Goal: Task Accomplishment & Management: Use online tool/utility

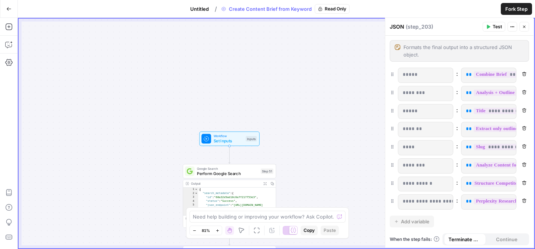
scroll to position [25, 0]
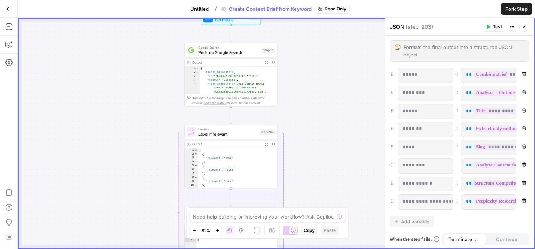
click at [524, 27] on icon "button" at bounding box center [524, 27] width 4 height 4
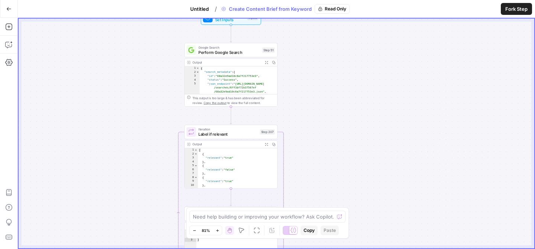
click at [9, 17] on div "Go Back" at bounding box center [9, 9] width 18 height 18
click at [10, 7] on icon "button" at bounding box center [8, 8] width 5 height 5
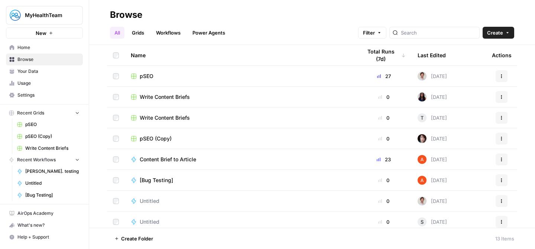
click at [498, 145] on td "Actions" at bounding box center [501, 138] width 31 height 20
click at [505, 136] on button "Actions" at bounding box center [502, 139] width 12 height 12
click at [150, 137] on span "pSEO (Copy)" at bounding box center [156, 138] width 32 height 7
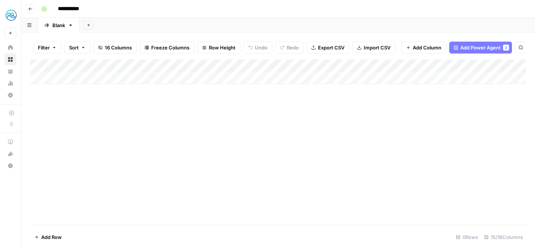
click at [75, 7] on input "**********" at bounding box center [76, 9] width 42 height 12
type input "**********"
click at [132, 124] on div "Add Column" at bounding box center [278, 141] width 496 height 165
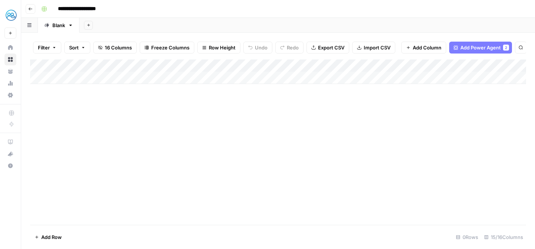
click at [191, 71] on div "Add Column" at bounding box center [278, 71] width 496 height 25
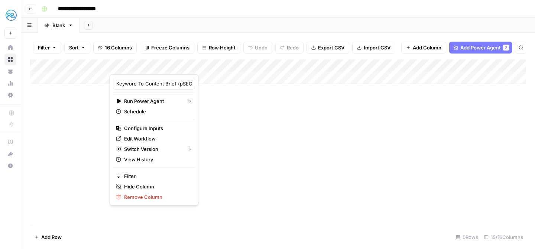
click at [191, 71] on div at bounding box center [171, 66] width 122 height 15
click at [197, 67] on div at bounding box center [171, 66] width 122 height 15
click at [133, 138] on span "Edit Workflow" at bounding box center [156, 138] width 65 height 7
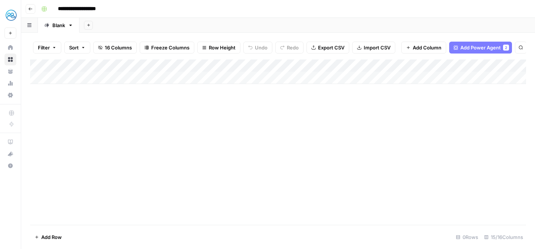
click at [170, 101] on div "Add Column" at bounding box center [278, 141] width 496 height 165
click at [217, 65] on div "Add Column" at bounding box center [278, 71] width 496 height 25
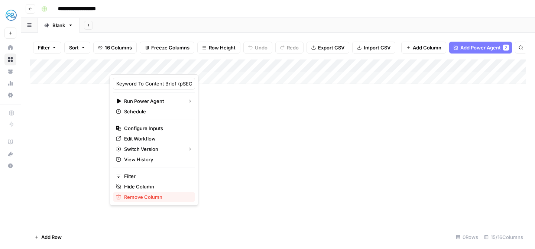
click at [151, 197] on span "Remove Column" at bounding box center [156, 196] width 65 height 7
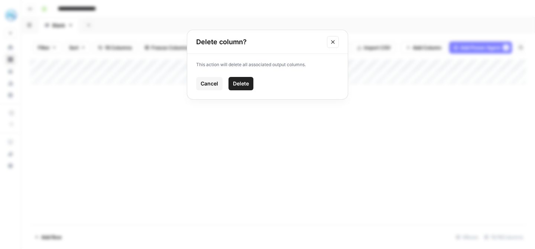
click at [240, 84] on span "Delete" at bounding box center [241, 83] width 16 height 7
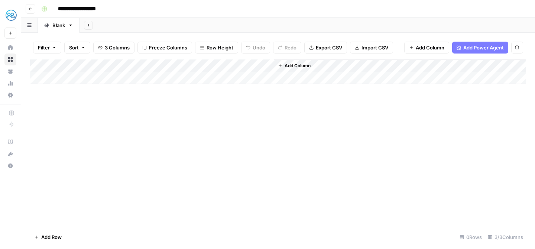
click at [428, 51] on span "Add Column" at bounding box center [430, 47] width 29 height 7
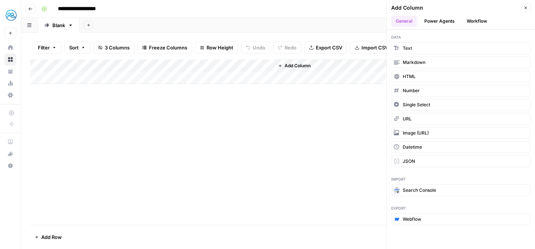
click at [443, 20] on button "Power Agents" at bounding box center [439, 21] width 39 height 11
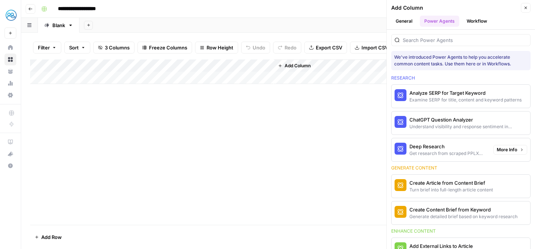
scroll to position [61, 0]
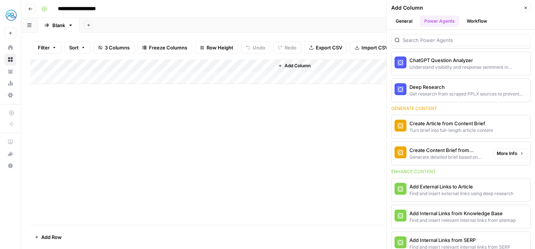
click at [448, 154] on div "Generate detailed brief based on keyword research" at bounding box center [448, 157] width 78 height 7
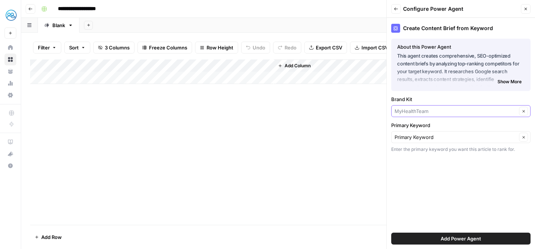
click at [439, 110] on input "Brand Kit" at bounding box center [456, 110] width 122 height 7
type input "MyHealthTeam"
click at [460, 100] on label "Brand Kit" at bounding box center [460, 98] width 139 height 7
click at [460, 107] on input "MyHealthTeam" at bounding box center [456, 110] width 122 height 7
type input "MyHealthTeam"
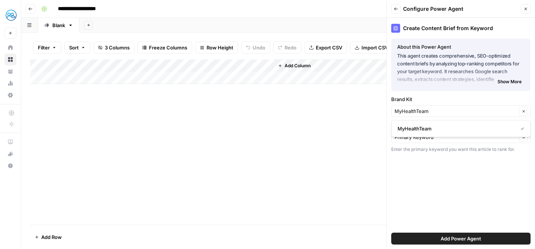
click at [454, 98] on label "Brand Kit" at bounding box center [460, 98] width 139 height 7
click at [454, 107] on input "MyHealthTeam" at bounding box center [456, 110] width 122 height 7
type input "MyHealthTeam"
click at [444, 96] on label "Brand Kit" at bounding box center [460, 98] width 139 height 7
click at [444, 107] on input "MyHealthTeam" at bounding box center [456, 110] width 122 height 7
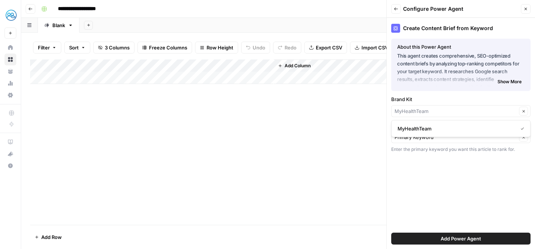
type input "MyHealthTeam"
click at [440, 200] on div "Create Content Brief from Keyword About this Power Agent This agent creates com…" at bounding box center [461, 133] width 148 height 231
click at [439, 135] on input "Primary Keyword" at bounding box center [456, 136] width 122 height 7
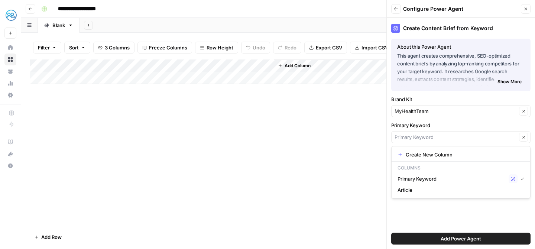
type input "Primary Keyword"
click at [436, 215] on div "Create Content Brief from Keyword About this Power Agent This agent creates com…" at bounding box center [461, 133] width 148 height 231
click at [528, 235] on button "Add Power Agent" at bounding box center [460, 239] width 139 height 12
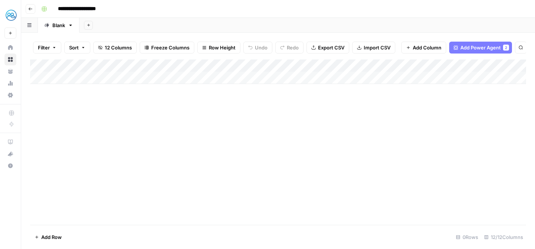
drag, startPoint x: 304, startPoint y: 64, endPoint x: 136, endPoint y: 65, distance: 168.3
click at [136, 65] on div "Add Column" at bounding box center [278, 71] width 496 height 25
drag, startPoint x: 323, startPoint y: 59, endPoint x: 239, endPoint y: 61, distance: 83.6
click at [239, 61] on div "Add Column" at bounding box center [278, 71] width 496 height 25
drag, startPoint x: 373, startPoint y: 66, endPoint x: 305, endPoint y: 69, distance: 68.4
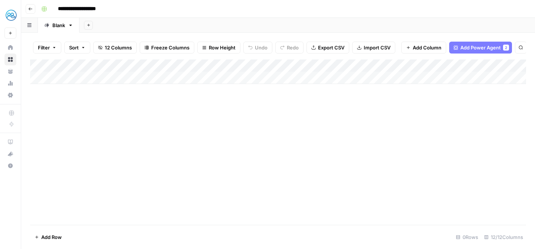
click at [305, 69] on div "Add Column" at bounding box center [278, 71] width 496 height 25
drag, startPoint x: 438, startPoint y: 62, endPoint x: 364, endPoint y: 62, distance: 73.9
click at [364, 62] on div "Add Column" at bounding box center [278, 71] width 496 height 25
drag, startPoint x: 496, startPoint y: 67, endPoint x: 431, endPoint y: 67, distance: 65.0
click at [431, 67] on div "Add Column" at bounding box center [278, 71] width 496 height 25
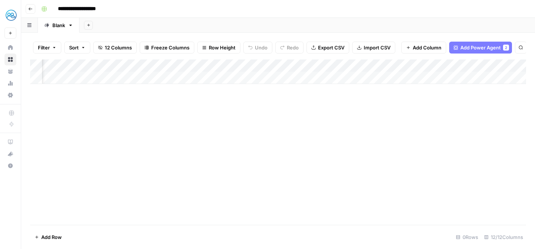
scroll to position [0, 182]
drag, startPoint x: 398, startPoint y: 68, endPoint x: 338, endPoint y: 69, distance: 59.5
click at [338, 69] on div "Add Column" at bounding box center [278, 71] width 496 height 25
drag, startPoint x: 454, startPoint y: 64, endPoint x: 408, endPoint y: 64, distance: 45.7
click at [408, 64] on div "Add Column" at bounding box center [278, 71] width 496 height 25
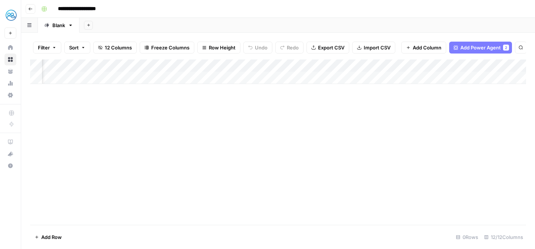
scroll to position [0, 297]
drag, startPoint x: 406, startPoint y: 67, endPoint x: 353, endPoint y: 68, distance: 52.8
click at [353, 68] on div "Add Column" at bounding box center [278, 71] width 496 height 25
drag, startPoint x: 484, startPoint y: 63, endPoint x: 423, endPoint y: 63, distance: 60.9
click at [423, 63] on div "Add Column" at bounding box center [278, 71] width 496 height 25
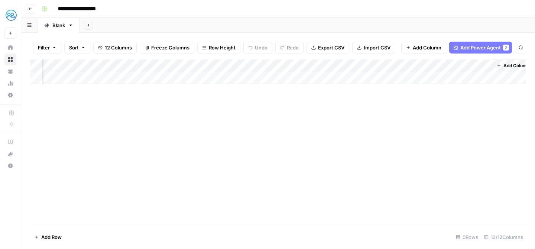
scroll to position [0, 391]
drag, startPoint x: 462, startPoint y: 64, endPoint x: 388, endPoint y: 65, distance: 74.3
click at [388, 65] on div "Add Column" at bounding box center [278, 71] width 496 height 25
click at [128, 64] on div "Add Column" at bounding box center [278, 71] width 496 height 25
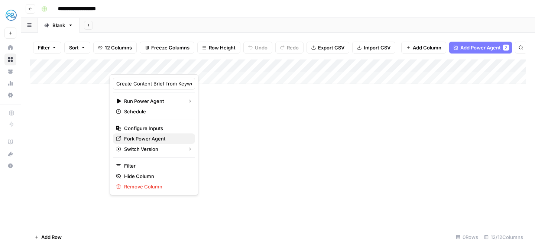
click at [143, 138] on span "Fork Power Agent" at bounding box center [156, 138] width 65 height 7
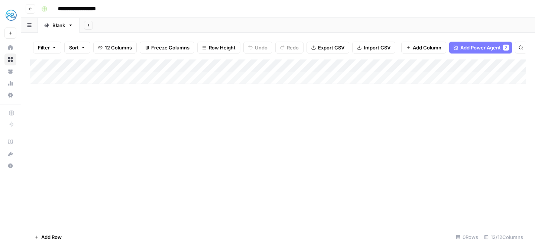
click at [116, 133] on div "Add Column" at bounding box center [278, 141] width 496 height 165
click at [70, 76] on div "Add Column" at bounding box center [278, 71] width 496 height 25
click at [70, 76] on div "Add Column" at bounding box center [278, 77] width 496 height 37
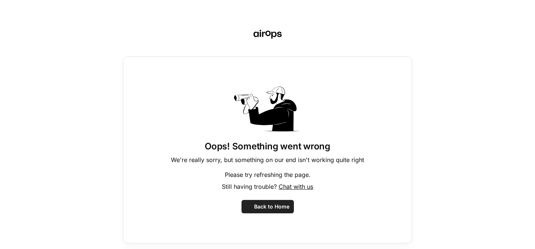
click at [67, 78] on div "Oops! Something went wrong We're really sorry, but something on our end isn't w…" at bounding box center [267, 124] width 535 height 249
click at [264, 206] on span "Back to Home" at bounding box center [271, 206] width 35 height 7
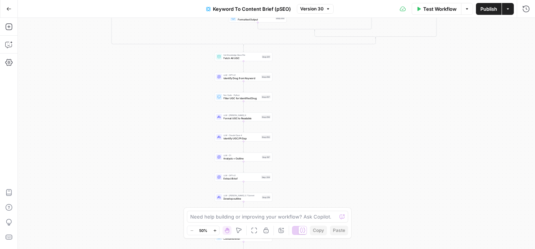
click at [433, 100] on div "true false true false true false true false true false Workflow Set Inputs Inpu…" at bounding box center [276, 133] width 517 height 231
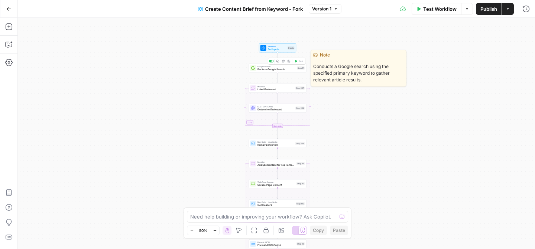
click at [265, 69] on span "Perform Google Search" at bounding box center [277, 70] width 38 height 4
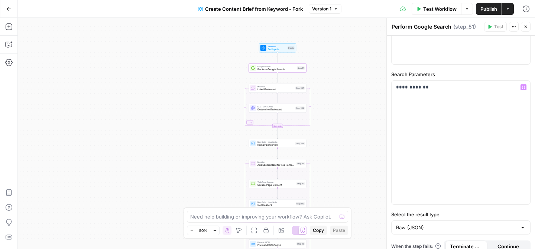
scroll to position [65, 0]
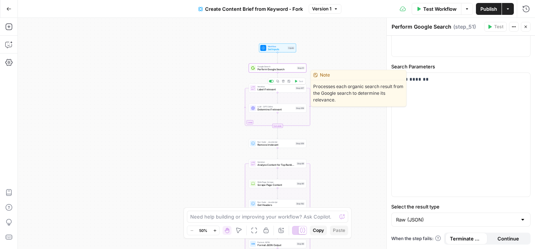
click at [263, 89] on span "Label if relevant" at bounding box center [276, 90] width 36 height 4
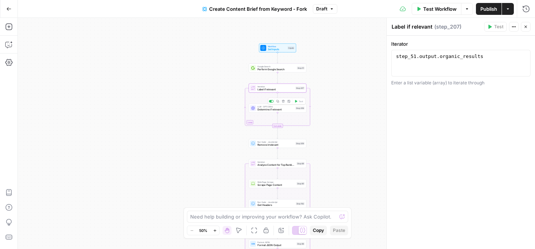
click at [261, 109] on span "Determine if relevant" at bounding box center [276, 110] width 36 height 4
type textarea "Determine if relevant"
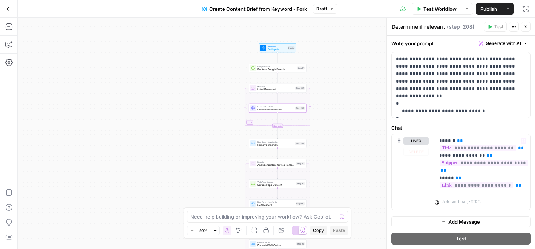
scroll to position [38, 0]
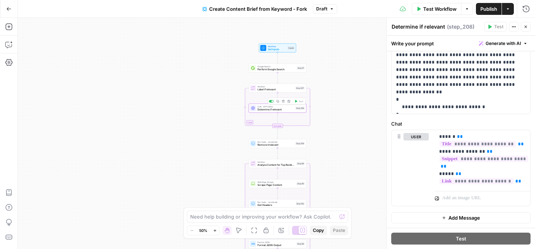
click at [202, 131] on div "Workflow Set Inputs Inputs Google Search Perform Google Search Step 51 Loop Ite…" at bounding box center [276, 133] width 517 height 231
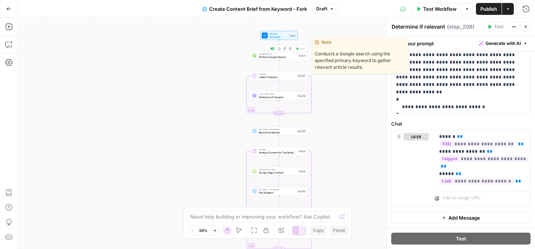
click at [271, 58] on span "Perform Google Search" at bounding box center [278, 57] width 38 height 4
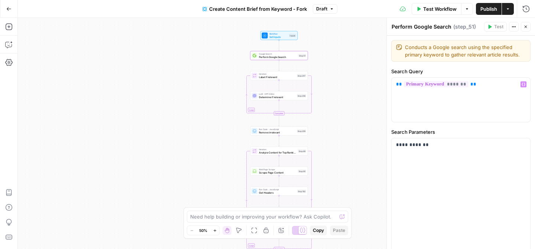
scroll to position [65, 0]
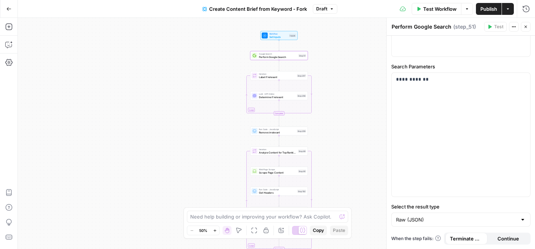
click at [352, 92] on div "Workflow Set Inputs Inputs Google Search Perform Google Search Step 51 Loop Ite…" at bounding box center [276, 133] width 517 height 231
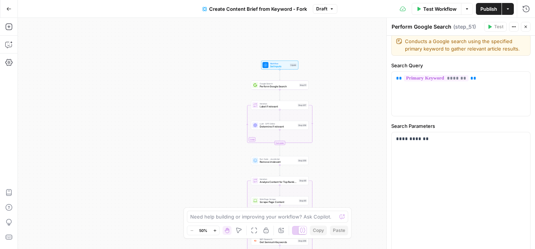
scroll to position [0, 0]
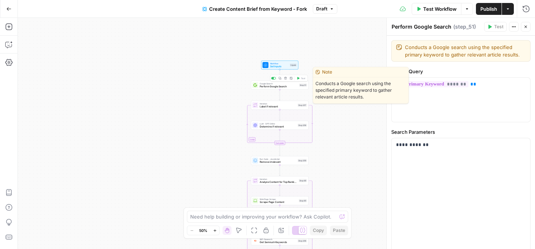
click at [275, 87] on span "Perform Google Search" at bounding box center [279, 87] width 38 height 4
click at [342, 129] on div "Workflow Set Inputs Inputs Google Search Perform Google Search Step 51 Copy ste…" at bounding box center [276, 133] width 517 height 231
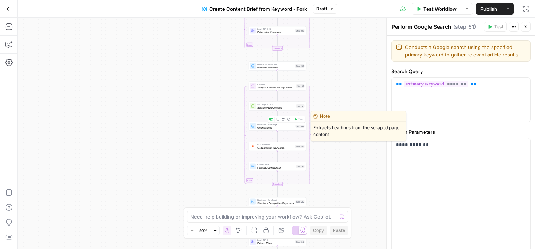
click at [281, 127] on span "Get Headers" at bounding box center [276, 128] width 37 height 4
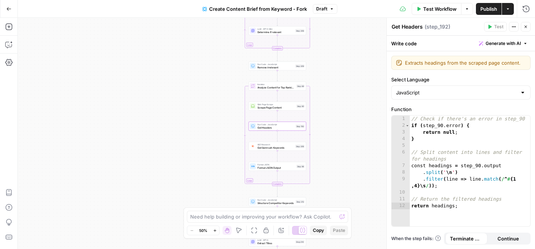
click at [221, 139] on div "Workflow Set Inputs Inputs Google Search Perform Google Search Step 51 Loop Ite…" at bounding box center [276, 133] width 517 height 231
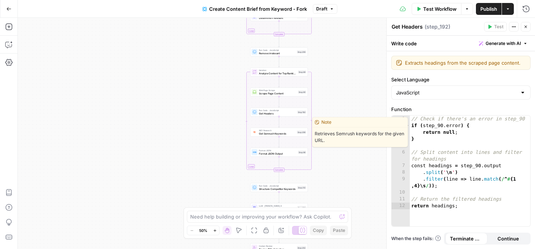
click at [259, 133] on span "Get Semrush Keywords" at bounding box center [277, 134] width 36 height 4
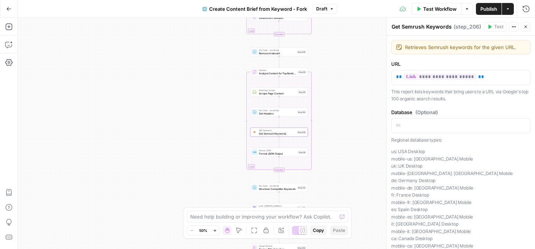
click at [212, 143] on div "Workflow Set Inputs Inputs Google Search Perform Google Search Step 51 Loop Ite…" at bounding box center [276, 133] width 517 height 231
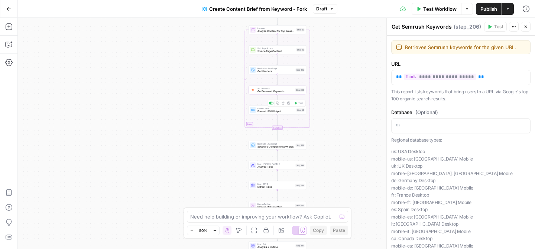
click at [262, 111] on span "Format JSON Output" at bounding box center [277, 112] width 38 height 4
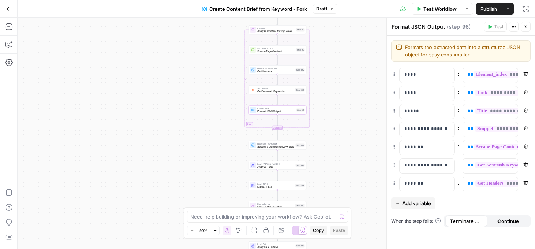
click at [233, 120] on div "Workflow Set Inputs Inputs Google Search Perform Google Search Step 51 Loop Ite…" at bounding box center [276, 133] width 517 height 231
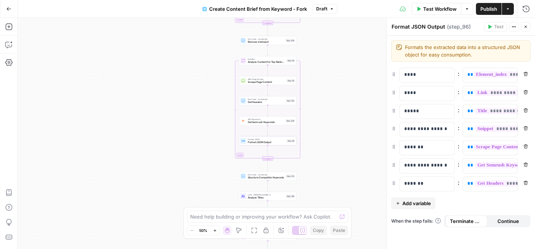
click at [525, 25] on icon "button" at bounding box center [526, 27] width 4 height 4
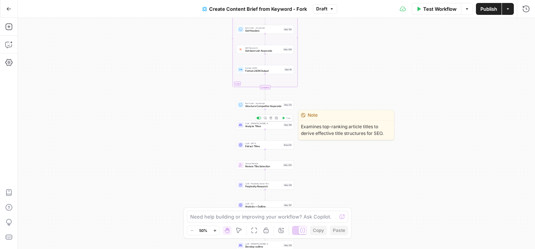
click at [259, 126] on span "Analyze Titles" at bounding box center [263, 126] width 37 height 4
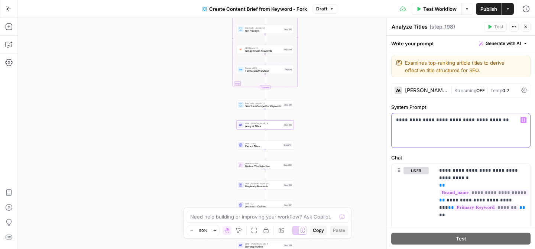
click at [404, 120] on p "**********" at bounding box center [461, 119] width 130 height 7
click at [435, 123] on p "**********" at bounding box center [461, 119] width 130 height 7
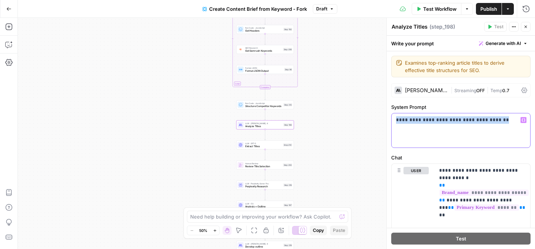
click at [439, 123] on p "**********" at bounding box center [461, 119] width 130 height 7
click at [452, 118] on p "**********" at bounding box center [461, 119] width 130 height 7
click at [457, 118] on p "**********" at bounding box center [461, 119] width 130 height 7
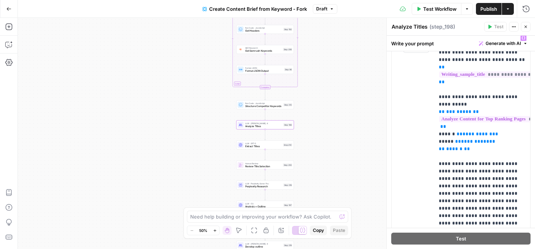
scroll to position [142, 0]
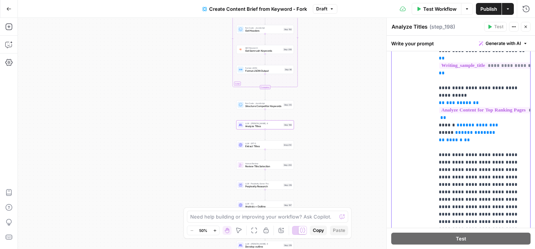
click at [479, 141] on p "**********" at bounding box center [482, 151] width 87 height 342
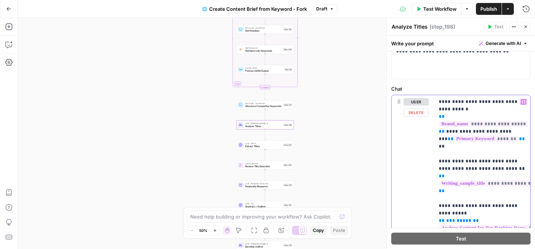
scroll to position [53, 0]
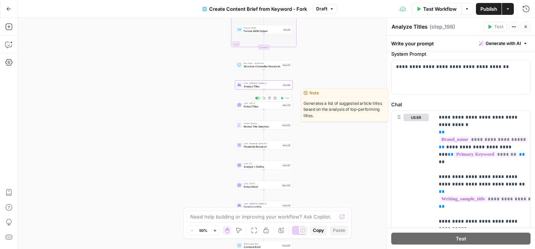
click at [260, 108] on span "Extract Titles" at bounding box center [262, 106] width 37 height 4
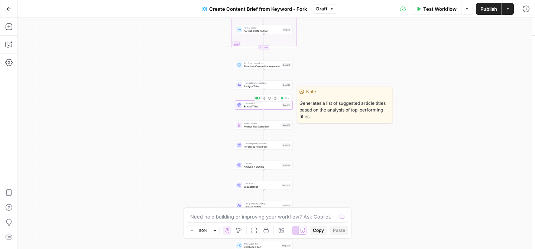
type textarea "Extract Titles"
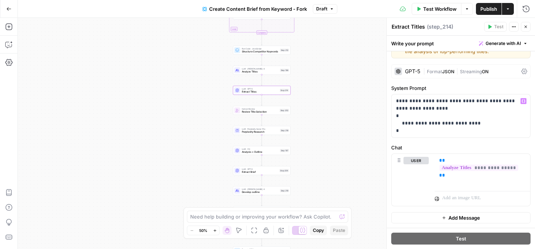
scroll to position [19, 0]
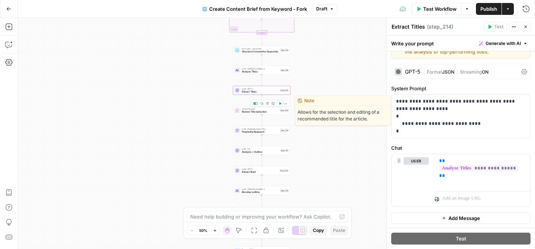
click at [245, 111] on span "Review Title Selection" at bounding box center [260, 112] width 36 height 4
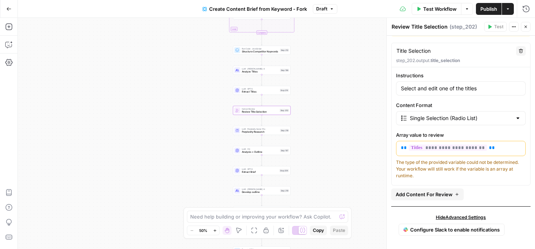
scroll to position [71, 0]
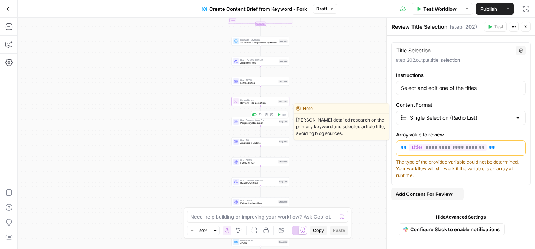
click at [249, 123] on span "Perplexity Research" at bounding box center [258, 123] width 37 height 4
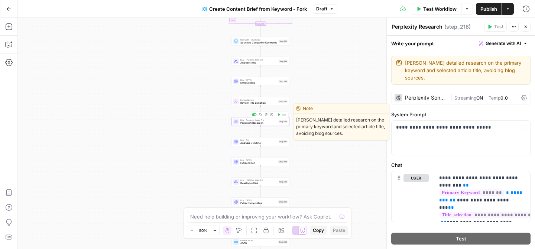
scroll to position [9, 0]
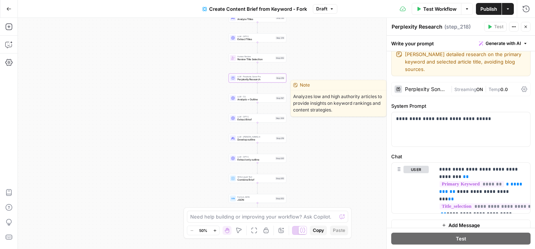
click at [246, 97] on span "LLM · O3" at bounding box center [255, 96] width 37 height 3
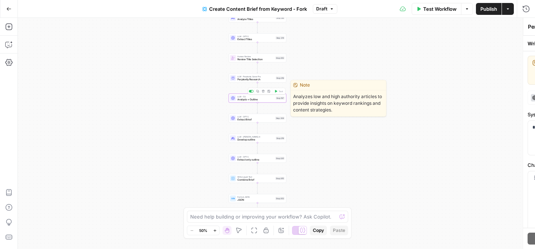
type textarea "Analysis + Outline"
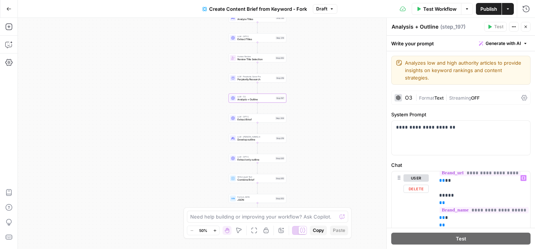
scroll to position [0, 0]
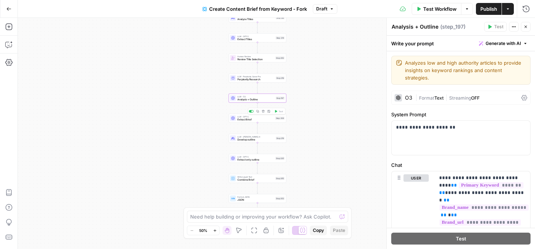
click at [239, 117] on span "LLM · GPT-5" at bounding box center [255, 116] width 36 height 3
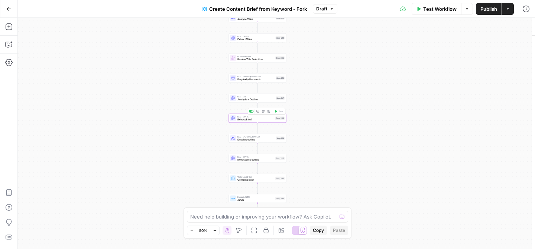
type textarea "Extract Brief"
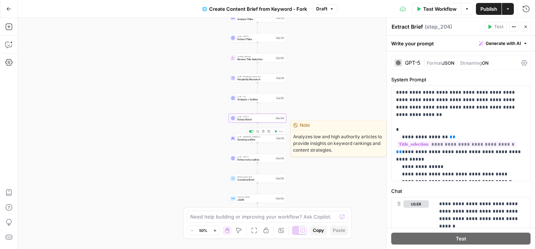
click at [244, 141] on span "Develop outline" at bounding box center [255, 140] width 37 height 4
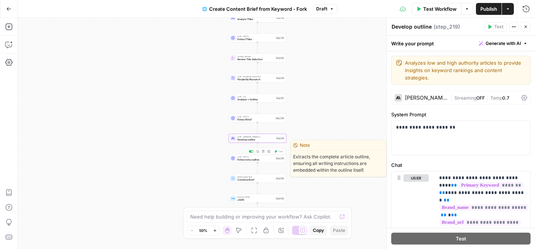
click at [242, 162] on div "LLM · GPT-5 Extract only outline Step 220 Copy step Delete step Edit Note Test" at bounding box center [258, 158] width 58 height 9
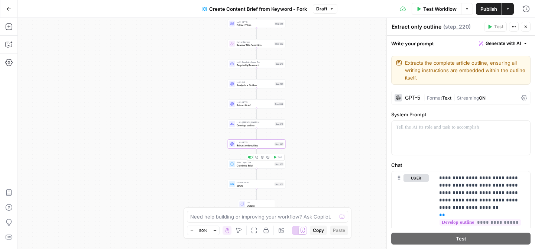
click at [241, 163] on span "Write Liquid Text" at bounding box center [255, 162] width 36 height 3
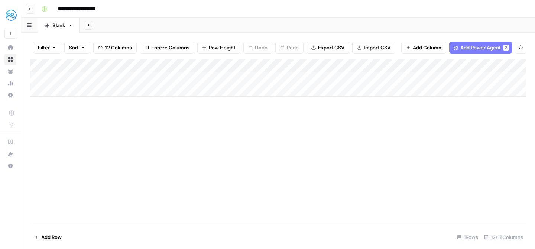
click at [91, 77] on div "Add Column" at bounding box center [278, 77] width 496 height 37
click at [98, 77] on div "Add Column" at bounding box center [278, 77] width 496 height 37
click at [98, 77] on textarea at bounding box center [115, 78] width 119 height 10
click at [195, 197] on div "Add Column" at bounding box center [278, 141] width 496 height 165
click at [97, 78] on div "Add Column" at bounding box center [278, 77] width 496 height 37
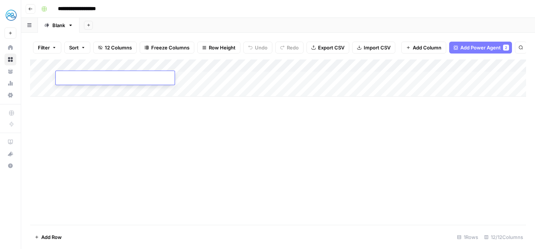
click at [97, 78] on textarea at bounding box center [115, 78] width 119 height 10
type textarea "*"
type textarea "*********"
click at [151, 133] on div "Add Column" at bounding box center [278, 141] width 496 height 165
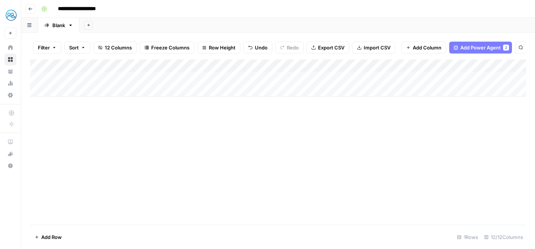
click at [151, 75] on div "Add Column" at bounding box center [278, 77] width 496 height 37
drag, startPoint x: 291, startPoint y: 65, endPoint x: 435, endPoint y: 74, distance: 144.8
click at [435, 74] on div "Add Column" at bounding box center [278, 77] width 496 height 37
click at [389, 144] on div "Add Column" at bounding box center [278, 141] width 496 height 165
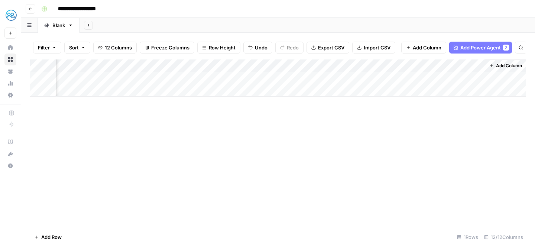
click at [328, 65] on div "Add Column" at bounding box center [278, 77] width 496 height 37
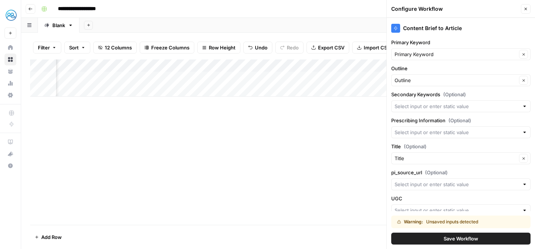
scroll to position [22, 0]
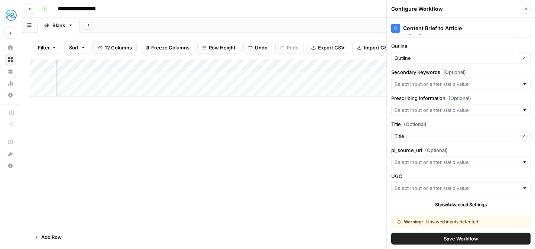
click at [330, 156] on div "Add Column" at bounding box center [278, 141] width 496 height 165
click at [524, 11] on icon "button" at bounding box center [526, 9] width 4 height 4
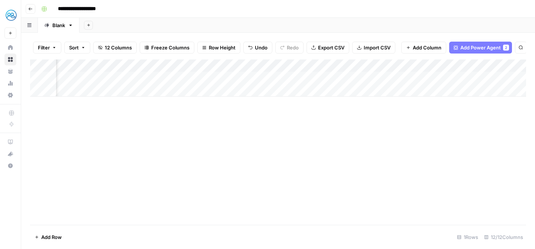
scroll to position [0, 0]
click at [75, 90] on div "Add Column" at bounding box center [278, 77] width 496 height 37
type textarea "*"
click at [125, 108] on div "Add Column" at bounding box center [278, 84] width 496 height 50
click at [250, 66] on div "Add Column" at bounding box center [278, 90] width 496 height 62
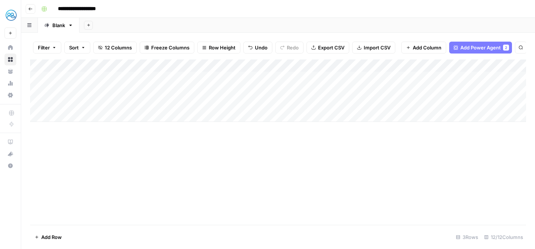
click at [170, 194] on div "Add Column" at bounding box center [278, 141] width 496 height 165
click at [38, 92] on div "Add Column" at bounding box center [278, 90] width 496 height 62
click at [38, 102] on div "Add Column" at bounding box center [278, 90] width 496 height 62
click at [54, 234] on span "Delete 2 Rows" at bounding box center [51, 236] width 33 height 7
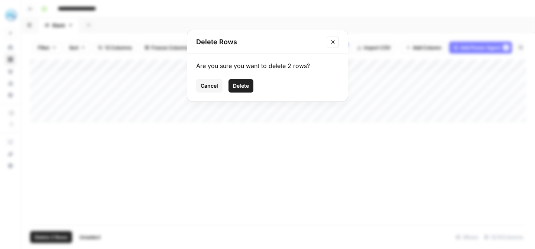
click at [243, 90] on button "Delete" at bounding box center [241, 85] width 25 height 13
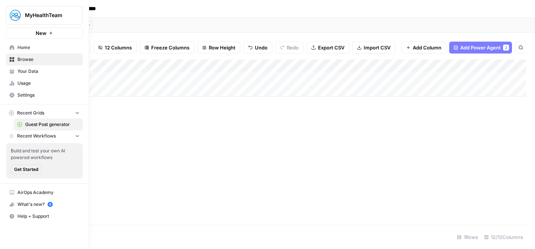
click at [38, 73] on span "Your Data" at bounding box center [48, 71] width 62 height 7
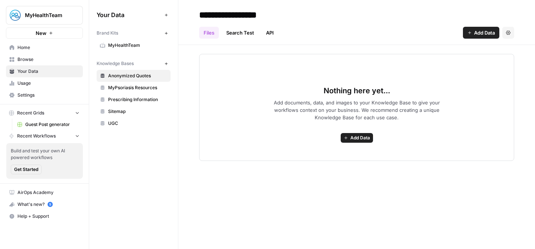
click at [162, 32] on button "New" at bounding box center [166, 33] width 9 height 9
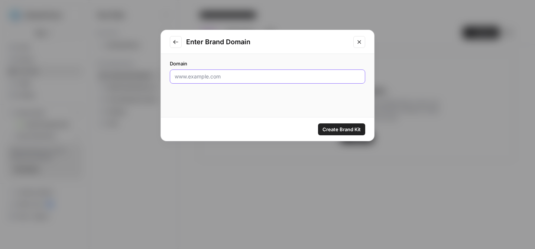
click at [246, 77] on input "Domain" at bounding box center [268, 76] width 186 height 7
click at [362, 44] on button "Close modal" at bounding box center [359, 42] width 12 height 12
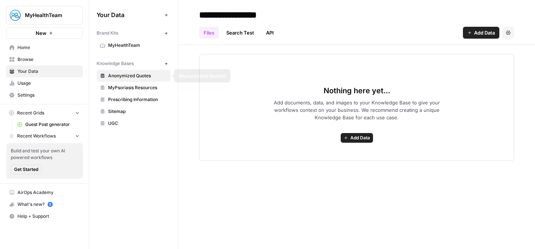
click at [130, 45] on span "MyHealthTeam" at bounding box center [137, 45] width 59 height 7
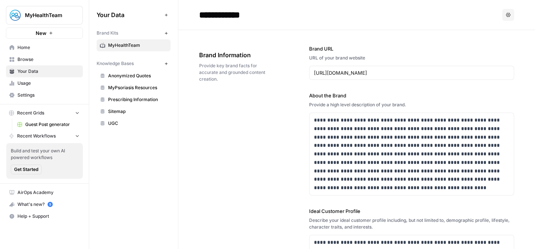
click at [40, 124] on span "Guest Post generator" at bounding box center [52, 124] width 54 height 7
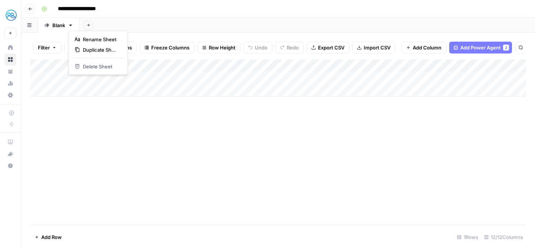
click at [70, 25] on icon "button" at bounding box center [70, 25] width 5 height 5
click at [165, 20] on div "Add Sheet" at bounding box center [308, 25] width 456 height 15
click at [32, 22] on button "button" at bounding box center [29, 25] width 17 height 14
click at [164, 23] on div "Add Sheet" at bounding box center [308, 25] width 456 height 15
click at [190, 67] on div "Add Column" at bounding box center [278, 77] width 496 height 37
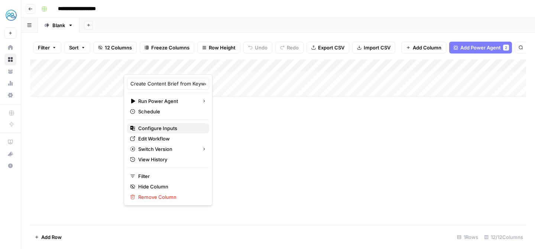
click at [160, 129] on span "Configure Inputs" at bounding box center [170, 127] width 65 height 7
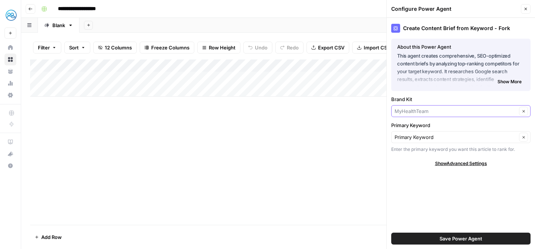
click at [461, 114] on input "Brand Kit" at bounding box center [456, 110] width 122 height 7
type input "MyHealthTeam"
click at [453, 93] on div "Create Content Brief from Keyword - Fork About this Power Agent This agent crea…" at bounding box center [461, 133] width 148 height 231
click at [530, 12] on button "Close" at bounding box center [526, 9] width 10 height 10
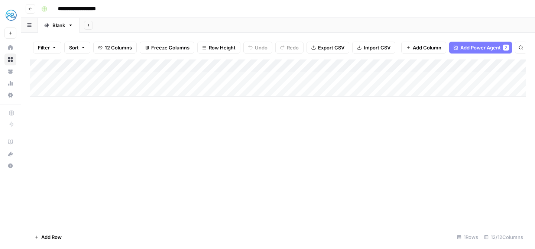
click at [159, 75] on div "Add Column" at bounding box center [278, 77] width 496 height 37
click at [165, 76] on div "Add Column" at bounding box center [278, 77] width 496 height 37
click at [165, 76] on div at bounding box center [189, 78] width 132 height 14
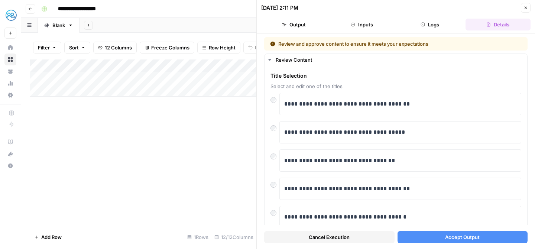
click at [466, 237] on span "Accept Output" at bounding box center [462, 236] width 35 height 7
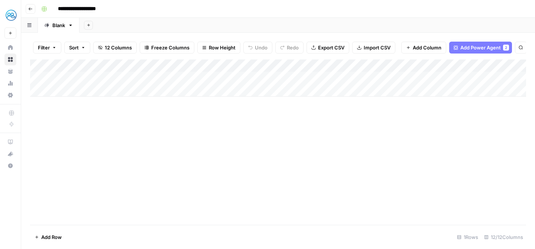
click at [338, 150] on div "Add Column" at bounding box center [278, 141] width 496 height 165
click at [401, 66] on div "Add Column" at bounding box center [278, 77] width 496 height 37
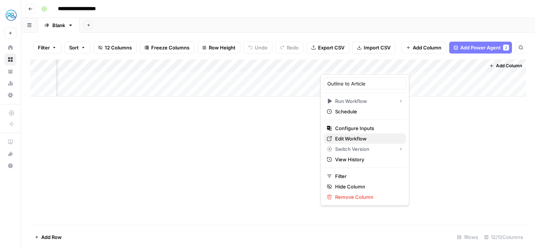
click at [363, 137] on span "Edit Workflow" at bounding box center [367, 138] width 65 height 7
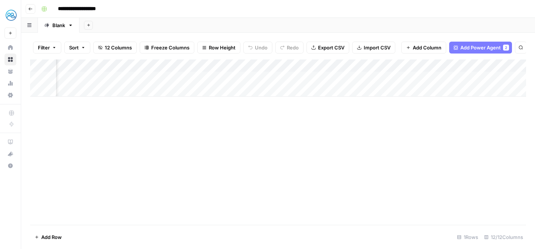
scroll to position [0, 0]
click at [193, 77] on div "Add Column" at bounding box center [278, 77] width 496 height 37
click at [235, 77] on div "Add Column" at bounding box center [278, 77] width 496 height 37
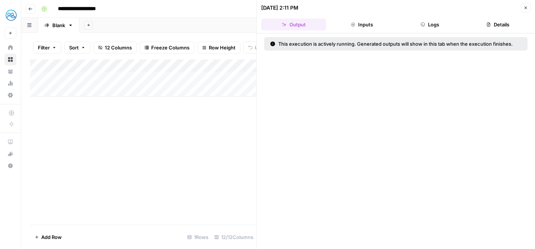
click at [371, 30] on button "Inputs" at bounding box center [361, 25] width 65 height 12
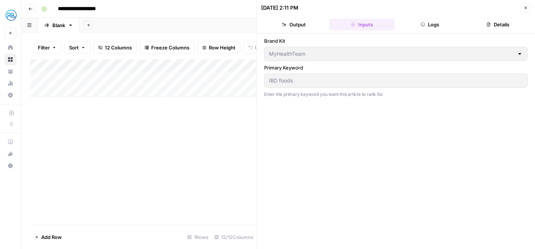
click at [442, 30] on header "08/20/25 at 2:11 PM Close Output Inputs Logs Details" at bounding box center [396, 16] width 278 height 33
click at [434, 23] on button "Logs" at bounding box center [430, 25] width 65 height 12
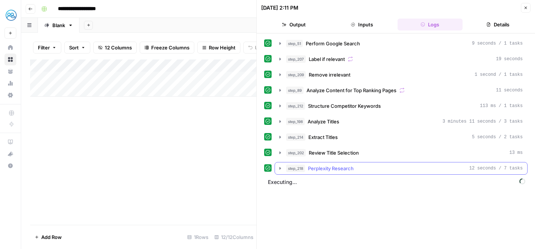
click at [278, 172] on button "step_218 Perplexity Research 12 seconds / 7 tasks" at bounding box center [401, 168] width 252 height 12
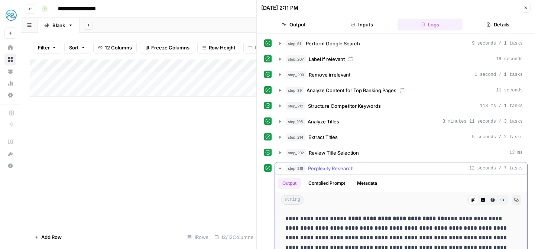
click at [324, 184] on button "Compiled Prompt" at bounding box center [327, 183] width 46 height 11
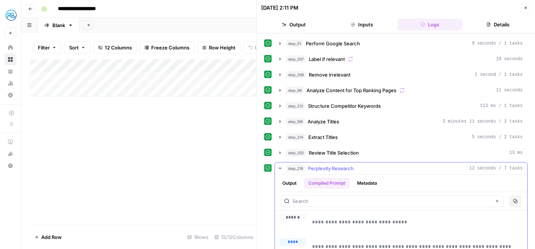
scroll to position [30, 0]
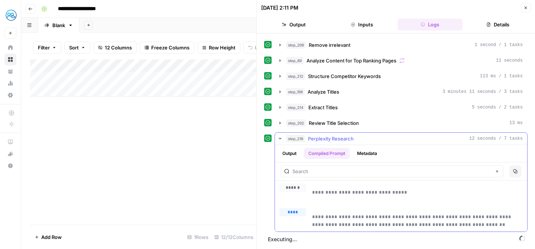
click at [279, 138] on icon "button" at bounding box center [280, 139] width 6 height 6
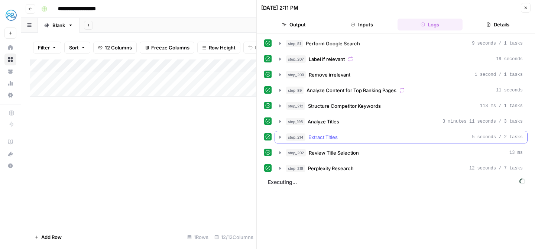
scroll to position [0, 0]
click at [499, 33] on header "08/20/25 at 2:11 PM Close Output Inputs Logs Details" at bounding box center [396, 16] width 278 height 33
click at [501, 21] on button "Details" at bounding box center [498, 25] width 65 height 12
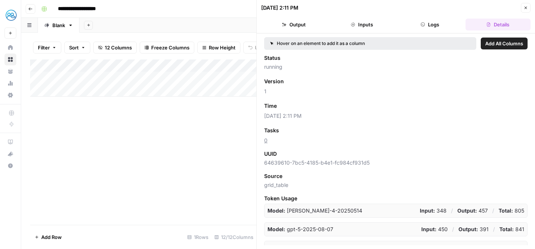
scroll to position [28, 0]
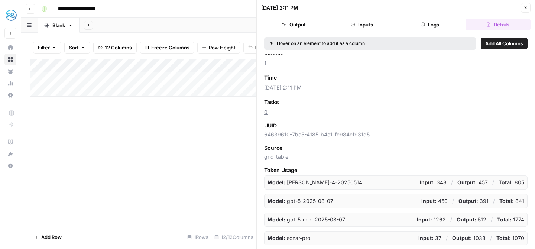
click at [432, 27] on button "Logs" at bounding box center [430, 25] width 65 height 12
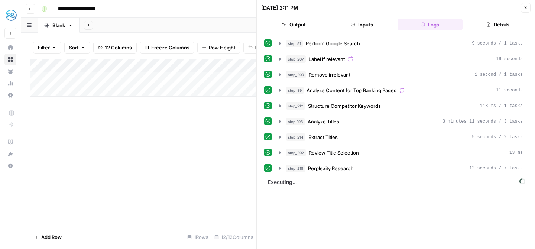
click at [360, 26] on button "Inputs" at bounding box center [361, 25] width 65 height 12
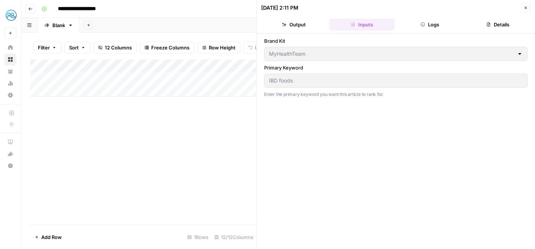
click at [296, 23] on button "Output" at bounding box center [293, 25] width 65 height 12
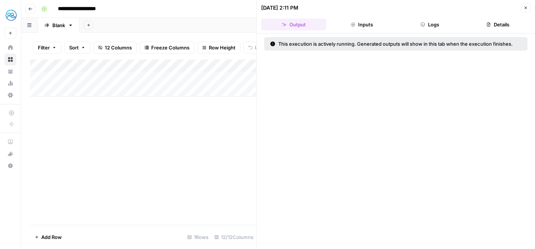
click at [344, 22] on button "Inputs" at bounding box center [361, 25] width 65 height 12
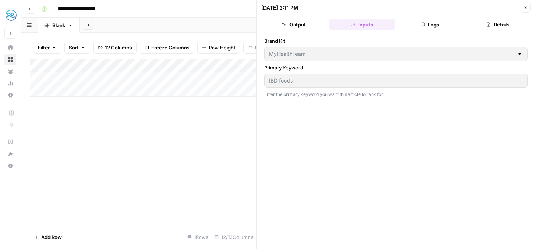
click at [422, 25] on icon "button" at bounding box center [423, 24] width 4 height 4
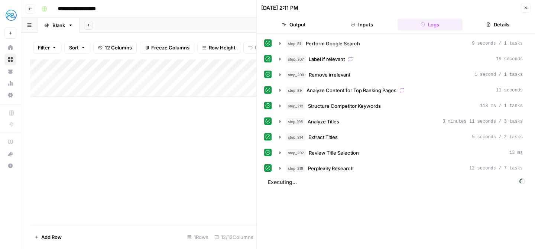
click at [528, 10] on button "Close" at bounding box center [526, 8] width 10 height 10
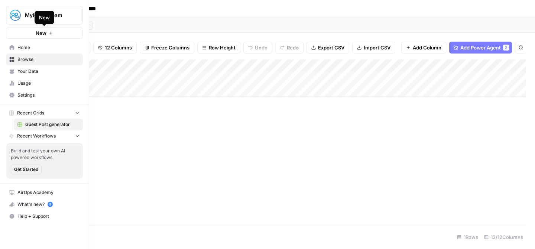
click at [46, 30] on span "New" at bounding box center [41, 32] width 11 height 7
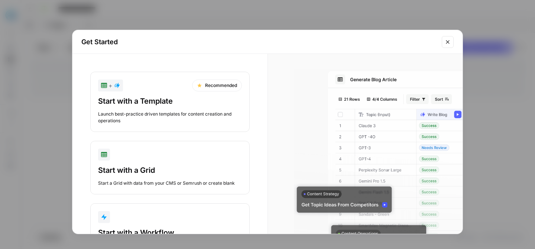
scroll to position [41, 0]
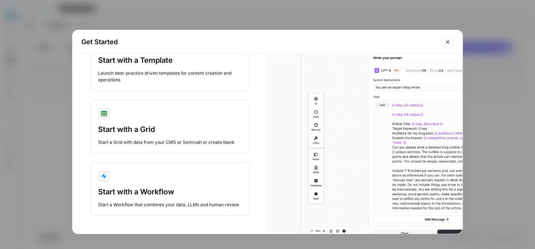
click at [165, 200] on div "Start with a Workflow Start a Workflow that combines your data, LLMs and human …" at bounding box center [170, 198] width 144 height 22
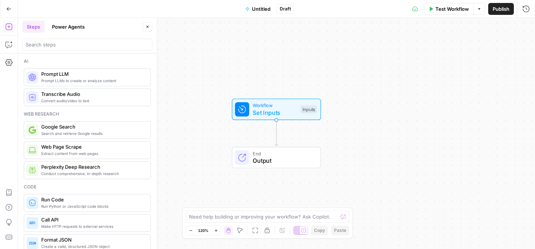
click at [77, 28] on button "Power Agents" at bounding box center [69, 27] width 42 height 12
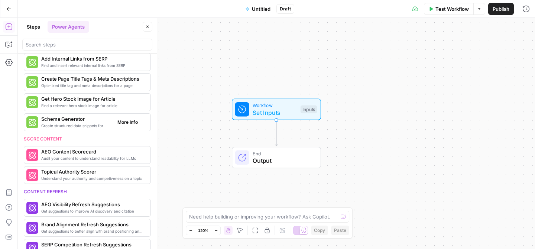
scroll to position [196, 0]
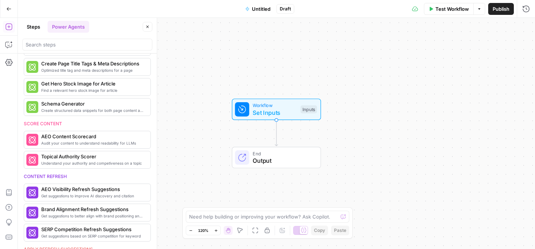
click at [34, 27] on button "Steps" at bounding box center [33, 27] width 22 height 12
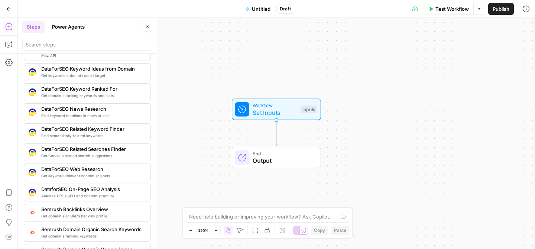
scroll to position [694, 0]
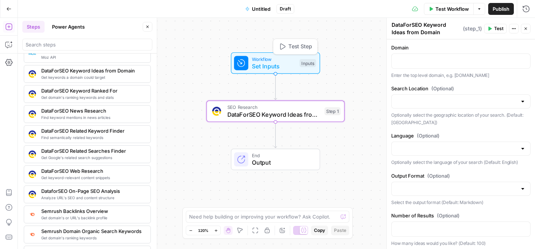
click at [276, 64] on span "Set Inputs" at bounding box center [274, 66] width 44 height 9
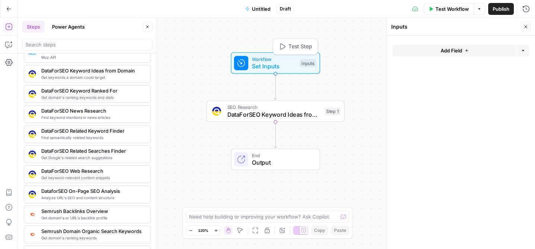
click at [457, 47] on span "Add Field" at bounding box center [452, 50] width 22 height 7
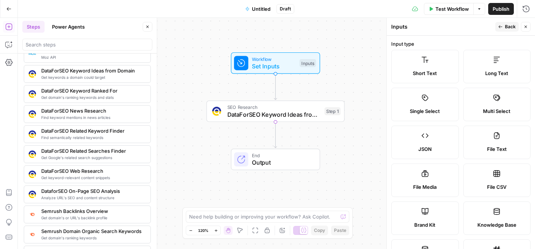
click at [288, 115] on span "DataForSEO Keyword Ideas from Domain" at bounding box center [274, 114] width 94 height 9
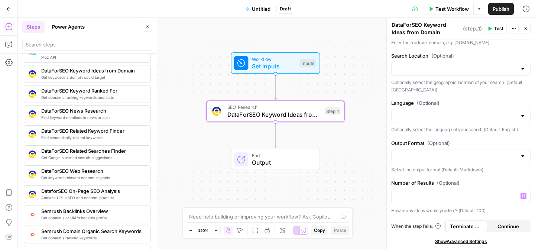
scroll to position [0, 0]
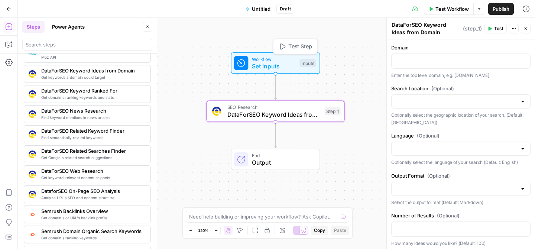
click at [260, 68] on span "Set Inputs" at bounding box center [274, 66] width 44 height 9
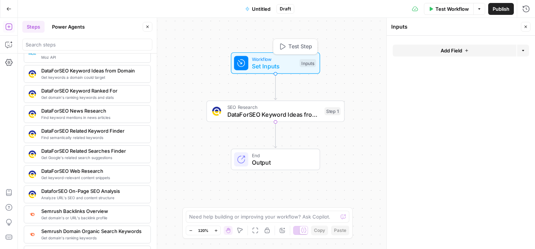
click at [476, 51] on button "Add Field" at bounding box center [455, 51] width 124 height 12
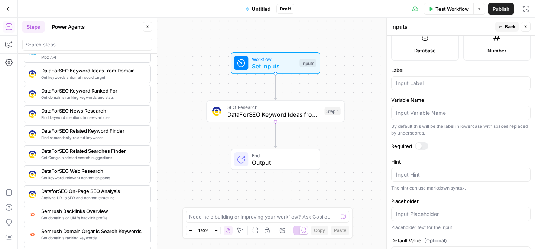
scroll to position [210, 0]
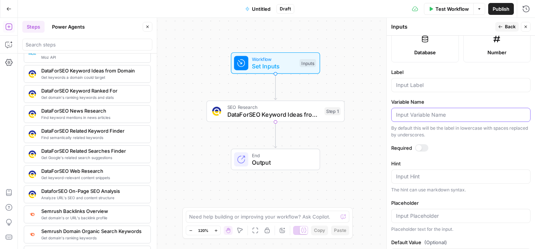
click at [434, 118] on input "Variable Name" at bounding box center [461, 114] width 130 height 7
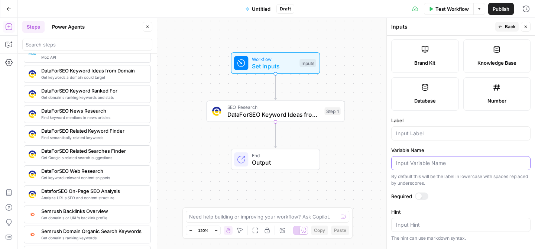
scroll to position [161, 0]
click at [429, 129] on div at bounding box center [460, 134] width 139 height 14
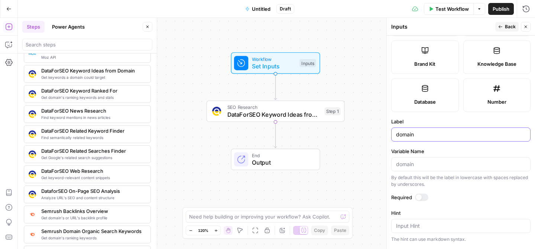
type input "domain"
click at [462, 195] on label "Required" at bounding box center [460, 197] width 139 height 7
click at [420, 198] on div at bounding box center [419, 197] width 6 height 6
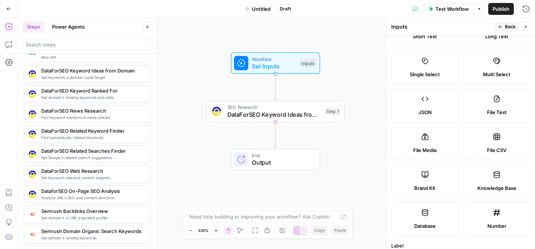
scroll to position [0, 0]
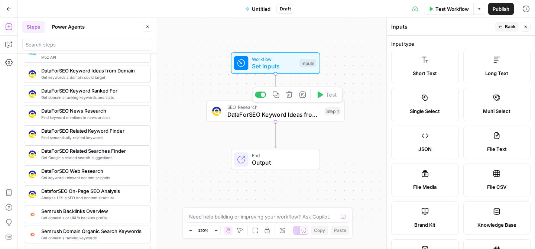
click at [346, 85] on div "Workflow Set Inputs Inputs SEO Research DataForSEO Keyword Ideas from Domain St…" at bounding box center [276, 133] width 517 height 231
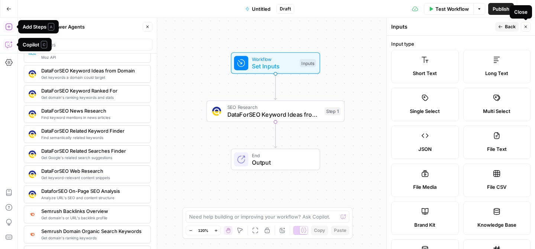
click at [527, 27] on icon "button" at bounding box center [526, 27] width 3 height 3
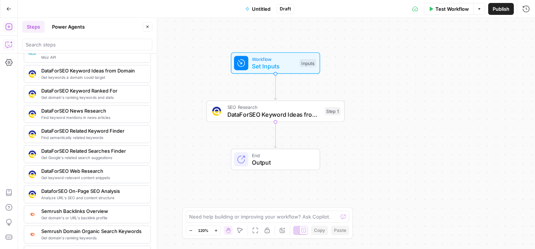
click at [283, 69] on span "Set Inputs" at bounding box center [274, 66] width 44 height 9
click at [299, 43] on span "Test Step" at bounding box center [300, 47] width 24 height 8
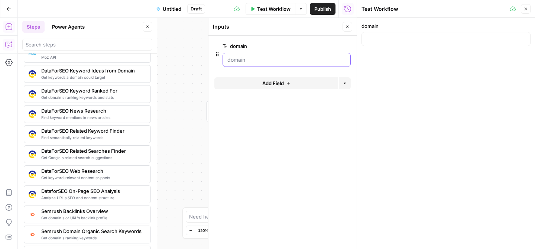
click at [249, 59] on input "domain" at bounding box center [286, 59] width 119 height 7
click at [376, 42] on input "domain" at bounding box center [445, 38] width 159 height 7
type input "airops.com"
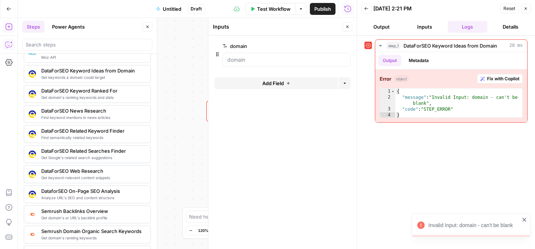
click at [264, 65] on div at bounding box center [287, 60] width 128 height 14
click at [268, 63] on input "domain" at bounding box center [286, 59] width 119 height 7
click at [427, 32] on button "Inputs" at bounding box center [425, 27] width 40 height 12
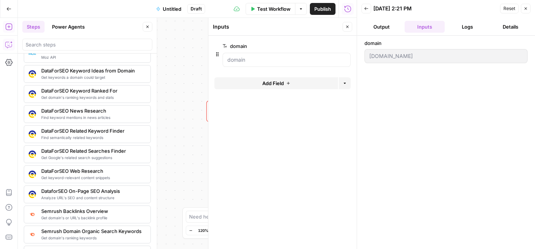
click at [381, 32] on button "Output" at bounding box center [382, 27] width 40 height 12
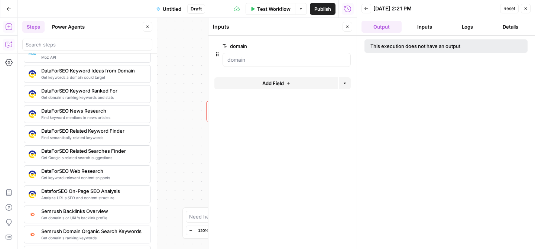
click at [428, 27] on button "Inputs" at bounding box center [425, 27] width 40 height 12
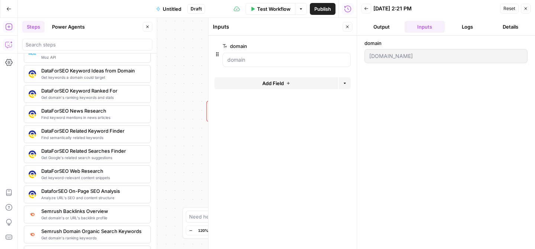
click at [527, 9] on icon "button" at bounding box center [526, 8] width 4 height 4
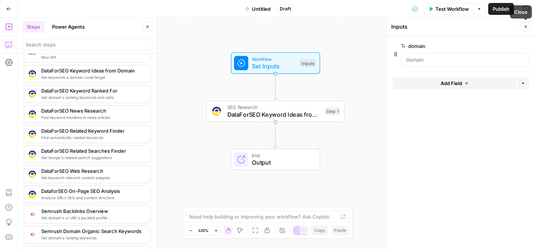
click at [527, 29] on button "Close" at bounding box center [526, 27] width 10 height 10
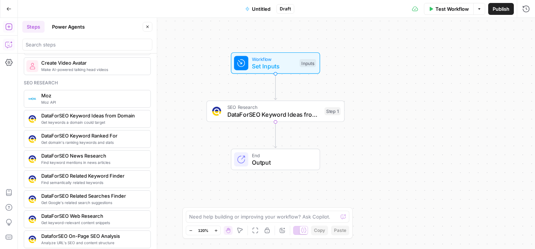
scroll to position [644, 0]
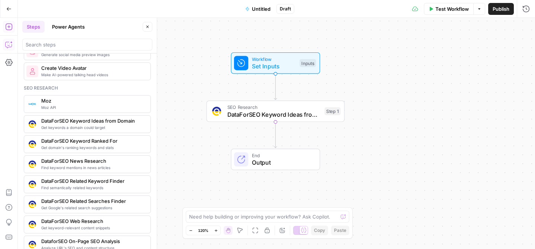
click at [6, 10] on button "Go Back" at bounding box center [8, 8] width 13 height 13
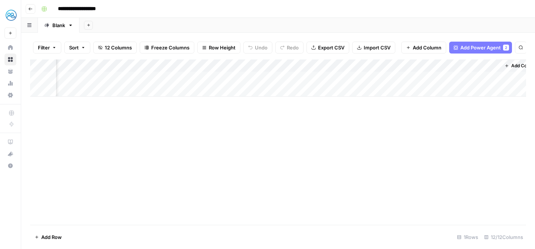
scroll to position [0, 469]
click at [374, 75] on div "Add Column" at bounding box center [278, 77] width 496 height 37
click at [369, 78] on div "Add Column" at bounding box center [278, 77] width 496 height 37
click at [357, 64] on div "Add Column" at bounding box center [278, 77] width 496 height 37
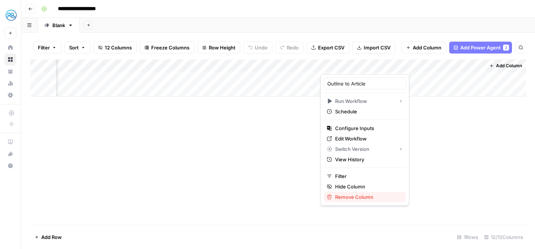
click at [352, 200] on span "Remove Column" at bounding box center [367, 196] width 65 height 7
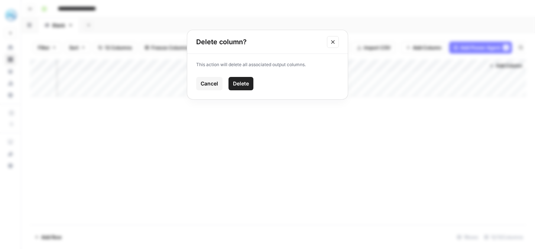
click at [251, 77] on button "Delete" at bounding box center [241, 83] width 25 height 13
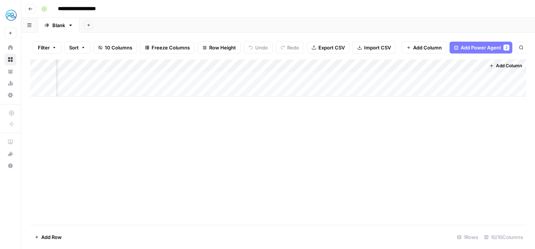
scroll to position [0, 305]
click at [502, 67] on span "Add Column" at bounding box center [509, 65] width 26 height 7
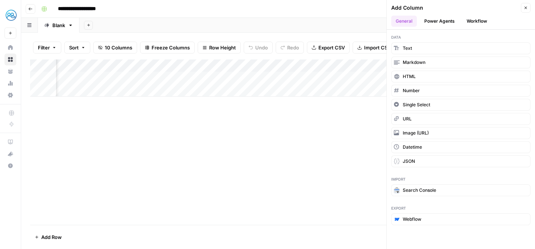
click at [443, 23] on button "Power Agents" at bounding box center [439, 21] width 39 height 11
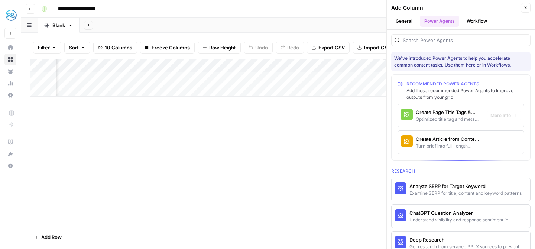
scroll to position [0, 524]
click at [452, 143] on div "Turn brief into full-length article content" at bounding box center [448, 146] width 65 height 7
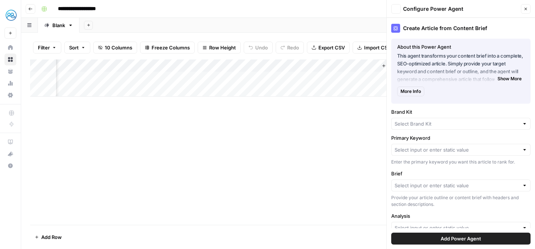
type input "MyHealthTeam"
type input "Keyword Gap"
type input "Brief"
type input "Analysis"
type input "Research"
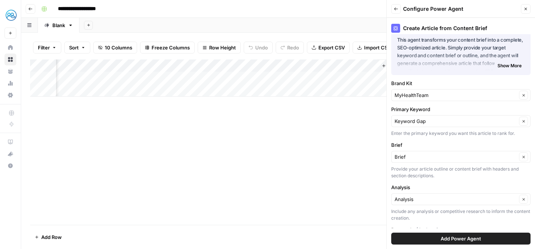
scroll to position [19, 0]
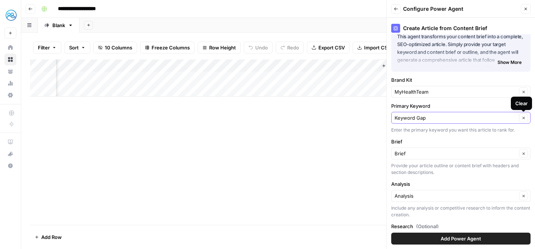
click at [522, 118] on icon "button" at bounding box center [524, 118] width 4 height 4
click at [464, 118] on input "Primary Keyword" at bounding box center [457, 117] width 124 height 7
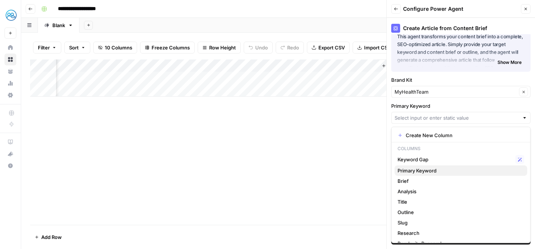
click at [431, 169] on span "Primary Keyword" at bounding box center [460, 170] width 124 height 7
type input "Primary Keyword"
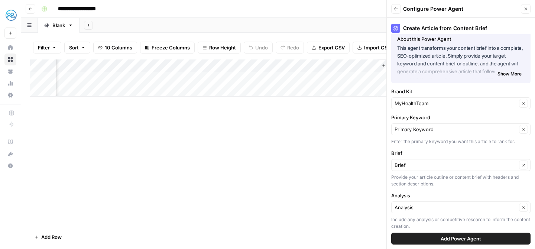
scroll to position [0, 0]
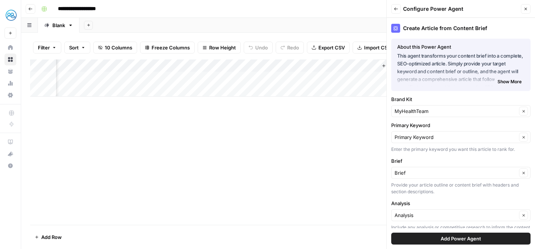
click at [453, 237] on span "Add Power Agent" at bounding box center [461, 238] width 41 height 7
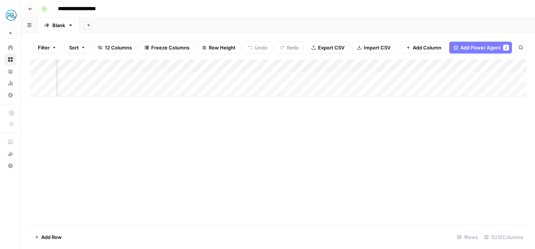
scroll to position [0, 431]
click at [414, 77] on div "Add Column" at bounding box center [278, 77] width 496 height 37
click at [454, 66] on div "Add Column" at bounding box center [278, 77] width 496 height 37
click at [420, 78] on div "Add Column" at bounding box center [278, 77] width 496 height 37
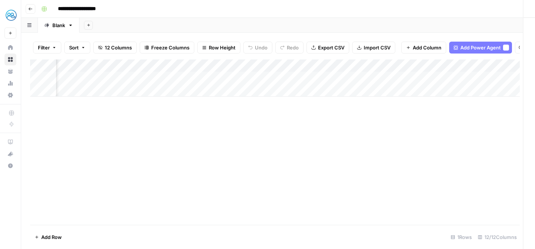
click at [420, 78] on div at bounding box center [415, 78] width 112 height 14
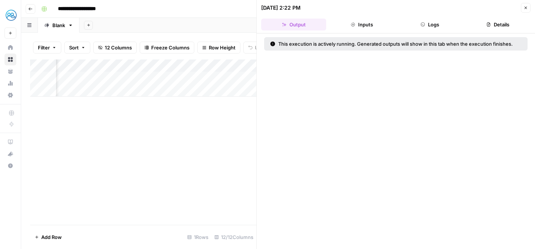
click at [363, 20] on button "Inputs" at bounding box center [361, 25] width 65 height 12
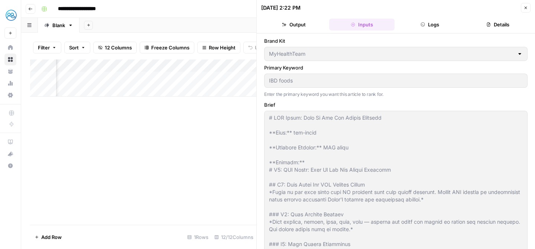
click at [422, 25] on icon "button" at bounding box center [423, 24] width 4 height 4
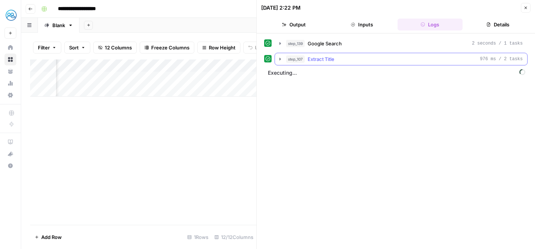
click at [348, 59] on div "step_107 Extract Title 976 ms / 2 tasks" at bounding box center [404, 58] width 237 height 7
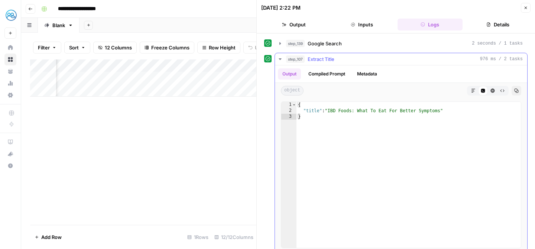
click at [336, 73] on button "Compiled Prompt" at bounding box center [327, 73] width 46 height 11
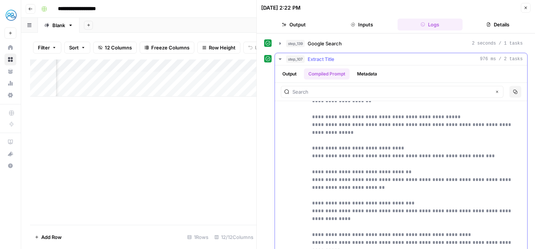
scroll to position [684, 0]
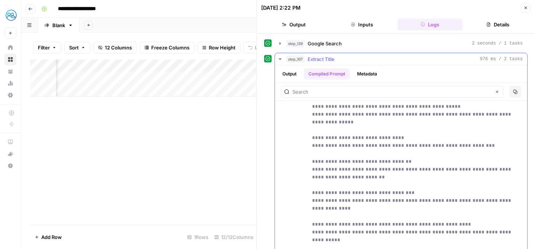
click at [294, 74] on button "Output" at bounding box center [289, 73] width 23 height 11
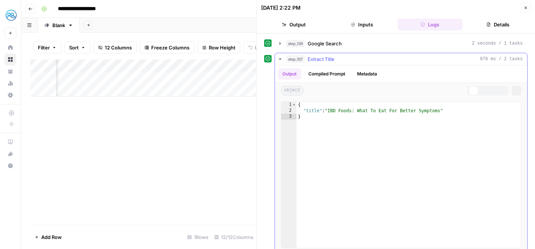
scroll to position [0, 0]
click at [293, 54] on button "step_107 Extract Title 976 ms / 2 tasks" at bounding box center [401, 59] width 252 height 12
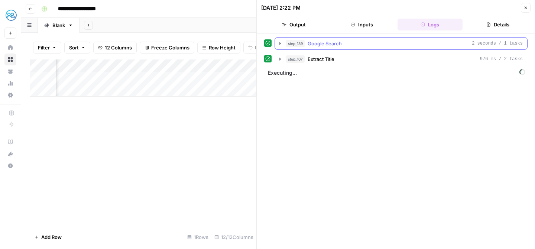
click at [350, 43] on div "step_139 Google Search 2 seconds / 1 tasks" at bounding box center [404, 43] width 237 height 7
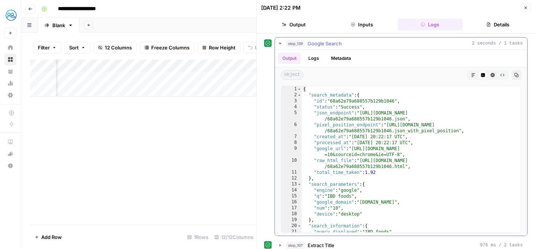
click at [279, 44] on icon "button" at bounding box center [280, 44] width 6 height 6
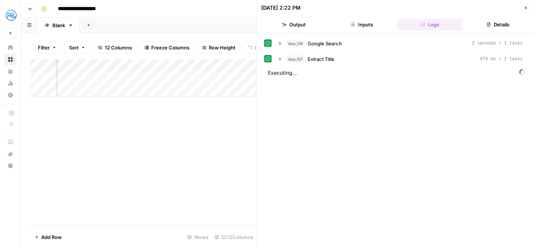
click at [527, 7] on icon "button" at bounding box center [526, 8] width 4 height 4
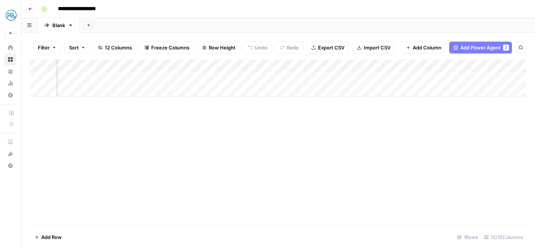
click at [454, 66] on div "Add Column" at bounding box center [278, 77] width 496 height 37
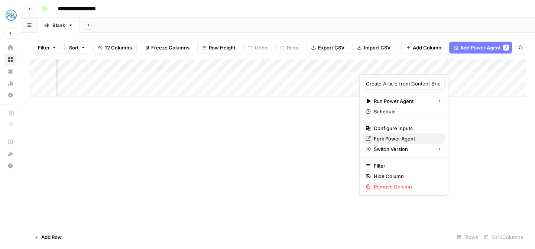
click at [390, 140] on span "Fork Power Agent" at bounding box center [406, 138] width 65 height 7
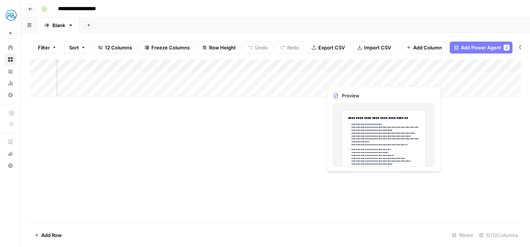
scroll to position [0, 503]
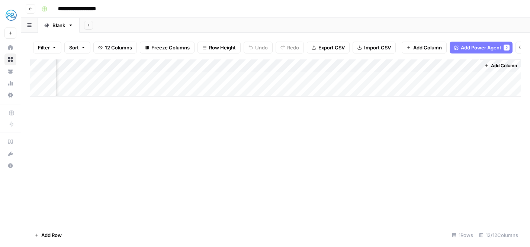
click at [441, 78] on div "Add Column" at bounding box center [275, 77] width 490 height 37
click at [424, 128] on div "Add Column" at bounding box center [275, 140] width 490 height 163
click at [434, 78] on div "Add Column" at bounding box center [275, 77] width 490 height 37
click at [360, 79] on div "Add Column" at bounding box center [275, 77] width 490 height 37
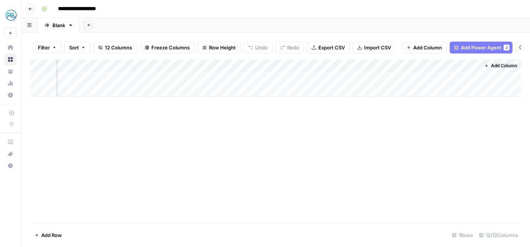
click at [360, 79] on div "Add Column" at bounding box center [275, 77] width 490 height 37
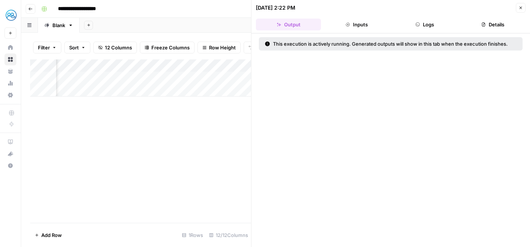
click at [432, 26] on button "Logs" at bounding box center [424, 25] width 65 height 12
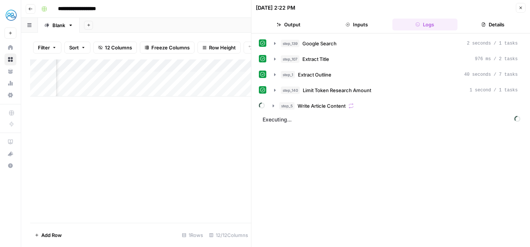
click at [486, 22] on button "Details" at bounding box center [492, 25] width 65 height 12
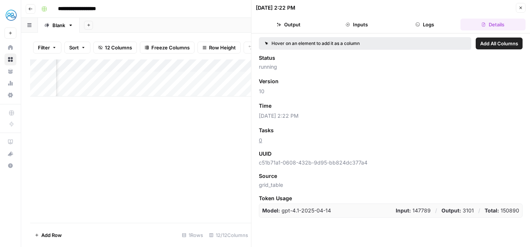
click at [429, 22] on button "Logs" at bounding box center [424, 25] width 65 height 12
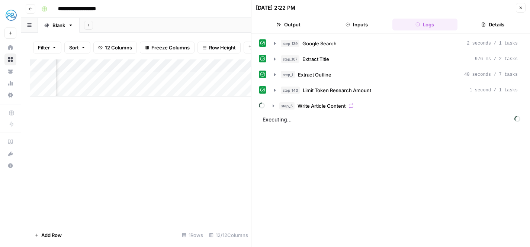
click at [157, 15] on header "**********" at bounding box center [275, 9] width 508 height 18
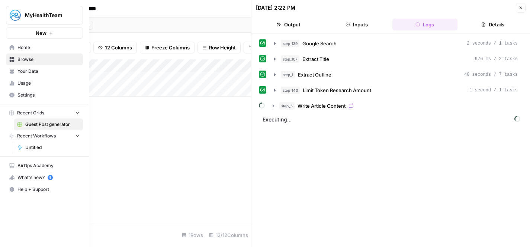
click at [10, 54] on link "Browse" at bounding box center [44, 60] width 77 height 12
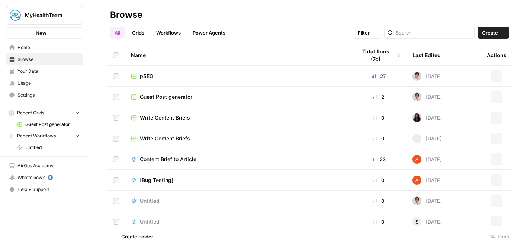
click at [22, 50] on span "Home" at bounding box center [48, 47] width 62 height 7
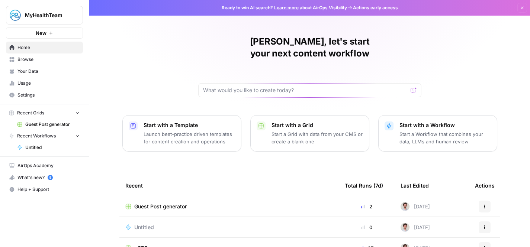
click at [34, 86] on span "Usage" at bounding box center [48, 83] width 62 height 7
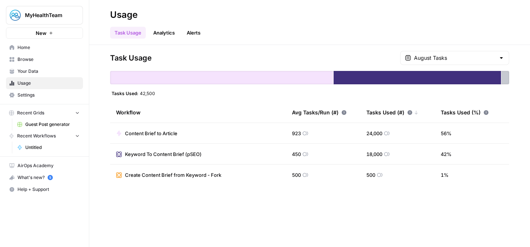
click at [39, 49] on span "Home" at bounding box center [48, 47] width 62 height 7
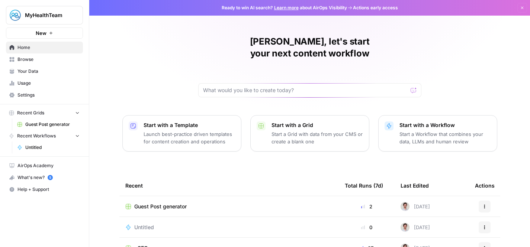
scroll to position [47, 0]
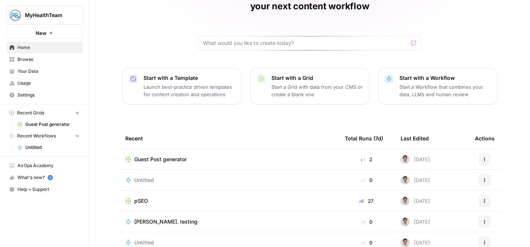
click at [171, 156] on span "Guest Post generator" at bounding box center [160, 159] width 52 height 7
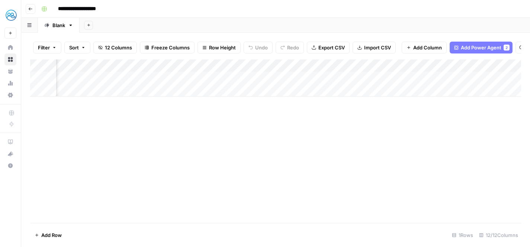
scroll to position [0, 503]
click at [337, 80] on div "Add Column" at bounding box center [275, 77] width 490 height 37
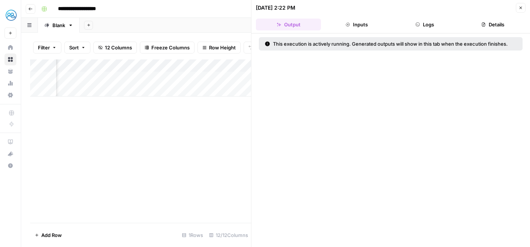
click at [438, 27] on button "Logs" at bounding box center [424, 25] width 65 height 12
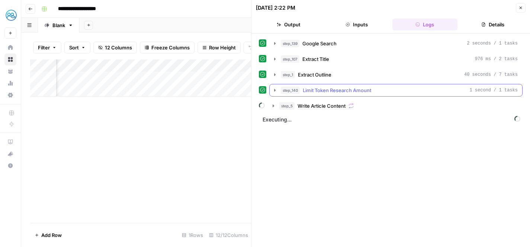
click at [336, 91] on span "Limit Token Research Amount" at bounding box center [336, 90] width 68 height 7
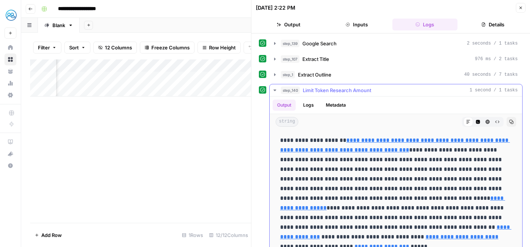
click at [321, 89] on span "Limit Token Research Amount" at bounding box center [336, 90] width 68 height 7
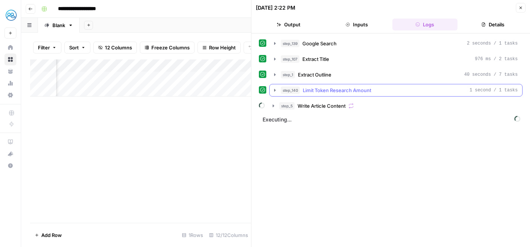
click at [324, 78] on span "Extract Outline" at bounding box center [314, 74] width 33 height 7
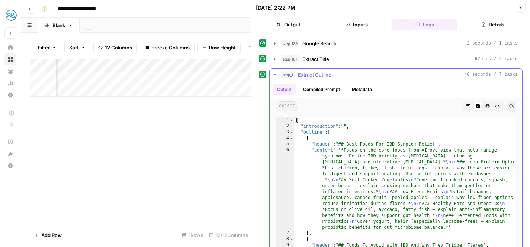
click at [330, 77] on span "Extract Outline" at bounding box center [314, 74] width 33 height 7
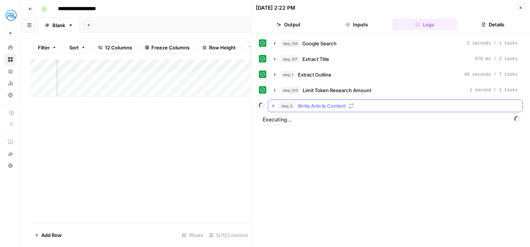
click at [376, 103] on div "step_5 Write Article Content" at bounding box center [398, 105] width 238 height 7
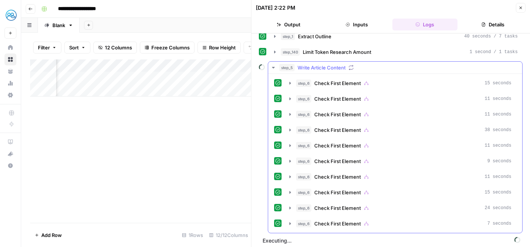
scroll to position [42, 0]
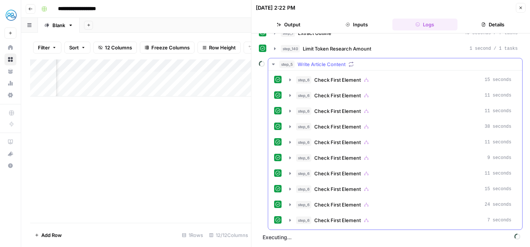
click at [301, 66] on span "Write Article Content" at bounding box center [321, 64] width 48 height 7
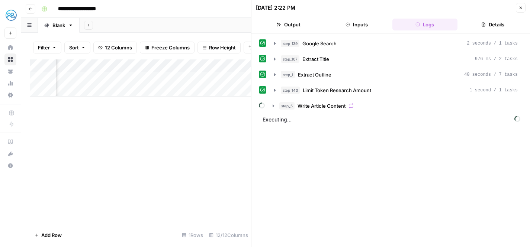
scroll to position [0, 0]
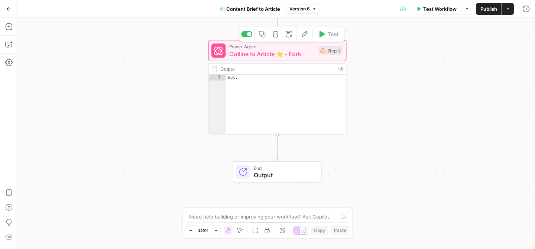
click at [269, 53] on span "Outline to Article ⭐️ - Fork" at bounding box center [271, 53] width 85 height 9
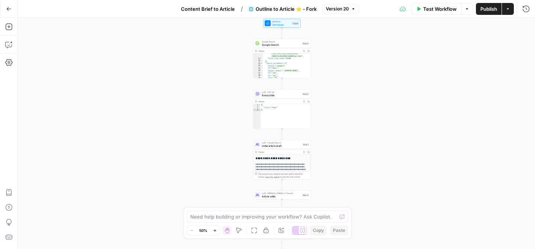
scroll to position [127, 0]
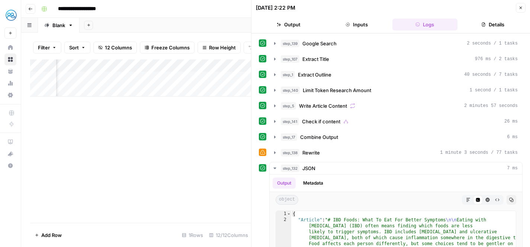
click at [522, 10] on icon "button" at bounding box center [520, 8] width 4 height 4
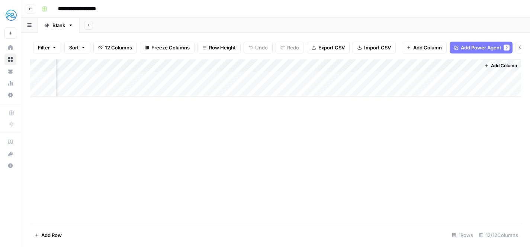
scroll to position [0, 495]
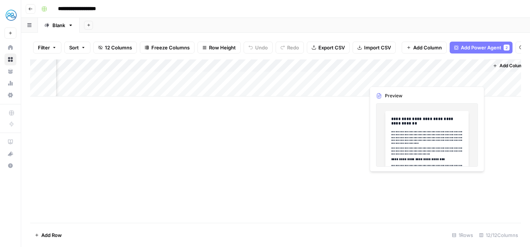
click at [444, 77] on div "Add Column" at bounding box center [275, 77] width 490 height 37
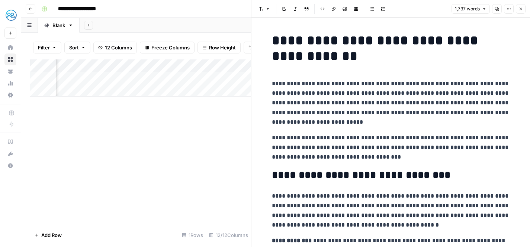
click at [519, 12] on button "Close" at bounding box center [520, 9] width 10 height 10
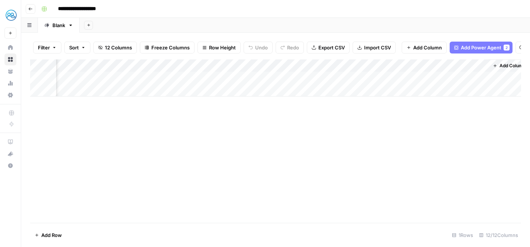
click at [405, 65] on div "Add Column" at bounding box center [275, 77] width 490 height 37
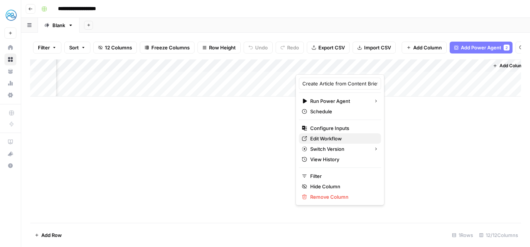
click at [331, 140] on span "Edit Workflow" at bounding box center [342, 138] width 65 height 7
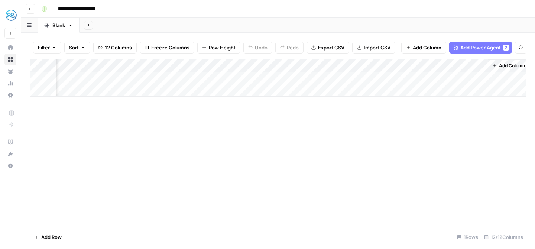
click at [453, 78] on div "Add Column" at bounding box center [278, 77] width 496 height 37
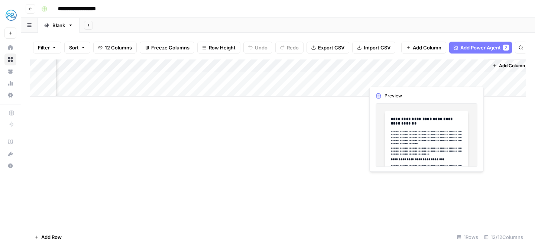
click at [453, 78] on div "Add Column" at bounding box center [278, 77] width 496 height 37
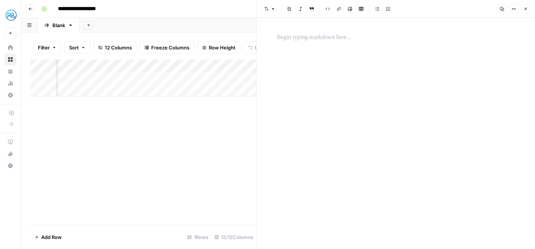
click at [529, 8] on button "Close" at bounding box center [526, 9] width 10 height 10
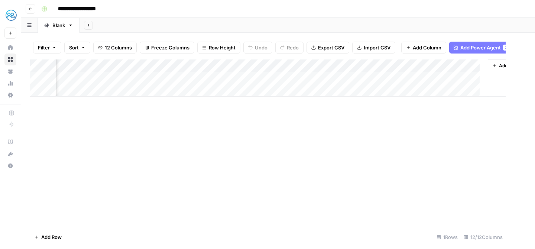
scroll to position [0, 489]
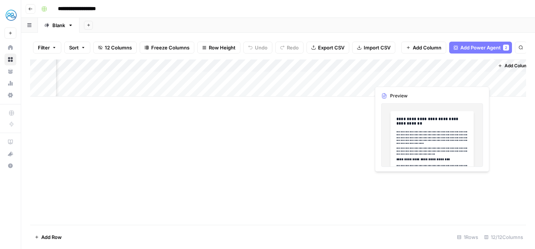
click at [449, 77] on div "Add Column" at bounding box center [278, 77] width 496 height 37
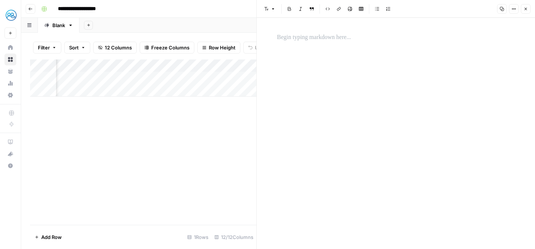
click at [525, 7] on icon "button" at bounding box center [526, 9] width 4 height 4
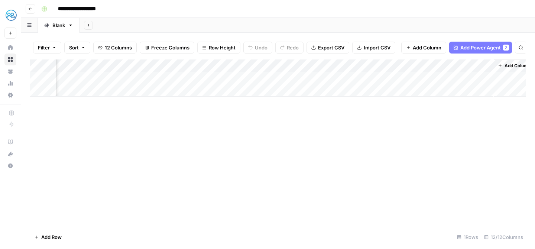
click at [332, 77] on div "Add Column" at bounding box center [278, 77] width 496 height 37
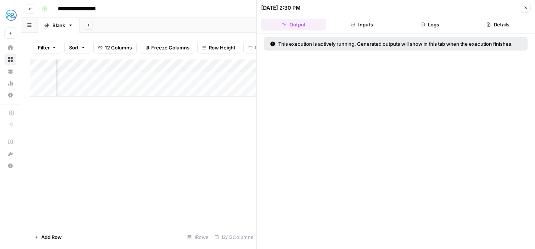
click at [529, 6] on button "Close" at bounding box center [526, 8] width 10 height 10
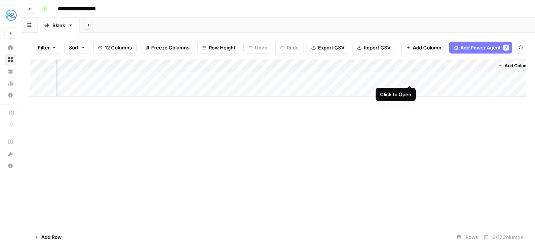
click at [408, 78] on div "Add Column" at bounding box center [278, 77] width 496 height 37
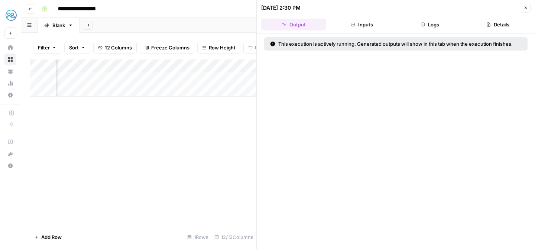
click at [365, 20] on button "Inputs" at bounding box center [361, 25] width 65 height 12
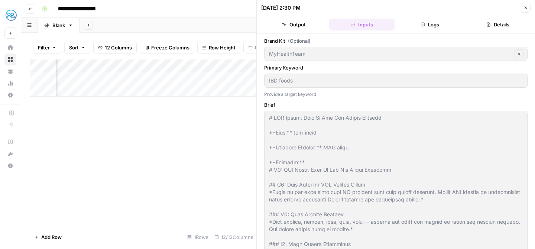
click at [411, 23] on button "Logs" at bounding box center [430, 25] width 65 height 12
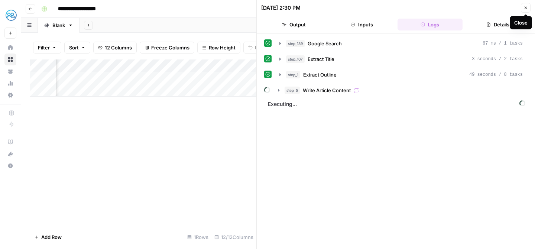
click at [525, 9] on icon "button" at bounding box center [526, 8] width 4 height 4
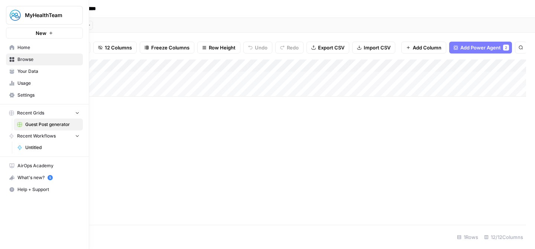
click at [33, 53] on link "Home" at bounding box center [44, 48] width 77 height 12
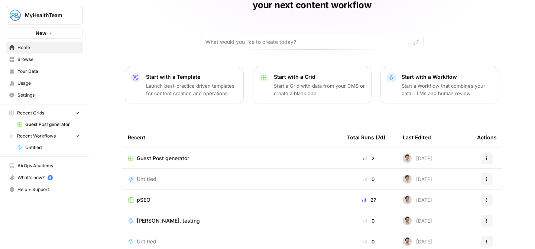
scroll to position [59, 0]
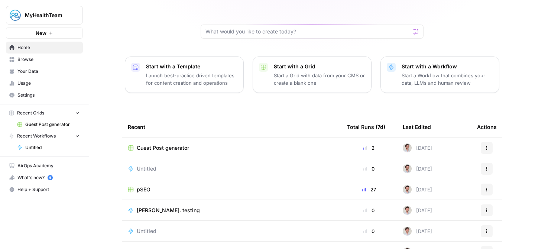
click at [295, 72] on p "Start a Grid with data from your CMS or create a blank one" at bounding box center [319, 79] width 91 height 15
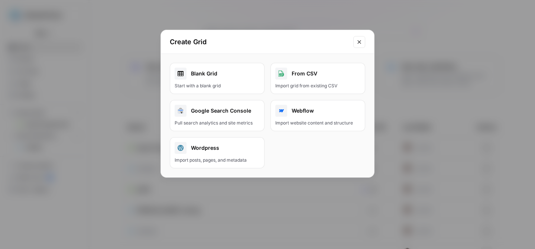
click at [221, 78] on div "Blank Grid" at bounding box center [217, 74] width 85 height 12
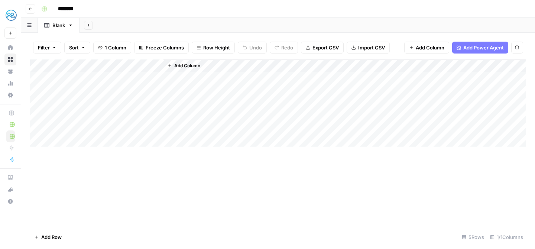
click at [123, 65] on div "Add Column" at bounding box center [278, 103] width 496 height 88
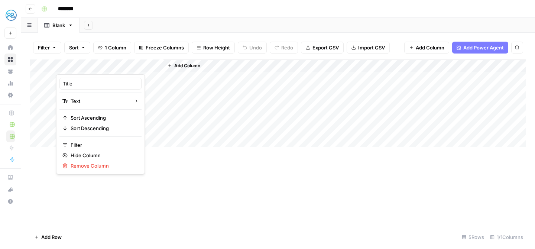
click at [137, 33] on div "Filter Sort 1 Column Freeze Columns Row Height Undo Redo Export CSV Import CSV …" at bounding box center [278, 141] width 514 height 216
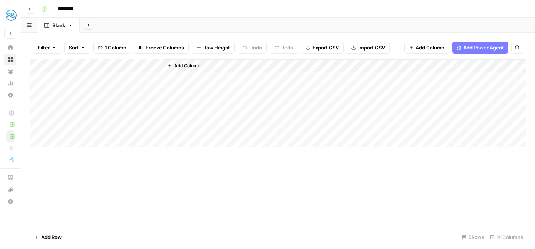
click at [81, 63] on div "Add Column" at bounding box center [278, 103] width 496 height 88
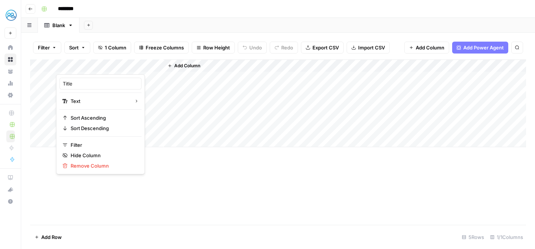
click at [81, 63] on div at bounding box center [109, 66] width 107 height 15
click at [97, 86] on input "Title" at bounding box center [100, 83] width 75 height 7
type input "k"
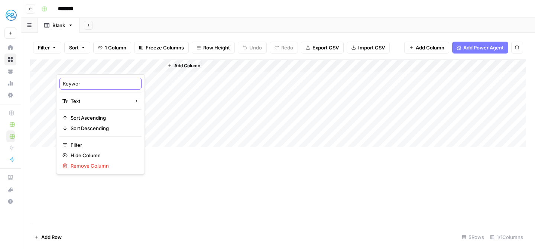
type input "Keyword"
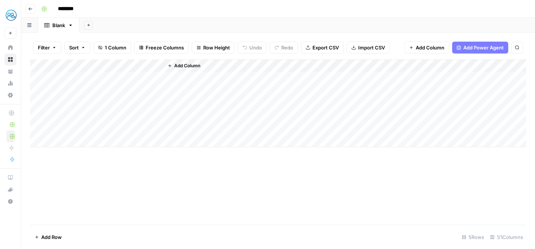
click at [144, 190] on div "Add Column" at bounding box center [278, 141] width 496 height 165
click at [193, 68] on span "Add Column" at bounding box center [187, 65] width 26 height 7
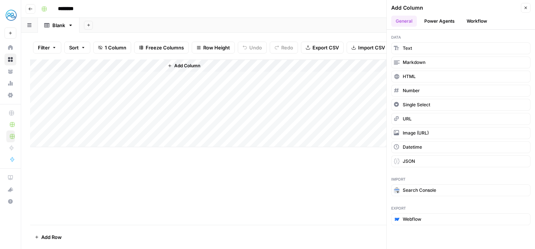
click at [438, 16] on button "Power Agents" at bounding box center [439, 21] width 39 height 11
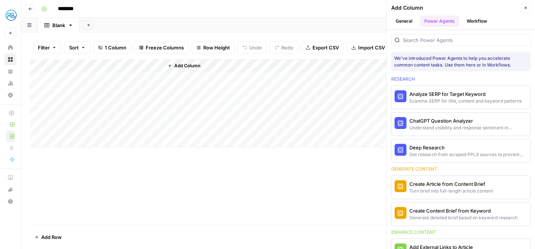
click at [395, 20] on button "General" at bounding box center [404, 21] width 26 height 11
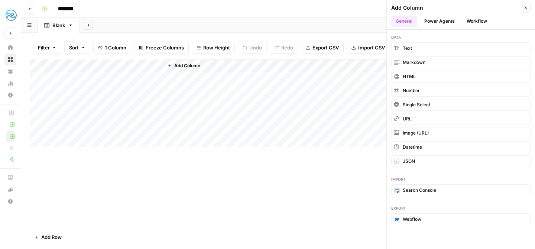
click at [444, 9] on div "Add Column" at bounding box center [454, 7] width 127 height 7
click at [440, 16] on button "Power Agents" at bounding box center [439, 21] width 39 height 11
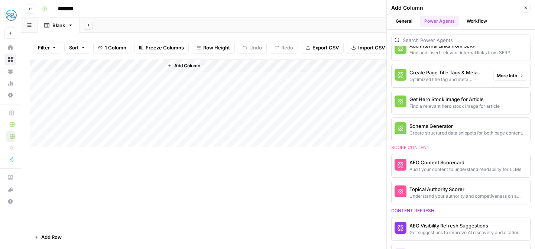
scroll to position [306, 0]
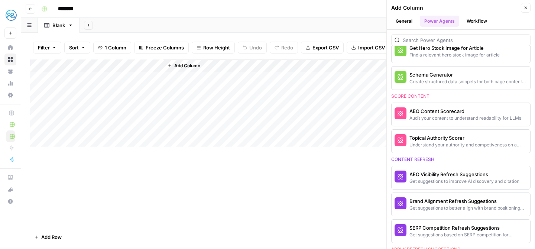
click at [524, 7] on icon "button" at bounding box center [526, 8] width 4 height 4
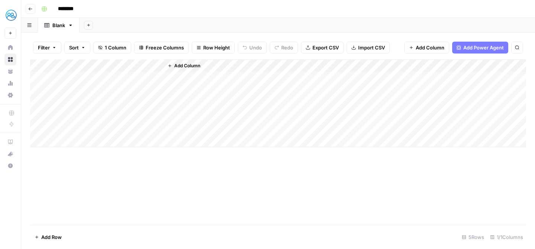
click at [157, 64] on div "Add Column" at bounding box center [278, 103] width 496 height 88
click at [169, 30] on div "Add Sheet" at bounding box center [308, 25] width 456 height 15
click at [198, 62] on span "Add Column" at bounding box center [187, 65] width 26 height 7
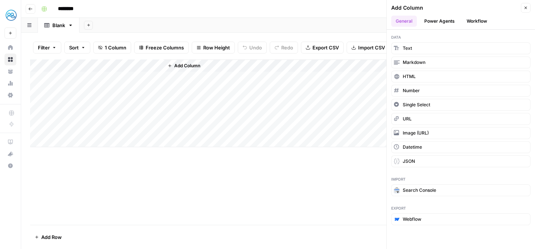
click at [437, 22] on button "Power Agents" at bounding box center [439, 21] width 39 height 11
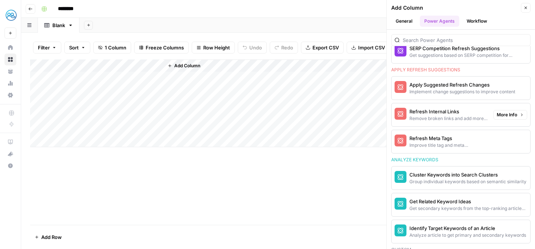
scroll to position [499, 0]
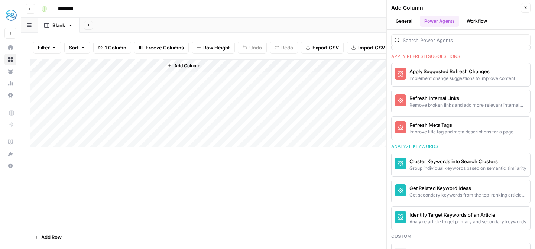
click at [229, 165] on div "Add Column" at bounding box center [278, 141] width 496 height 165
click at [526, 7] on icon "button" at bounding box center [526, 8] width 4 height 4
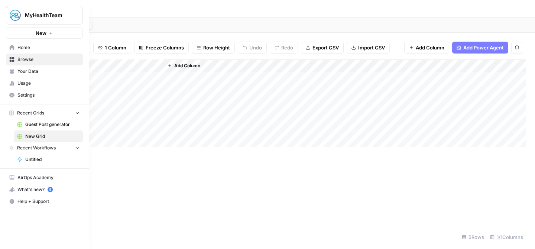
click at [22, 50] on span "Home" at bounding box center [48, 47] width 62 height 7
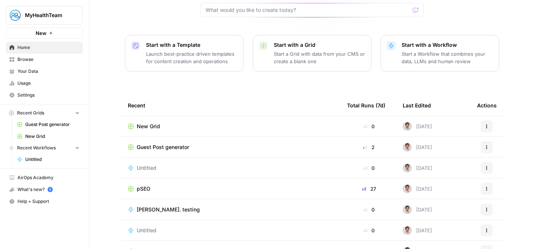
scroll to position [93, 0]
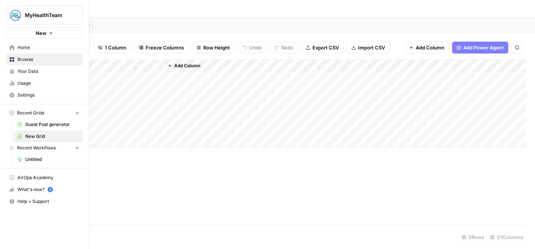
click at [18, 49] on span "Home" at bounding box center [48, 47] width 62 height 7
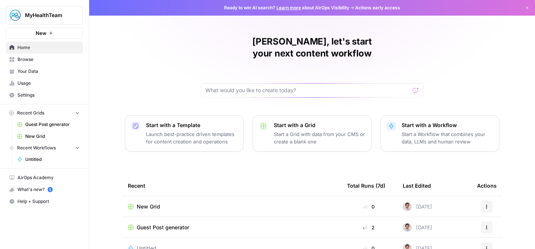
scroll to position [93, 0]
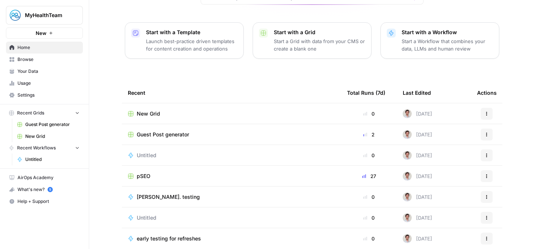
click at [142, 172] on span "pSEO" at bounding box center [144, 175] width 14 height 7
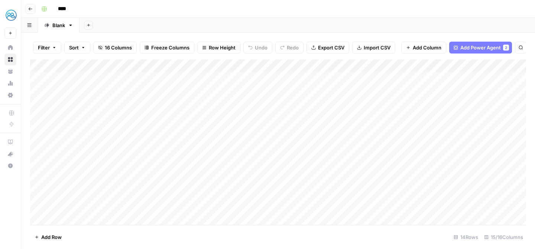
click at [188, 66] on div "Add Column" at bounding box center [278, 141] width 496 height 165
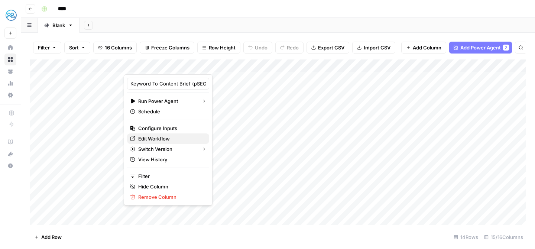
click at [159, 139] on span "Edit Workflow" at bounding box center [170, 138] width 65 height 7
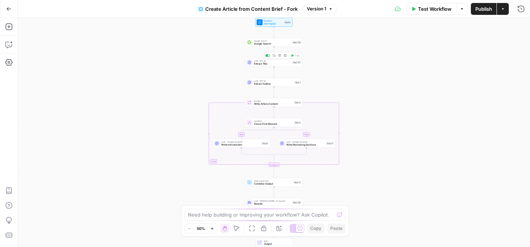
click at [268, 65] on span "Extract Title" at bounding box center [272, 64] width 37 height 4
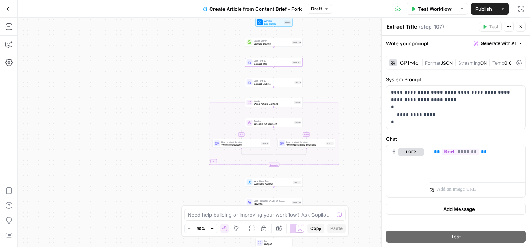
click at [407, 60] on div "GPT-4o" at bounding box center [408, 62] width 19 height 5
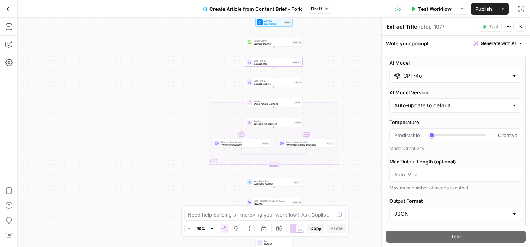
click at [434, 75] on input "GPT-4o" at bounding box center [455, 75] width 105 height 7
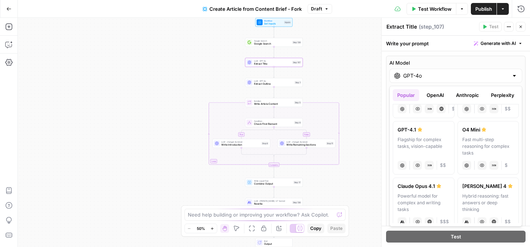
scroll to position [74, 0]
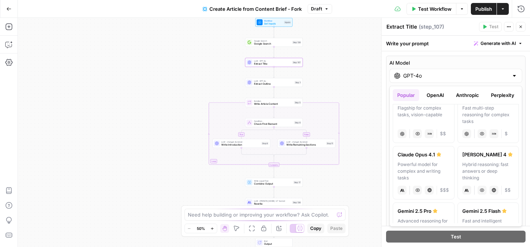
click at [481, 161] on div "Hybrid reasoning: fast answers or deep thinking" at bounding box center [488, 171] width 52 height 20
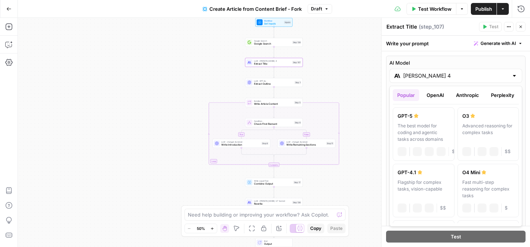
click at [463, 76] on input "[PERSON_NAME] 4" at bounding box center [455, 75] width 105 height 7
click at [419, 125] on div "The best model for coding and agentic tasks across domains" at bounding box center [423, 133] width 52 height 20
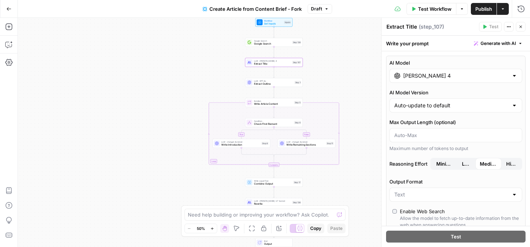
type input "GPT-5"
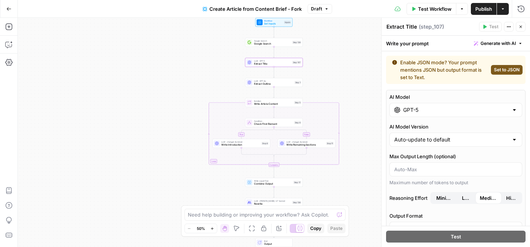
click at [358, 44] on div "true false Workflow Set Inputs Inputs Google Search Google Search Step 139 LLM …" at bounding box center [274, 132] width 512 height 229
click at [520, 26] on icon "button" at bounding box center [520, 27] width 4 height 4
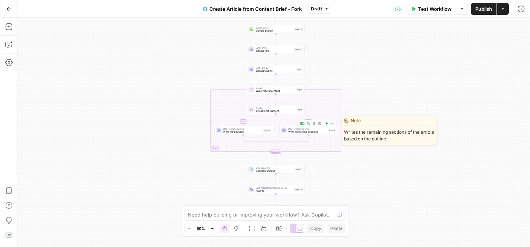
click at [301, 135] on div "LLM · chatgpt-4o-latest Write Remaining Sections Step 11 Copy step Delete step …" at bounding box center [308, 130] width 58 height 9
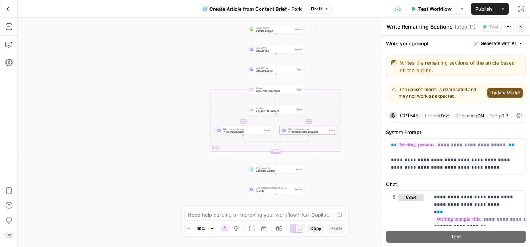
click at [410, 114] on div "GPT-4o" at bounding box center [408, 115] width 19 height 5
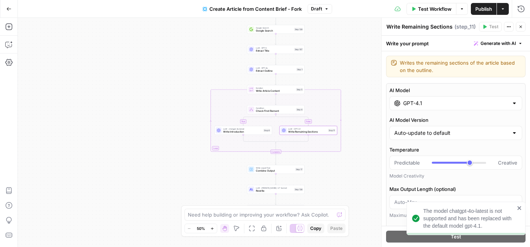
click at [447, 93] on label "AI Model" at bounding box center [455, 90] width 133 height 7
click at [447, 100] on input "GPT-4.1" at bounding box center [455, 103] width 105 height 7
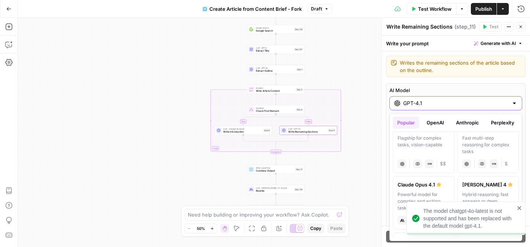
scroll to position [72, 0]
click at [486, 187] on div "Claude Sonnet 4" at bounding box center [488, 183] width 52 height 7
type input "Claude Sonnet 4"
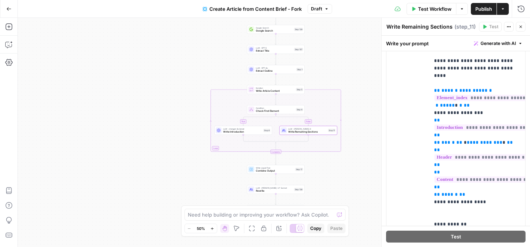
scroll to position [905, 0]
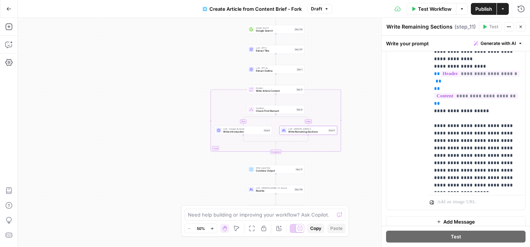
scroll to position [1267, 0]
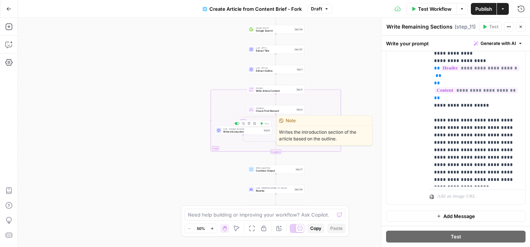
click at [233, 134] on div "LLM · chatgpt-4o-latest Write Introduction Step 8 Copy step Delete step Edit No…" at bounding box center [243, 130] width 58 height 9
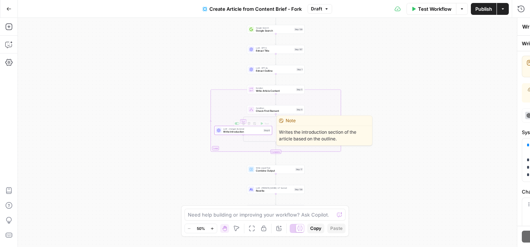
type textarea "Write Introduction"
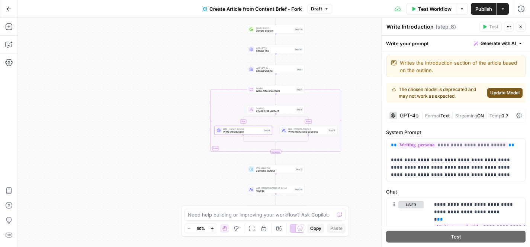
click at [418, 119] on div "GPT-4o | Format Text | Streaming ON | Temp 0.7" at bounding box center [455, 116] width 139 height 14
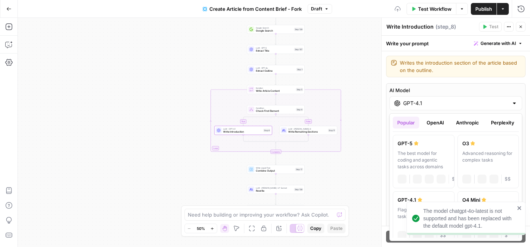
click at [437, 107] on input "GPT-4.1" at bounding box center [455, 103] width 105 height 7
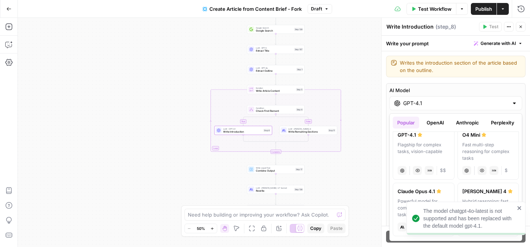
scroll to position [75, 0]
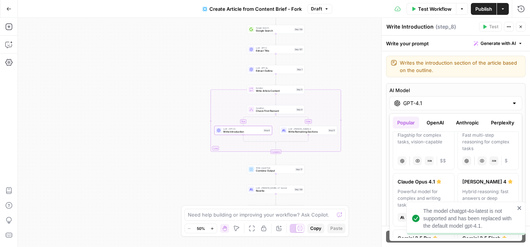
click at [482, 188] on label "Claude Sonnet 4 Hybrid reasoning: fast answers or deep thinking anthropic Visio…" at bounding box center [488, 200] width 62 height 54
type input "Claude Sonnet 4"
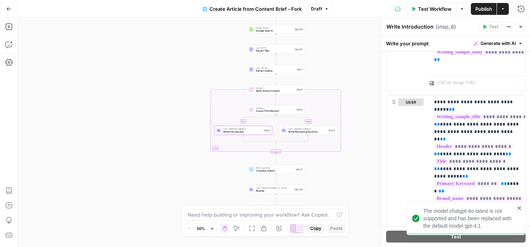
scroll to position [795, 0]
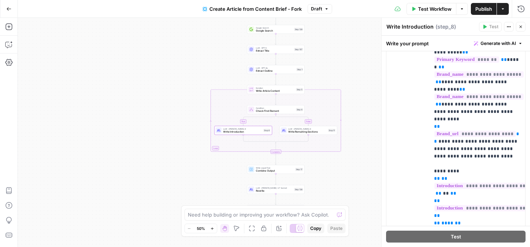
click at [484, 10] on span "Publish" at bounding box center [483, 8] width 17 height 7
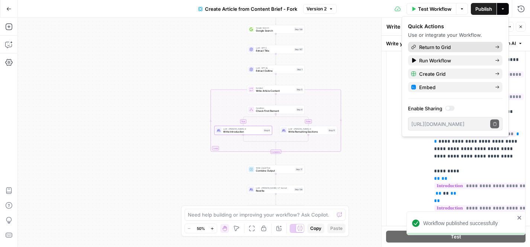
click at [451, 46] on span "Return to Grid" at bounding box center [454, 46] width 70 height 7
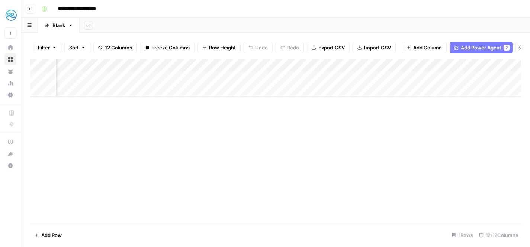
scroll to position [0, 503]
click at [372, 80] on div "Add Column" at bounding box center [275, 77] width 490 height 37
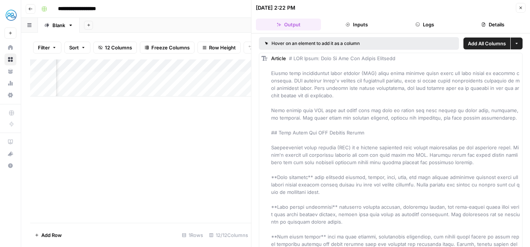
click at [526, 4] on header "08/20/25 at 2:22 PM Close Output Inputs Logs Details" at bounding box center [390, 16] width 278 height 33
click at [522, 6] on icon "button" at bounding box center [520, 8] width 4 height 4
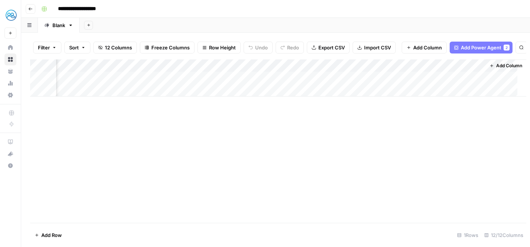
scroll to position [0, 495]
click at [414, 77] on div "Add Column" at bounding box center [275, 77] width 490 height 37
click at [352, 76] on div "Add Column" at bounding box center [275, 77] width 490 height 37
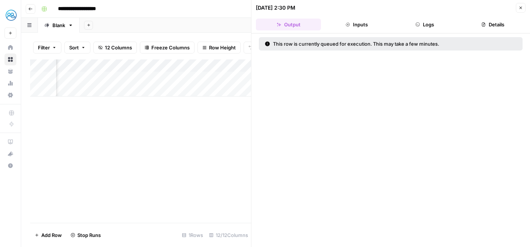
click at [432, 25] on button "Logs" at bounding box center [424, 25] width 65 height 12
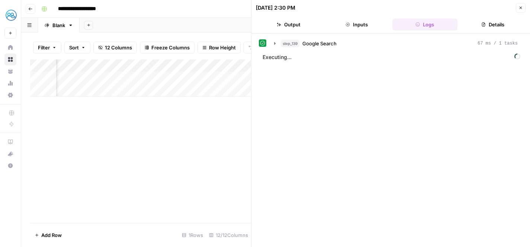
click at [359, 35] on div "step_139 Google Search 67 ms / 1 tasks Executing..." at bounding box center [390, 140] width 278 height 214
click at [363, 29] on button "Inputs" at bounding box center [356, 25] width 65 height 12
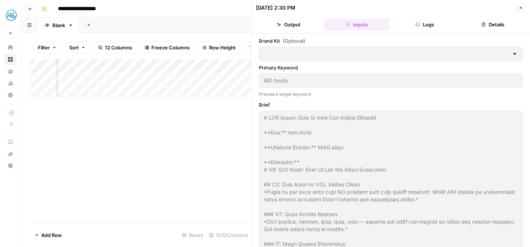
type input "MyHealthTeam"
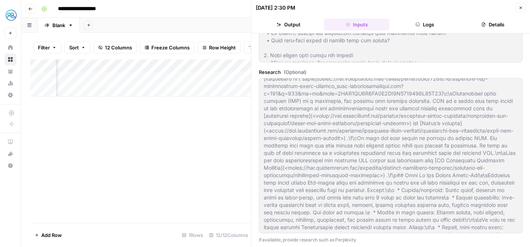
scroll to position [3578, 0]
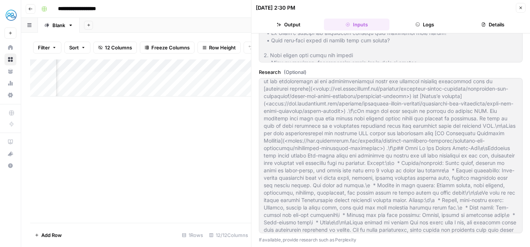
click at [435, 27] on button "Logs" at bounding box center [424, 25] width 65 height 12
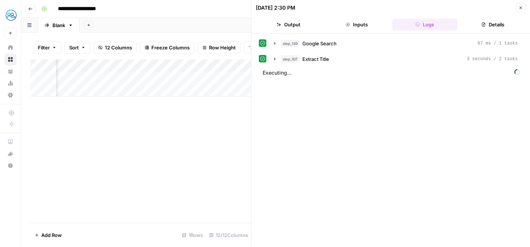
scroll to position [0, 0]
click at [275, 61] on icon "button" at bounding box center [275, 59] width 6 height 6
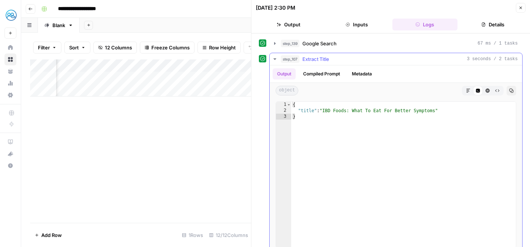
click at [281, 58] on span "step_107" at bounding box center [290, 58] width 19 height 7
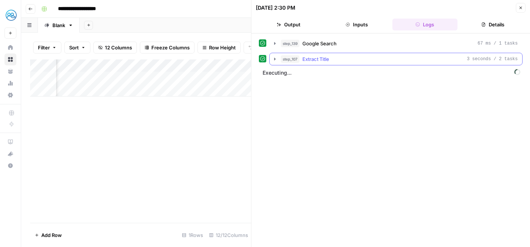
click at [361, 63] on button "step_107 Extract Title 3 seconds / 2 tasks" at bounding box center [395, 59] width 252 height 12
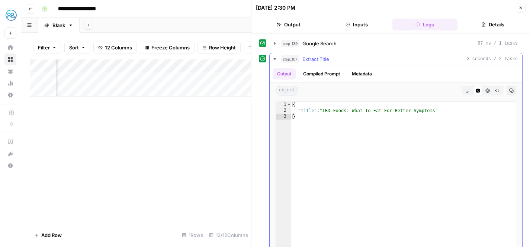
click at [331, 74] on button "Compiled Prompt" at bounding box center [321, 73] width 46 height 11
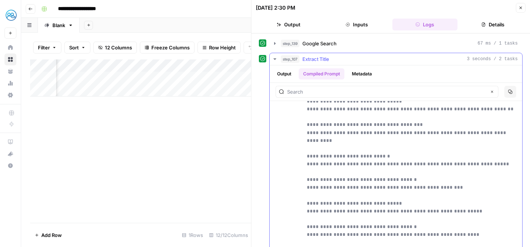
scroll to position [874, 0]
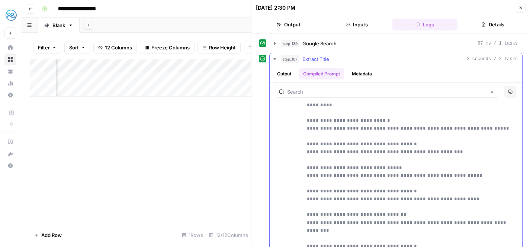
click at [364, 77] on button "Metadata" at bounding box center [361, 73] width 29 height 11
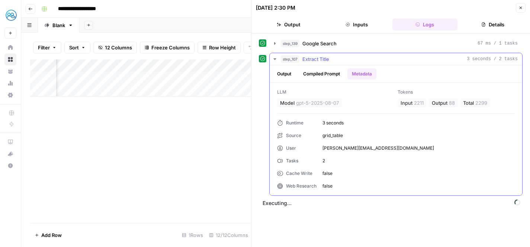
click at [276, 59] on icon "button" at bounding box center [275, 59] width 6 height 6
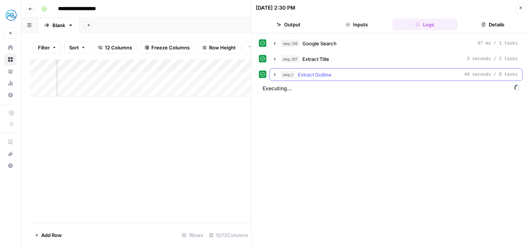
click at [380, 74] on div "step_1 Extract Outline 49 seconds / 8 tasks" at bounding box center [399, 74] width 237 height 7
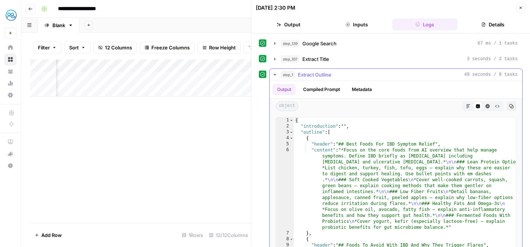
click at [364, 88] on button "Metadata" at bounding box center [361, 89] width 29 height 11
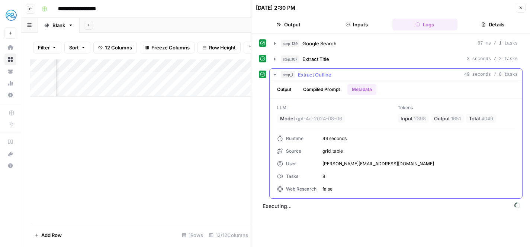
click at [317, 74] on span "Extract Outline" at bounding box center [314, 74] width 33 height 7
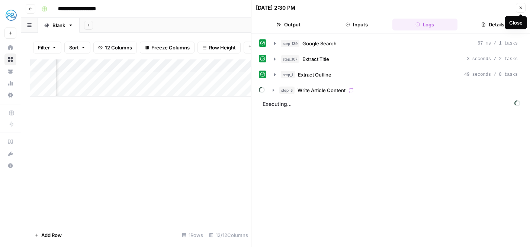
click at [519, 7] on icon "button" at bounding box center [520, 8] width 3 height 3
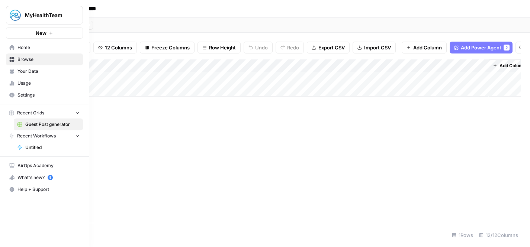
click at [38, 166] on span "AirOps Academy" at bounding box center [48, 165] width 62 height 7
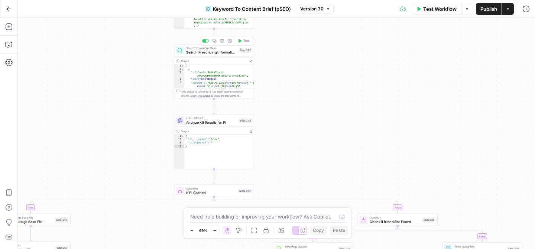
click at [218, 51] on span "Search Prescribing Information KB" at bounding box center [211, 51] width 50 height 5
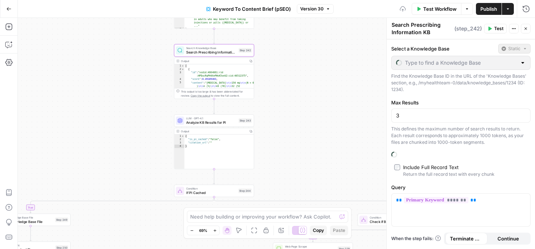
type input "Prescribing Information"
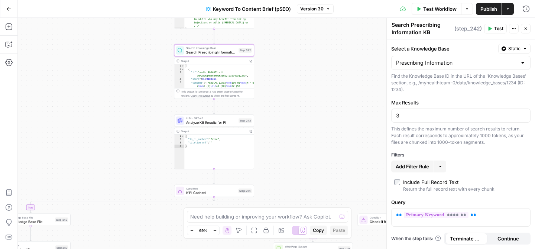
click at [442, 165] on icon "button" at bounding box center [440, 166] width 4 height 4
click at [477, 160] on div "Select a Knowledge Base Static Prescribing Information Find the Knowledge Base …" at bounding box center [461, 144] width 148 height 210
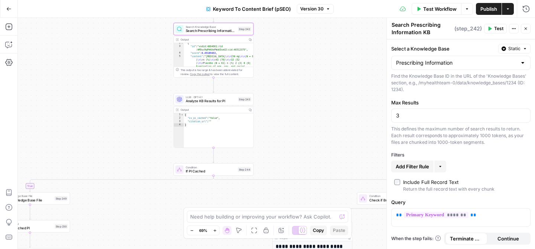
click at [205, 101] on span "Analyze KB Results for PI" at bounding box center [211, 100] width 50 height 5
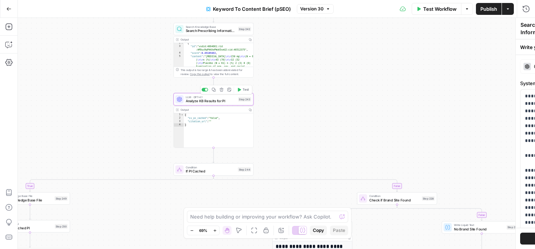
type textarea "Analyze KB Results for PI"
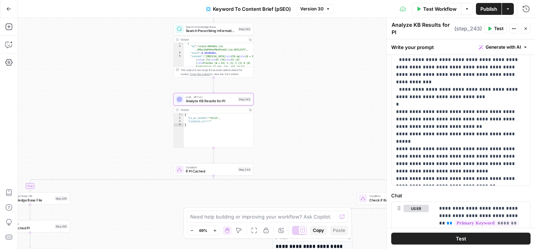
scroll to position [221, 0]
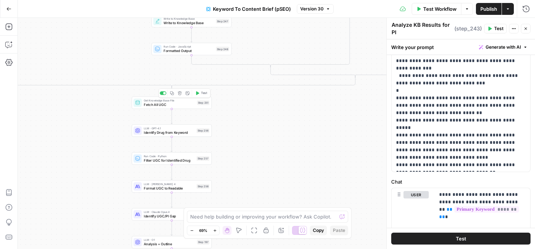
click at [168, 107] on div "Get Knowledge Base File Fetch All UGC Step 251 Copy step Delete step Add Note T…" at bounding box center [172, 103] width 80 height 12
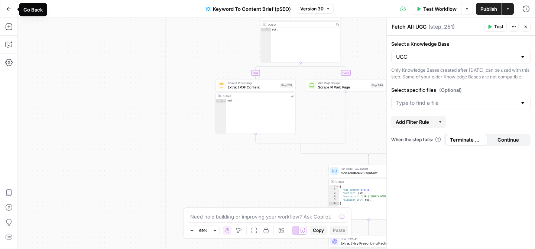
click at [4, 5] on button "Go Back" at bounding box center [8, 8] width 13 height 13
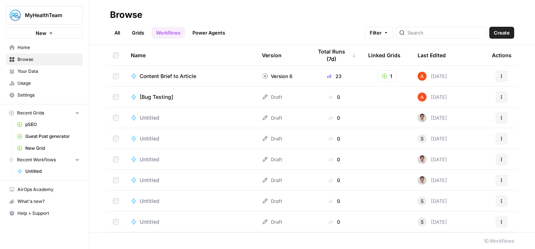
click at [52, 162] on span "Recent Workflows" at bounding box center [36, 159] width 39 height 7
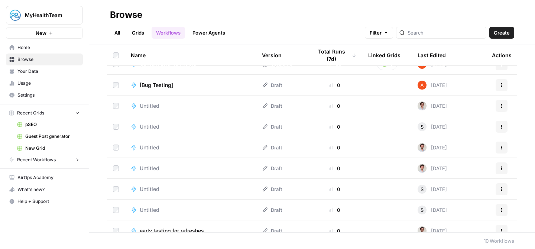
scroll to position [13, 0]
click at [208, 30] on link "Power Agents" at bounding box center [209, 33] width 42 height 12
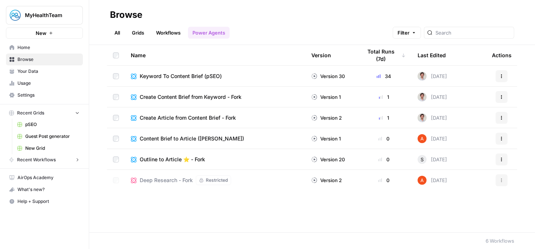
click at [114, 32] on link "All" at bounding box center [117, 33] width 14 height 12
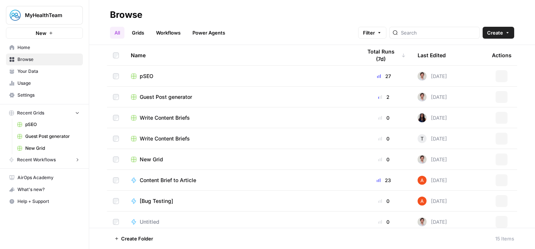
click at [141, 33] on link "Grids" at bounding box center [137, 33] width 21 height 12
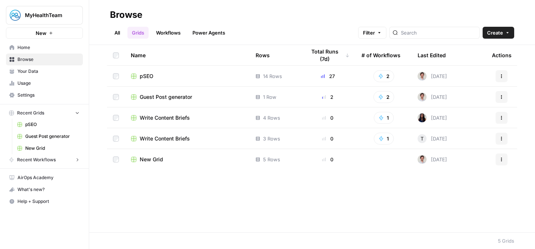
click at [149, 160] on span "New Grid" at bounding box center [151, 159] width 23 height 7
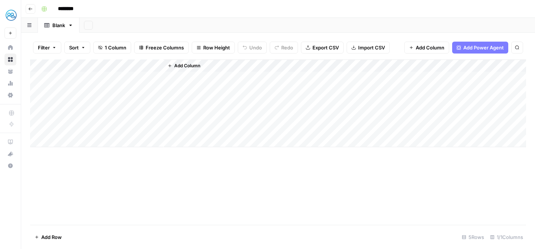
click at [196, 67] on span "Add Column" at bounding box center [187, 65] width 26 height 7
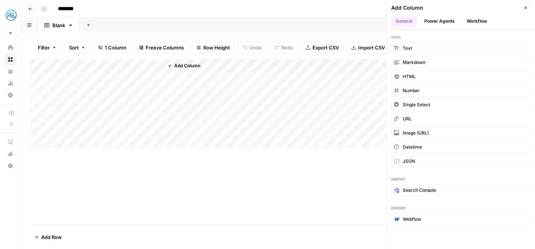
click at [430, 26] on button "Power Agents" at bounding box center [439, 21] width 39 height 11
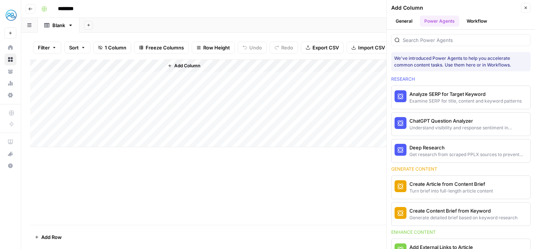
click at [470, 16] on button "Workflow" at bounding box center [476, 21] width 29 height 11
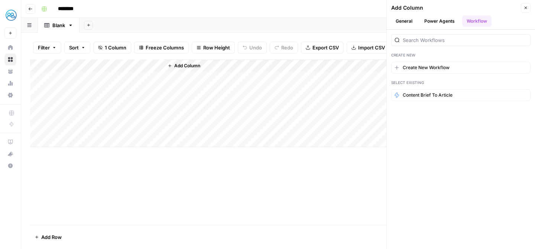
click at [410, 25] on button "General" at bounding box center [404, 21] width 26 height 11
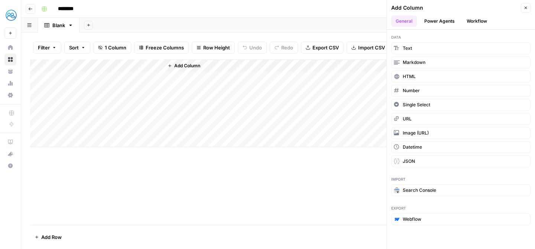
click at [440, 26] on button "Power Agents" at bounding box center [439, 21] width 39 height 11
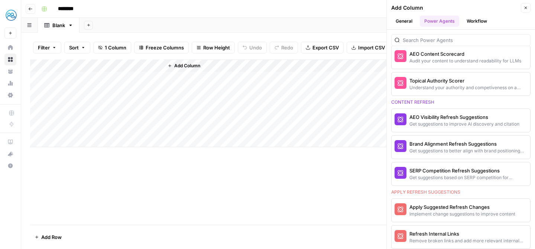
scroll to position [380, 0]
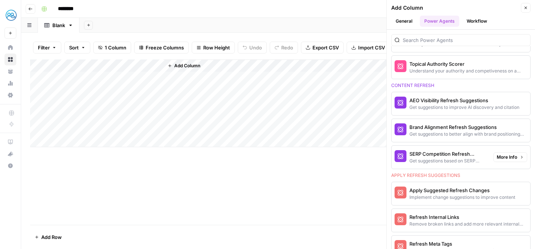
click at [441, 158] on div "Get suggestions based on SERP competition for keyword" at bounding box center [448, 161] width 78 height 7
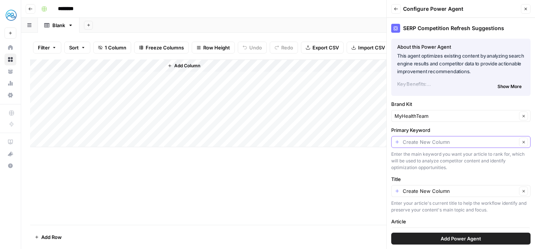
click at [434, 140] on input "Primary Keyword" at bounding box center [460, 141] width 114 height 7
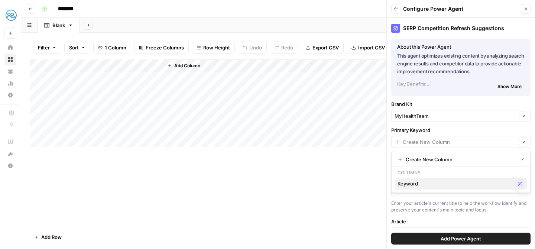
click at [418, 183] on span "Keyword" at bounding box center [455, 183] width 115 height 7
type input "Keyword"
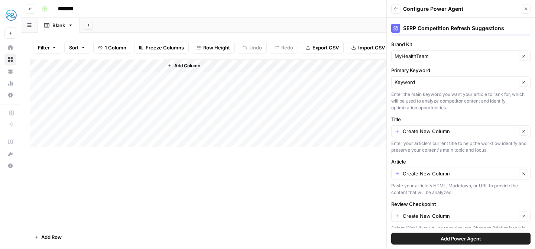
scroll to position [74, 0]
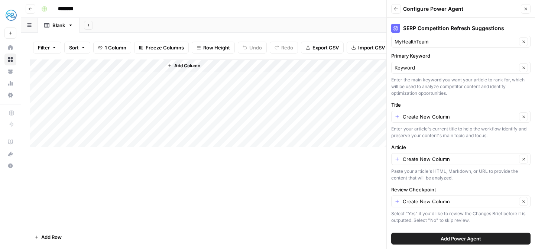
click at [447, 237] on span "Add Power Agent" at bounding box center [461, 238] width 41 height 7
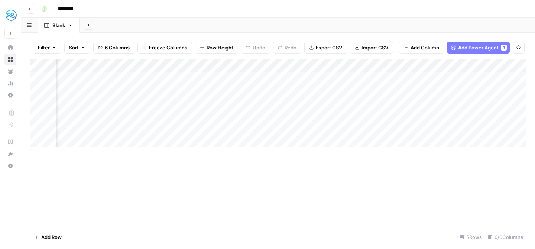
scroll to position [0, 152]
click at [401, 67] on div "Add Column" at bounding box center [278, 103] width 496 height 88
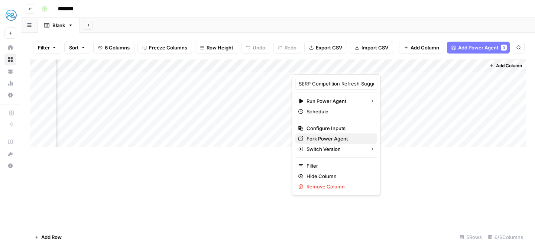
click at [328, 138] on span "Fork Power Agent" at bounding box center [339, 138] width 65 height 7
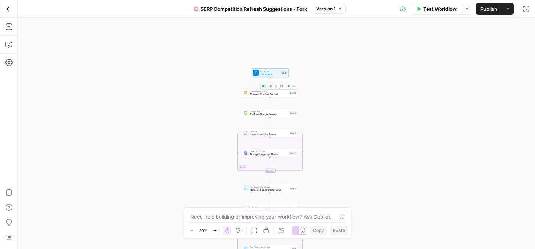
click at [269, 95] on span "Convert Content Format" at bounding box center [269, 95] width 38 height 4
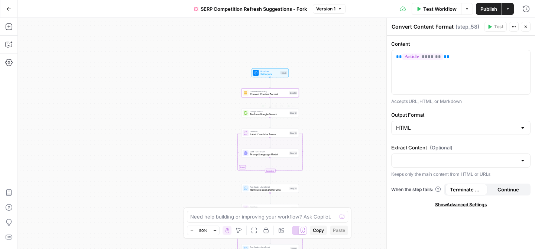
click at [265, 117] on div "Google Search Perform Google Search Step 12 Copy step Delete step Edit Note Test" at bounding box center [271, 113] width 58 height 9
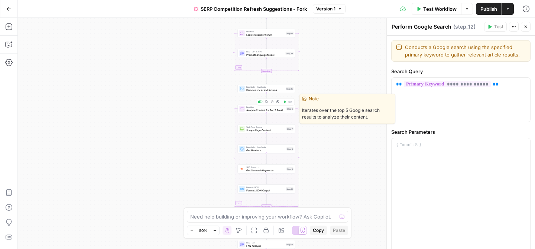
click at [265, 110] on span "Analyze Content for Top 5 Ranking Pages" at bounding box center [265, 110] width 39 height 4
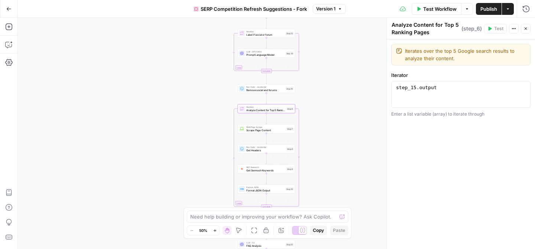
click at [252, 133] on div "true false Workflow Set Inputs Inputs Content Processing Convert Content Format…" at bounding box center [276, 133] width 517 height 231
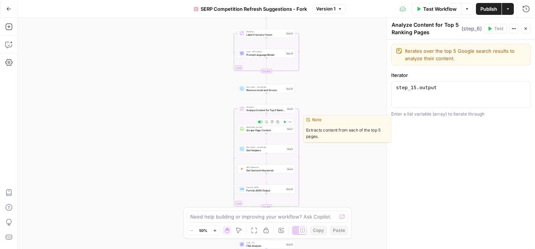
click at [249, 131] on span "Scrape Page Content" at bounding box center [265, 130] width 39 height 4
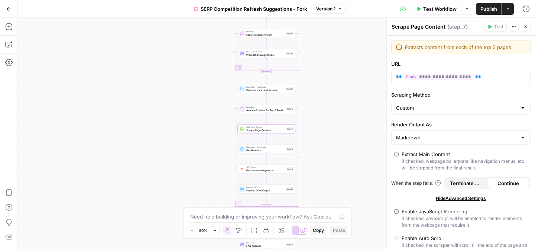
click at [250, 152] on div "Run Code · JavaScript Get Headers Step 8 Copy step Delete step Edit Note Test" at bounding box center [267, 149] width 58 height 9
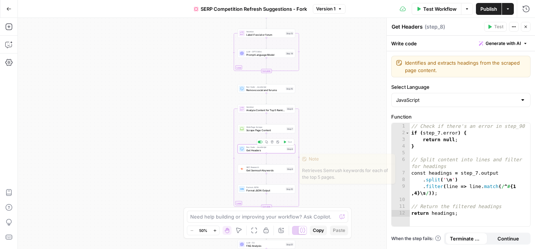
click at [250, 175] on div "true false Workflow Set Inputs Inputs Content Processing Convert Content Format…" at bounding box center [276, 133] width 517 height 231
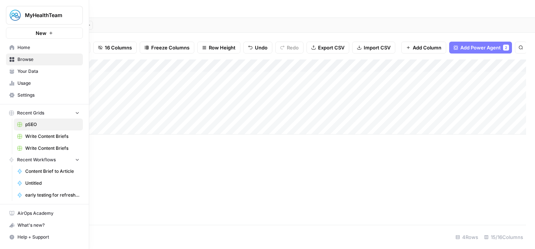
click at [35, 31] on button "New" at bounding box center [44, 32] width 77 height 11
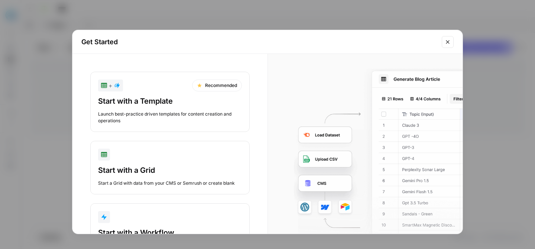
scroll to position [41, 0]
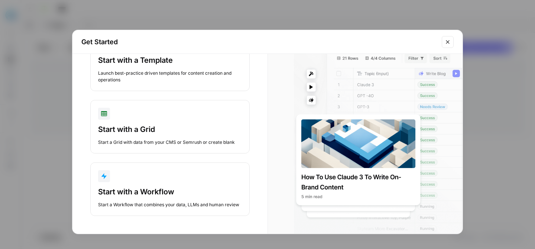
click at [150, 181] on div "button" at bounding box center [170, 176] width 144 height 12
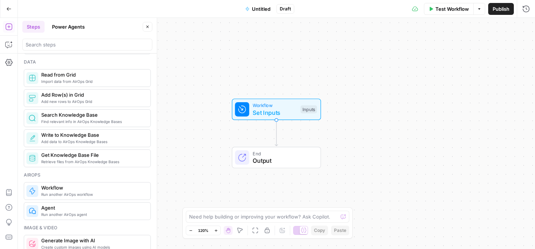
scroll to position [356, 0]
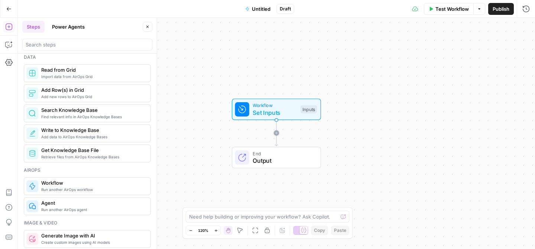
drag, startPoint x: 86, startPoint y: 116, endPoint x: 81, endPoint y: 158, distance: 42.4
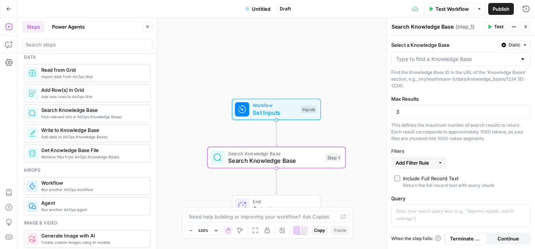
click at [426, 55] on div at bounding box center [460, 59] width 139 height 14
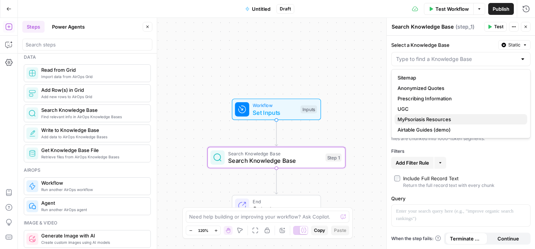
click at [414, 116] on span "MyPsoriasis Resources" at bounding box center [460, 119] width 124 height 7
type input "MyPsoriasis Resources"
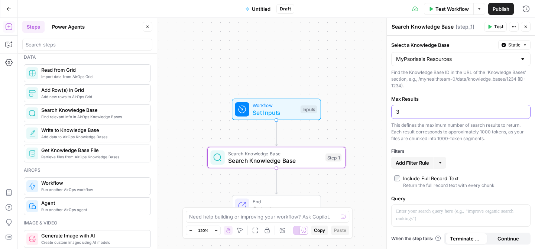
click at [422, 112] on input "3" at bounding box center [461, 111] width 130 height 7
click at [450, 130] on div "This defines the maximum number of search results to return. Each result corres…" at bounding box center [460, 132] width 139 height 20
drag, startPoint x: 390, startPoint y: 135, endPoint x: 389, endPoint y: 152, distance: 17.1
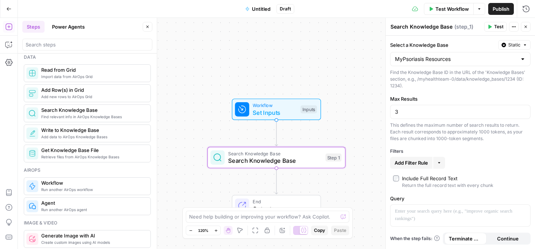
click at [409, 163] on span "Add Filter Rule" at bounding box center [411, 162] width 33 height 7
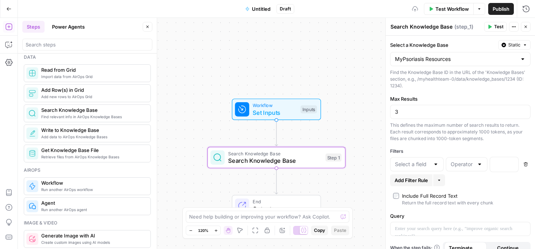
scroll to position [9, 0]
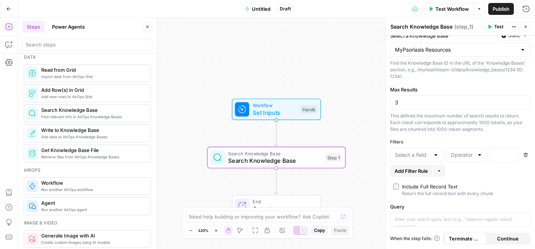
click at [443, 156] on div at bounding box center [417, 155] width 54 height 14
click at [482, 124] on div "This defines the maximum number of search results to return. Each result corres…" at bounding box center [460, 123] width 140 height 20
click at [524, 152] on button "Delete" at bounding box center [526, 155] width 10 height 10
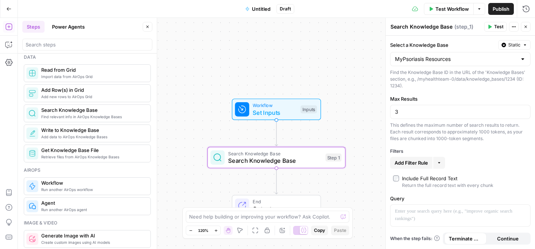
click at [393, 176] on div "Select a Knowledge Base Static MyPsoriasis Resources Find the Knowledge Base ID…" at bounding box center [460, 142] width 149 height 213
click at [428, 219] on div at bounding box center [461, 216] width 140 height 22
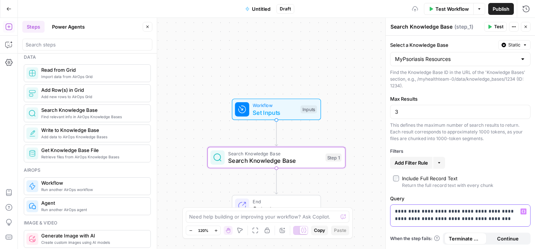
click at [524, 210] on icon "button" at bounding box center [524, 211] width 4 height 3
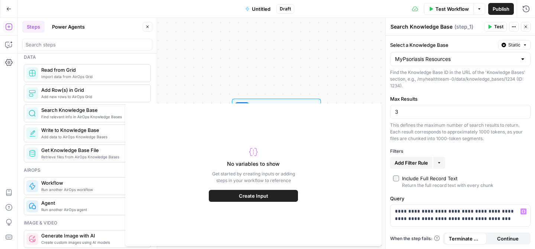
click at [262, 197] on span "Create Input" at bounding box center [253, 195] width 29 height 7
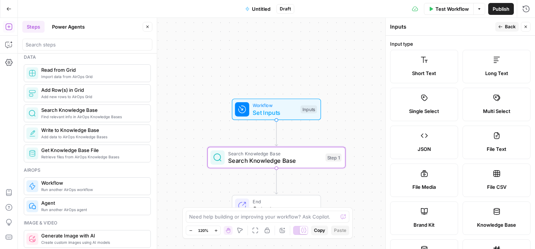
click at [429, 61] on label "Short Text" at bounding box center [424, 66] width 68 height 33
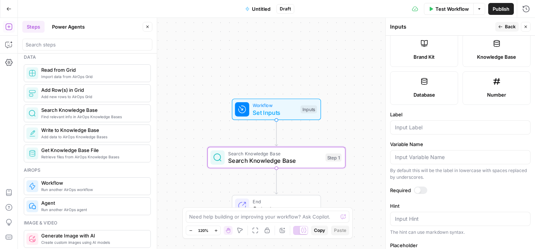
scroll to position [185, 0]
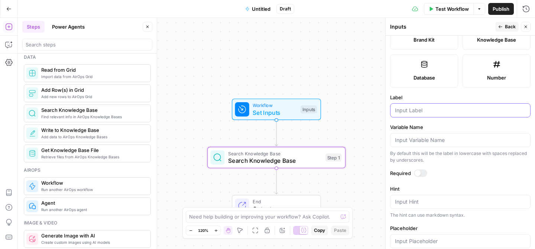
click at [421, 113] on input "Label" at bounding box center [460, 110] width 131 height 7
click at [433, 111] on input "keyword" at bounding box center [460, 110] width 131 height 7
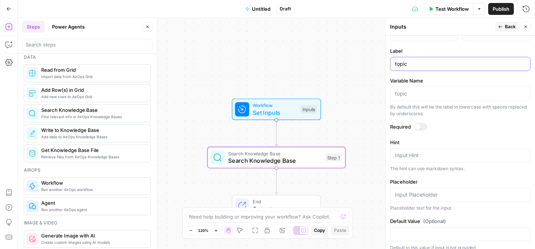
scroll to position [238, 0]
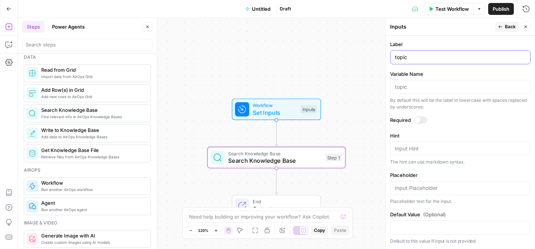
type input "topic"
click at [419, 119] on div at bounding box center [418, 120] width 6 height 6
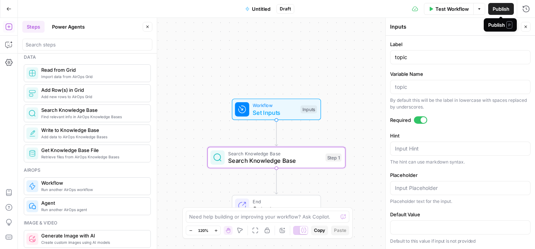
click at [502, 11] on span "Publish" at bounding box center [501, 8] width 17 height 7
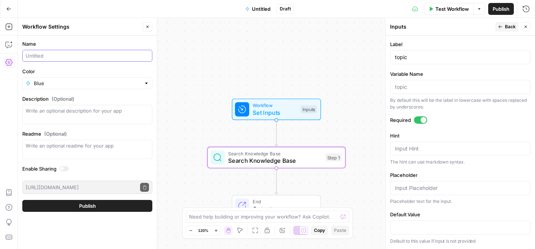
click at [43, 54] on input "Name" at bounding box center [87, 55] width 123 height 7
type input "Sales Finding Existing Relevant Content"
click at [90, 206] on span "Publish" at bounding box center [87, 205] width 17 height 7
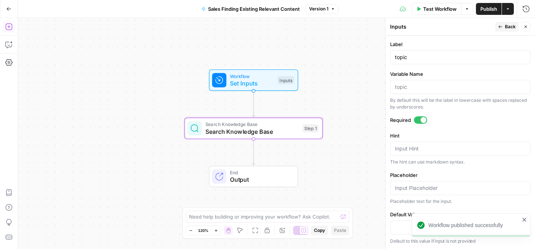
click at [10, 27] on icon "button" at bounding box center [8, 26] width 7 height 7
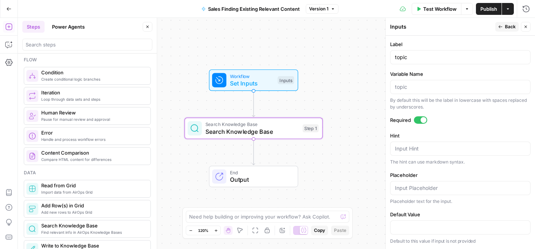
scroll to position [298, 0]
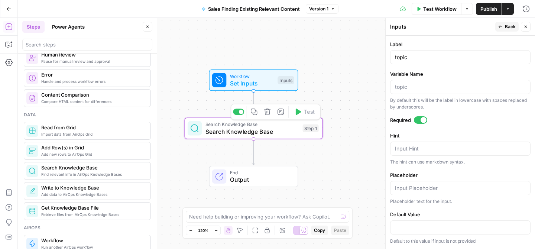
click at [255, 135] on span "Search Knowledge Base" at bounding box center [252, 131] width 94 height 9
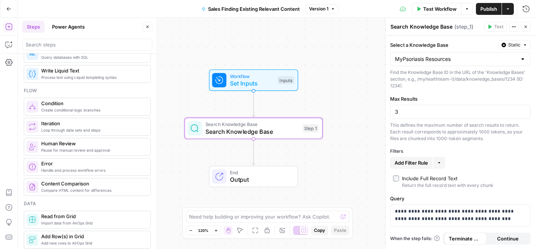
scroll to position [0, 0]
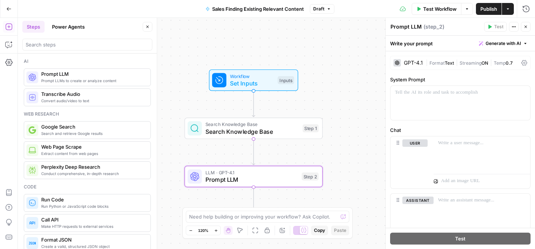
drag, startPoint x: 79, startPoint y: 78, endPoint x: 393, endPoint y: 20, distance: 319.7
click at [506, 45] on span "Generate with AI" at bounding box center [503, 43] width 35 height 7
click at [488, 66] on div "Use AI to build your prompt" at bounding box center [494, 67] width 57 height 7
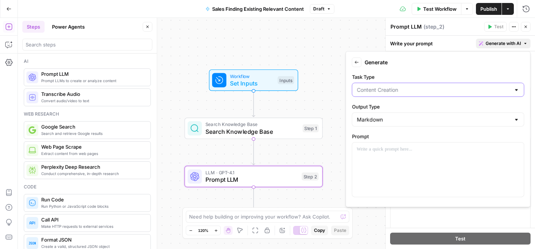
click at [406, 90] on input "Task Type" at bounding box center [434, 89] width 154 height 7
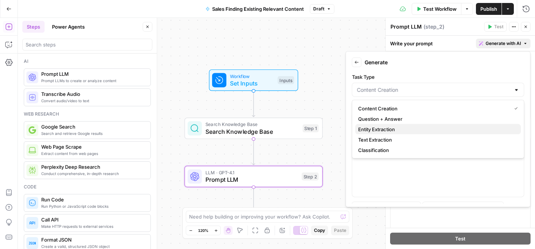
click at [399, 129] on span "Entity Extraction" at bounding box center [436, 129] width 157 height 7
type input "Entity Extraction"
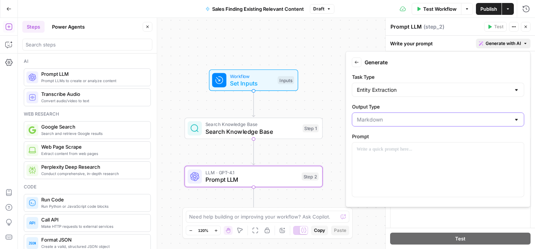
click at [381, 118] on input "Output Type" at bounding box center [434, 119] width 154 height 7
type input "Markdown"
click at [407, 107] on label "Output Type" at bounding box center [438, 106] width 172 height 7
click at [407, 116] on input "Markdown" at bounding box center [434, 119] width 154 height 7
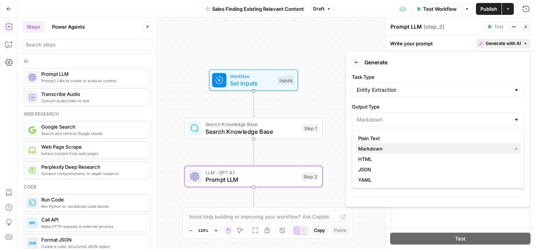
click at [382, 148] on span "Markdown" at bounding box center [433, 148] width 150 height 7
type input "Markdown"
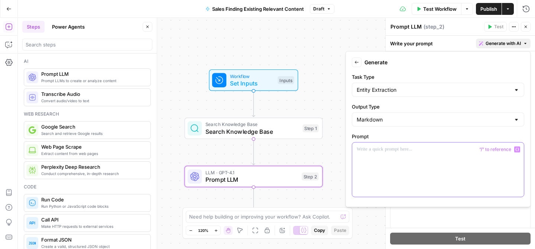
click at [386, 148] on p at bounding box center [438, 149] width 163 height 7
click at [421, 150] on p "**********" at bounding box center [438, 149] width 163 height 7
click at [496, 150] on p "**********" at bounding box center [438, 149] width 163 height 7
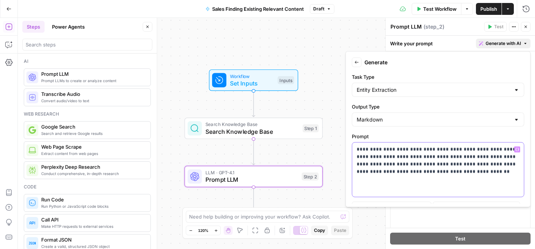
scroll to position [51, 0]
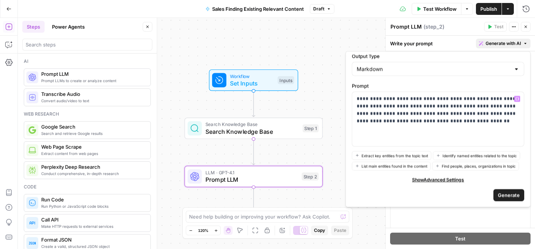
click at [505, 197] on span "Generate" at bounding box center [509, 194] width 22 height 7
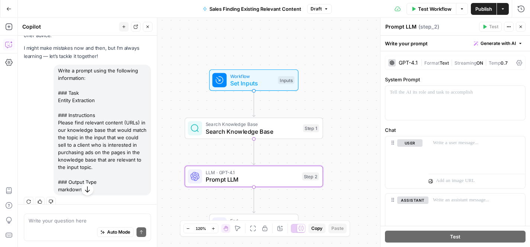
scroll to position [39, 0]
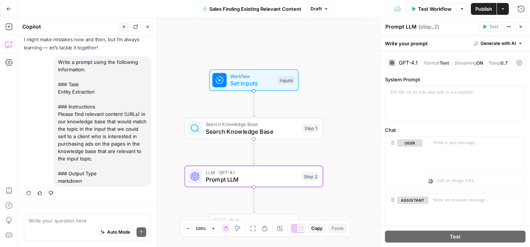
drag, startPoint x: 90, startPoint y: 181, endPoint x: 57, endPoint y: 62, distance: 123.4
click at [57, 62] on div "Write a prompt using the following information: ### Task Entity Extraction ### …" at bounding box center [102, 121] width 97 height 131
copy div "Write a prompt using the following information: ### Task Entity Extraction ### …"
click at [27, 191] on icon "button" at bounding box center [29, 193] width 4 height 4
click at [122, 179] on div "Write a prompt using the following information: ### Task Entity Extraction ### …" at bounding box center [102, 121] width 97 height 131
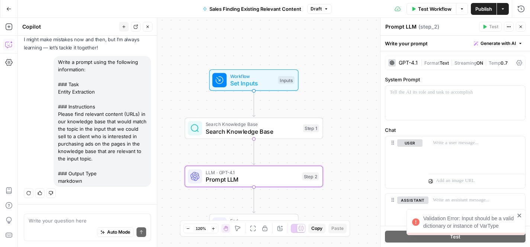
click at [518, 212] on div "Validation Error: Input should be a valid dictionary or instance of VarType" at bounding box center [465, 222] width 119 height 26
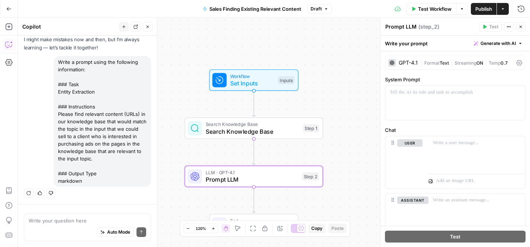
click at [510, 42] on span "Generate with AI" at bounding box center [497, 43] width 35 height 7
click at [456, 96] on div at bounding box center [455, 103] width 140 height 34
click at [494, 44] on span "Generate with AI" at bounding box center [497, 43] width 35 height 7
click at [485, 68] on div "Use AI to build your prompt" at bounding box center [489, 67] width 57 height 7
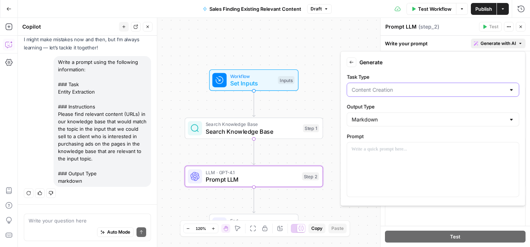
click at [414, 90] on input "Task Type" at bounding box center [428, 89] width 154 height 7
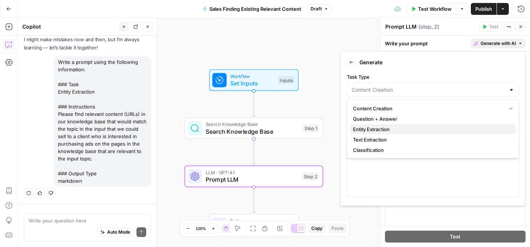
click at [391, 126] on span "Entity Extraction" at bounding box center [431, 129] width 157 height 7
type input "Entity Extraction"
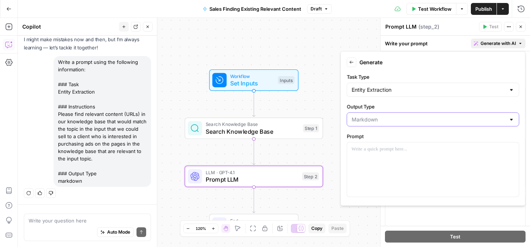
click at [396, 118] on input "Output Type" at bounding box center [428, 119] width 154 height 7
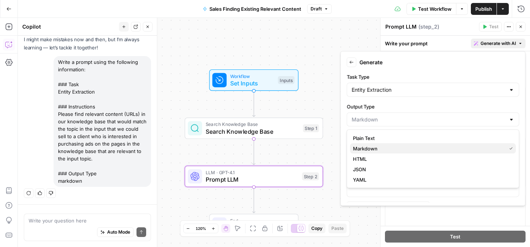
click at [395, 144] on button "Markdown" at bounding box center [433, 148] width 166 height 10
type input "Markdown"
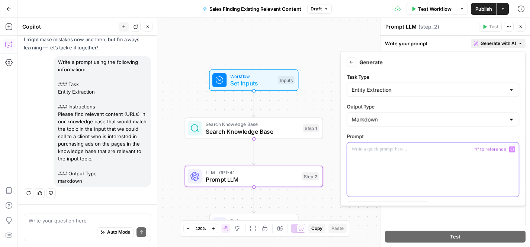
click at [382, 152] on p at bounding box center [432, 149] width 163 height 7
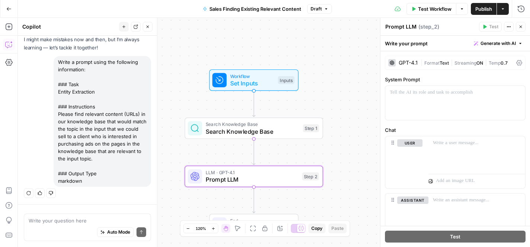
drag, startPoint x: 57, startPoint y: 113, endPoint x: 104, endPoint y: 157, distance: 64.4
click at [104, 157] on div "Write a prompt using the following information: ### Task Entity Extraction ### …" at bounding box center [102, 121] width 97 height 131
copy div "Please find relevant content (URLs) in our knowledge base that would match the …"
click at [501, 41] on span "Generate with AI" at bounding box center [497, 43] width 35 height 7
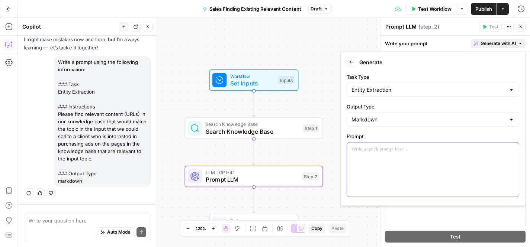
click at [371, 158] on div at bounding box center [433, 170] width 172 height 54
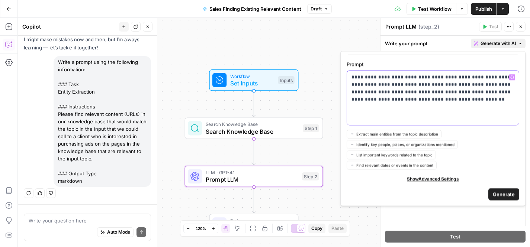
scroll to position [72, 0]
click at [505, 192] on span "Generate" at bounding box center [503, 193] width 22 height 7
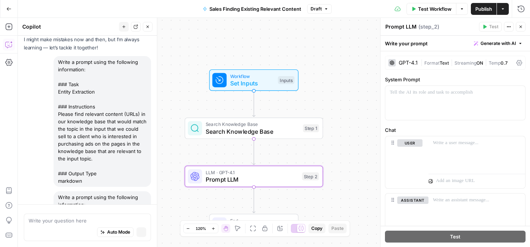
scroll to position [174, 0]
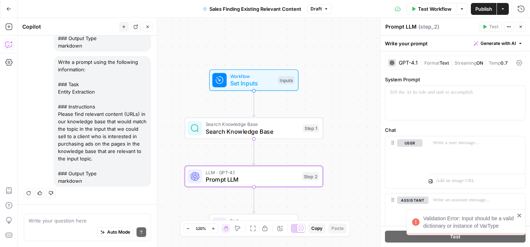
click at [516, 216] on div "Validation Error: Input should be a valid dictionary or instance of VarType" at bounding box center [462, 222] width 107 height 19
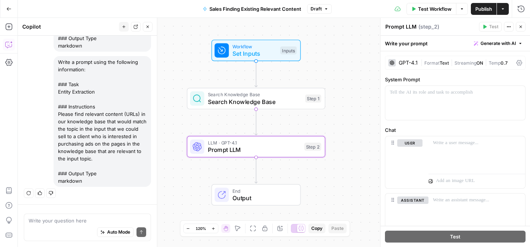
click at [496, 42] on span "Generate with AI" at bounding box center [497, 43] width 35 height 7
click at [414, 106] on div at bounding box center [455, 103] width 140 height 34
drag, startPoint x: 101, startPoint y: 155, endPoint x: 58, endPoint y: 114, distance: 59.7
click at [58, 114] on div "Write a prompt using the following information: ### Task Entity Extraction ### …" at bounding box center [102, 121] width 97 height 131
copy div "Please find relevant content (URLs) in our knowledge base that would match the …"
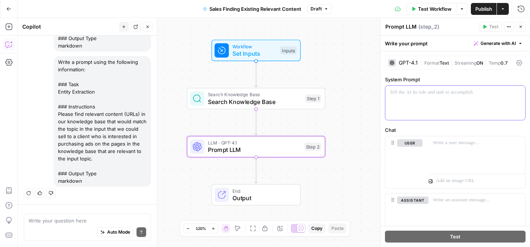
click at [404, 91] on p at bounding box center [454, 92] width 131 height 7
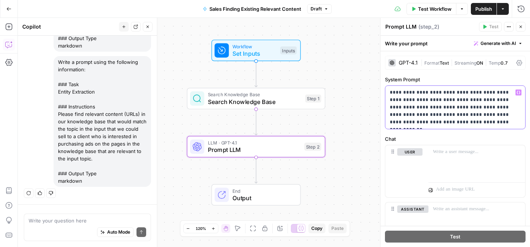
scroll to position [186, 0]
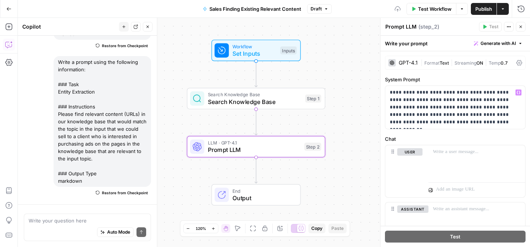
click at [444, 137] on label "Chat" at bounding box center [455, 138] width 140 height 7
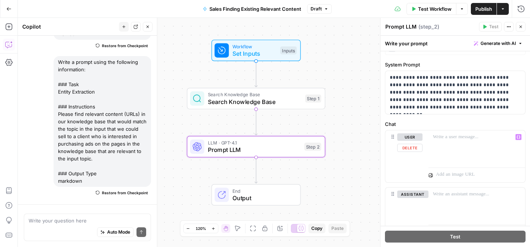
scroll to position [19, 0]
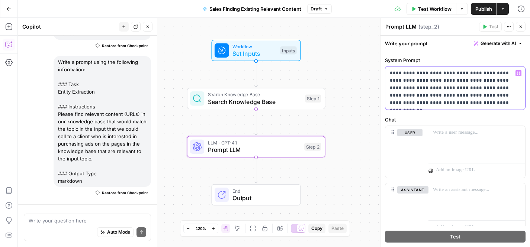
click at [440, 96] on p "**********" at bounding box center [454, 87] width 131 height 37
copy p "**********"
click at [445, 142] on div at bounding box center [476, 143] width 97 height 34
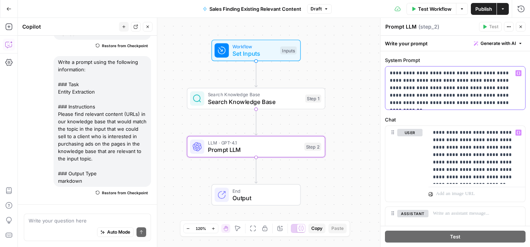
click at [428, 90] on p "**********" at bounding box center [454, 87] width 131 height 37
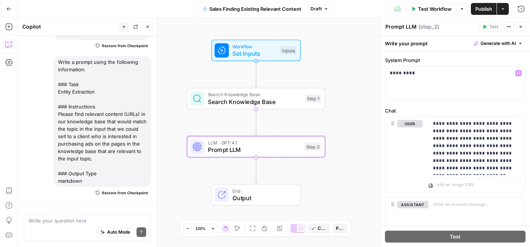
click at [268, 151] on span "Prompt LLM" at bounding box center [254, 149] width 93 height 9
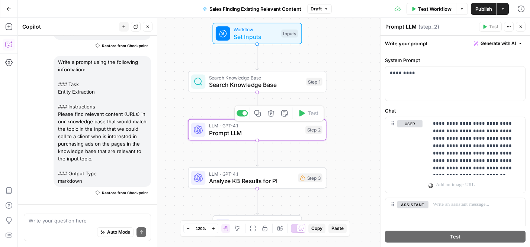
click at [252, 181] on span "Analyze KB Results for PI" at bounding box center [251, 181] width 85 height 9
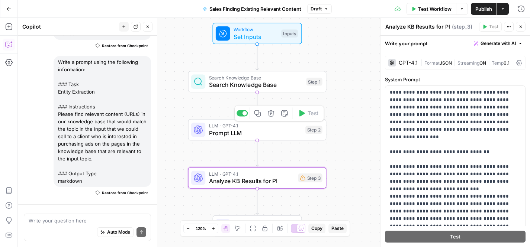
click at [284, 130] on span "Prompt LLM" at bounding box center [255, 133] width 93 height 9
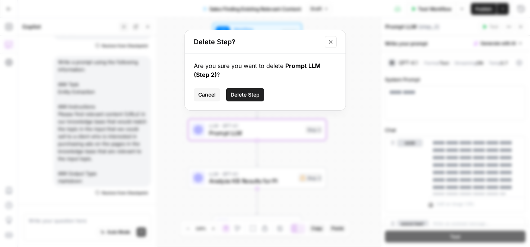
click at [242, 95] on span "Delete Step" at bounding box center [244, 94] width 29 height 7
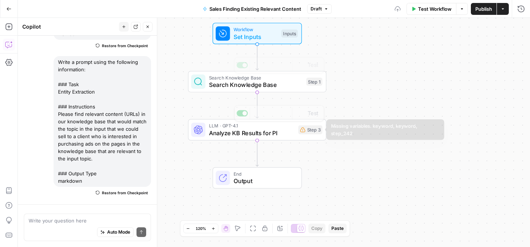
click at [266, 136] on span "Analyze KB Results for PI" at bounding box center [251, 133] width 85 height 9
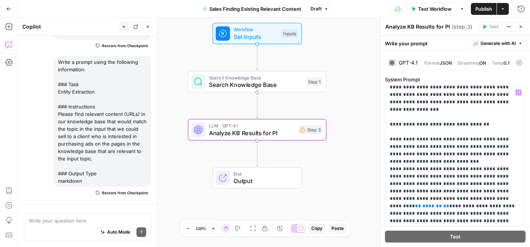
scroll to position [29, 0]
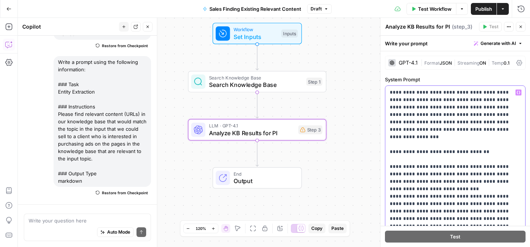
drag, startPoint x: 511, startPoint y: 109, endPoint x: 438, endPoint y: 109, distance: 72.5
drag, startPoint x: 459, startPoint y: 132, endPoint x: 474, endPoint y: 117, distance: 21.3
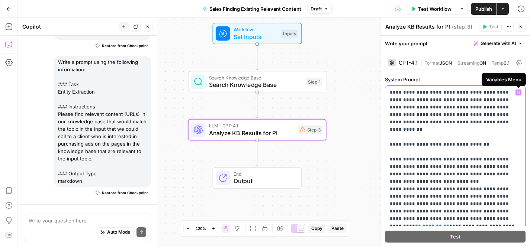
click at [517, 93] on icon "button" at bounding box center [518, 93] width 4 height 4
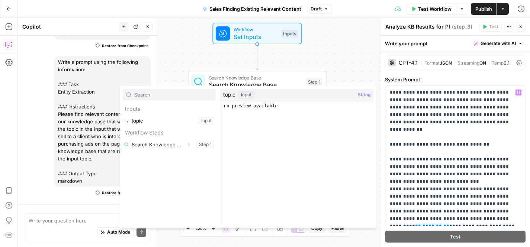
click at [238, 94] on div "Input" at bounding box center [246, 94] width 16 height 7
drag, startPoint x: 360, startPoint y: 94, endPoint x: 303, endPoint y: 94, distance: 57.2
click at [353, 94] on div "topic Input String" at bounding box center [296, 95] width 153 height 12
click at [247, 96] on div "Input" at bounding box center [246, 94] width 16 height 7
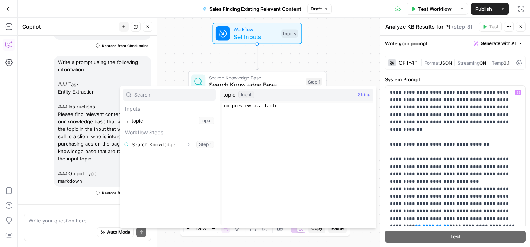
click at [229, 96] on span "topic" at bounding box center [229, 94] width 12 height 7
click at [240, 96] on div "Input" at bounding box center [246, 94] width 16 height 7
click at [169, 120] on button "Select variable topic" at bounding box center [169, 121] width 93 height 12
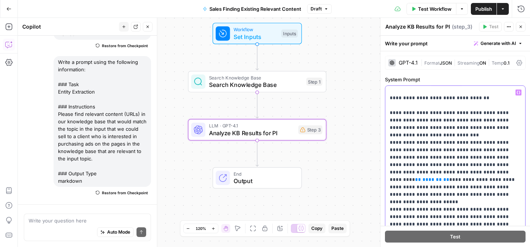
scroll to position [47, 0]
drag, startPoint x: 440, startPoint y: 129, endPoint x: 387, endPoint y: 119, distance: 54.1
click at [387, 119] on div "**********" at bounding box center [455, 237] width 140 height 303
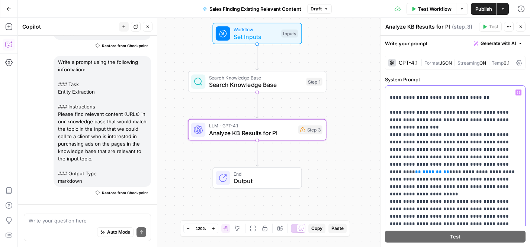
scroll to position [51, 0]
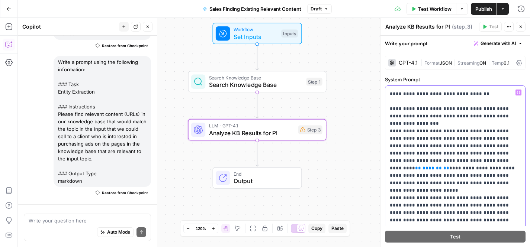
drag, startPoint x: 389, startPoint y: 116, endPoint x: 511, endPoint y: 159, distance: 129.3
click at [511, 159] on p "**********" at bounding box center [454, 242] width 131 height 409
click at [463, 125] on p "**********" at bounding box center [454, 242] width 131 height 409
drag, startPoint x: 443, startPoint y: 124, endPoint x: 499, endPoint y: 116, distance: 57.0
click at [499, 116] on p "**********" at bounding box center [454, 242] width 131 height 409
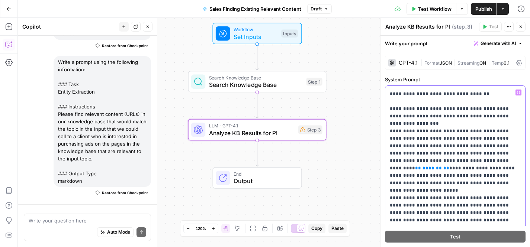
drag, startPoint x: 450, startPoint y: 124, endPoint x: 454, endPoint y: 149, distance: 25.6
click at [454, 149] on p "**********" at bounding box center [454, 246] width 131 height 416
drag, startPoint x: 403, startPoint y: 131, endPoint x: 503, endPoint y: 132, distance: 100.0
click at [503, 132] on p "**********" at bounding box center [454, 231] width 131 height 386
click at [452, 140] on p "**********" at bounding box center [454, 231] width 131 height 386
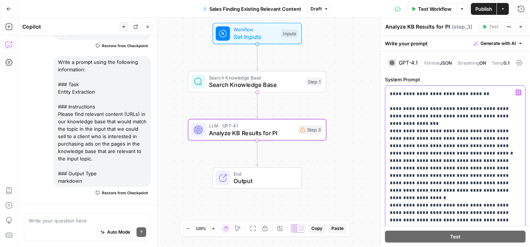
click at [494, 130] on p "**********" at bounding box center [454, 231] width 131 height 386
drag, startPoint x: 450, startPoint y: 136, endPoint x: 383, endPoint y: 142, distance: 66.8
click at [383, 142] on div "**********" at bounding box center [455, 132] width 150 height 229
click at [438, 140] on p "**********" at bounding box center [454, 231] width 131 height 386
drag, startPoint x: 438, startPoint y: 140, endPoint x: 386, endPoint y: 140, distance: 51.7
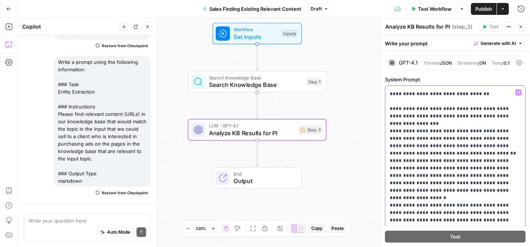
click at [386, 140] on div "**********" at bounding box center [455, 237] width 140 height 303
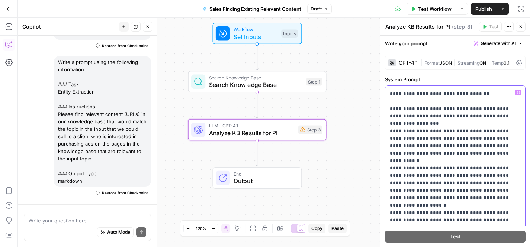
click at [401, 139] on p "**********" at bounding box center [454, 231] width 131 height 386
click at [458, 140] on p "**********" at bounding box center [454, 231] width 131 height 386
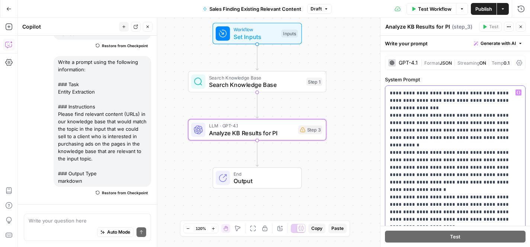
drag, startPoint x: 420, startPoint y: 132, endPoint x: 513, endPoint y: 134, distance: 93.3
click at [513, 134] on p "**********" at bounding box center [454, 216] width 131 height 386
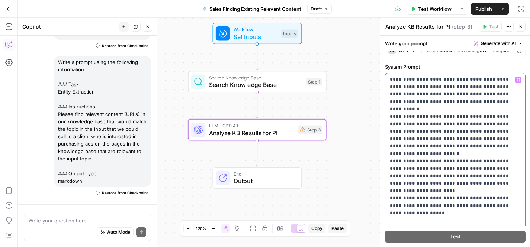
scroll to position [16, 0]
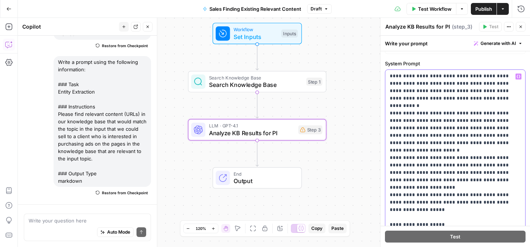
drag, startPoint x: 436, startPoint y: 127, endPoint x: 506, endPoint y: 128, distance: 70.2
click at [506, 128] on p "**********" at bounding box center [454, 176] width 131 height 386
click at [492, 133] on p "**********" at bounding box center [454, 176] width 131 height 386
drag, startPoint x: 454, startPoint y: 128, endPoint x: 506, endPoint y: 126, distance: 51.7
click at [506, 126] on p "**********" at bounding box center [454, 176] width 131 height 386
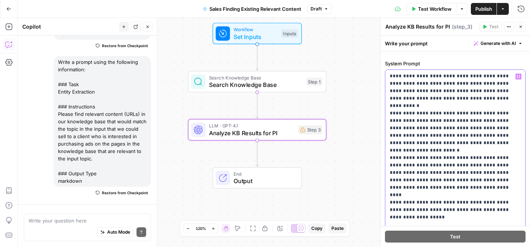
drag, startPoint x: 433, startPoint y: 136, endPoint x: 475, endPoint y: 136, distance: 42.7
click at [475, 136] on p "**********" at bounding box center [454, 176] width 131 height 386
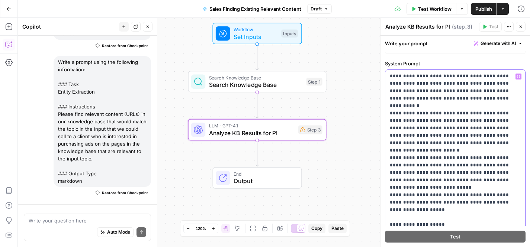
click at [470, 142] on p "**********" at bounding box center [454, 176] width 131 height 386
click at [468, 144] on p "**********" at bounding box center [454, 176] width 131 height 386
click at [462, 148] on p "**********" at bounding box center [454, 176] width 131 height 386
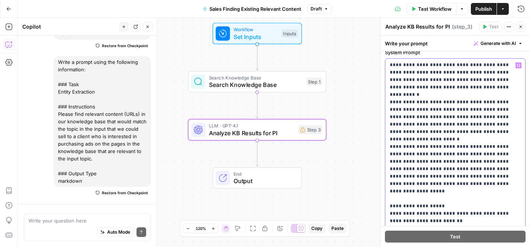
scroll to position [82, 0]
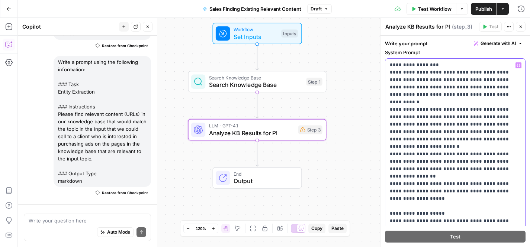
click at [441, 149] on p "**********" at bounding box center [454, 169] width 131 height 379
click at [460, 149] on p "**********" at bounding box center [454, 169] width 131 height 379
drag, startPoint x: 441, startPoint y: 145, endPoint x: 493, endPoint y: 146, distance: 52.4
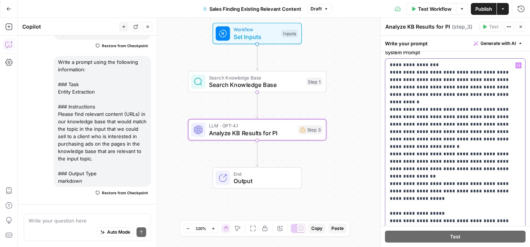
click at [493, 146] on p "**********" at bounding box center [454, 169] width 131 height 379
drag, startPoint x: 476, startPoint y: 148, endPoint x: 400, endPoint y: 156, distance: 76.6
click at [400, 156] on p "**********" at bounding box center [454, 169] width 131 height 379
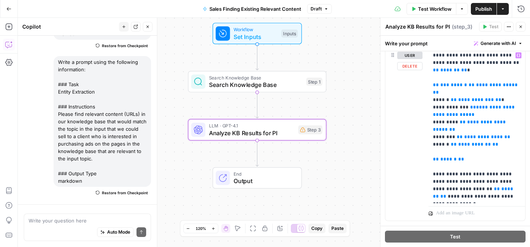
scroll to position [373, 0]
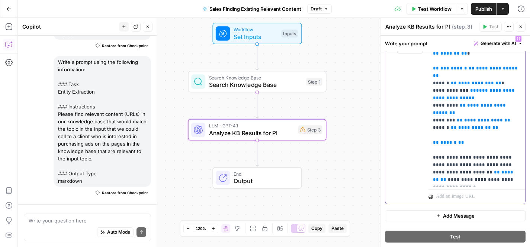
drag, startPoint x: 499, startPoint y: 165, endPoint x: 466, endPoint y: 167, distance: 33.1
click at [466, 167] on p "**********" at bounding box center [477, 109] width 88 height 149
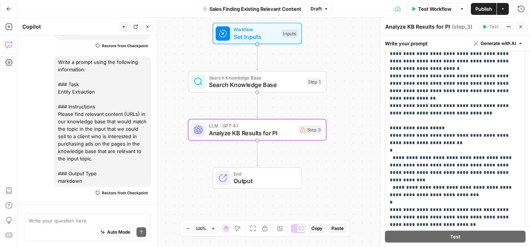
scroll to position [0, 0]
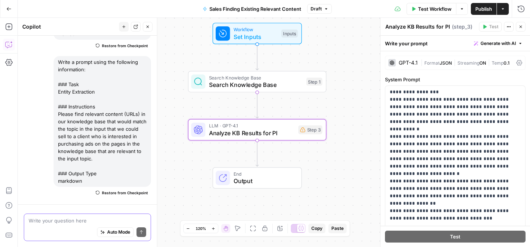
click at [113, 235] on span "Auto Mode" at bounding box center [118, 232] width 23 height 7
click at [87, 223] on textarea at bounding box center [87, 220] width 117 height 7
type textarea "w"
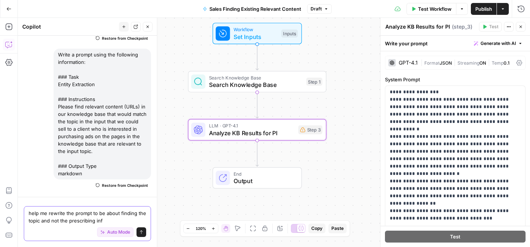
type textarea "help me rewrite the prompt to be about finding the topic and not the prescribin…"
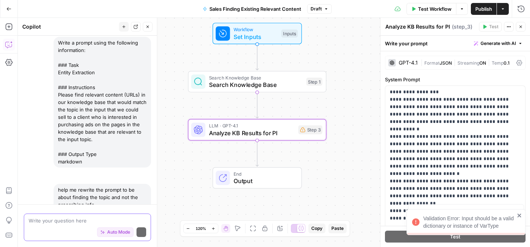
scroll to position [229, 0]
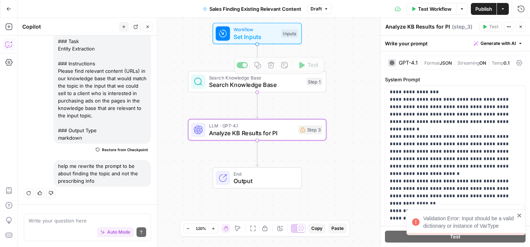
click at [255, 29] on span "Workflow" at bounding box center [255, 29] width 44 height 7
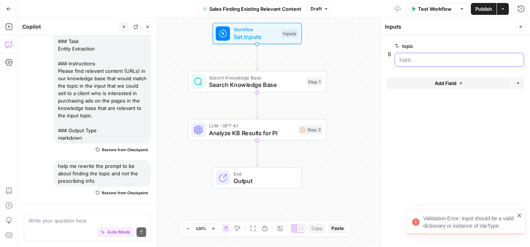
click at [422, 61] on input "topic" at bounding box center [459, 59] width 120 height 7
click at [247, 80] on span "Search Knowledge Base" at bounding box center [256, 77] width 94 height 7
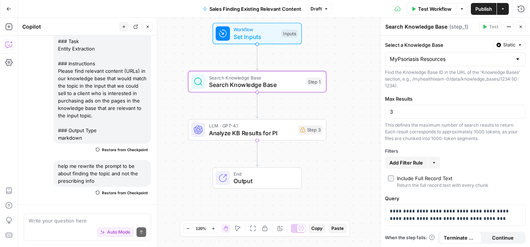
scroll to position [1, 0]
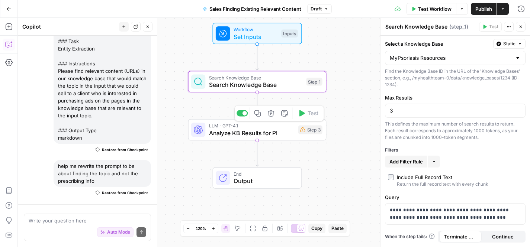
click at [241, 136] on span "Analyze KB Results for PI" at bounding box center [251, 133] width 85 height 9
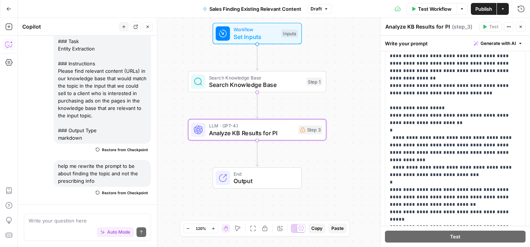
scroll to position [131, 0]
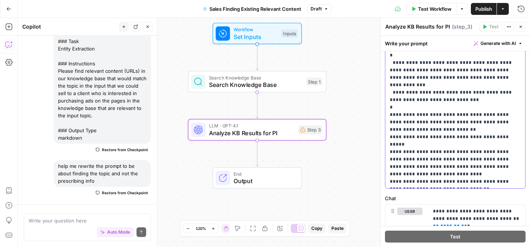
drag, startPoint x: 390, startPoint y: 63, endPoint x: 514, endPoint y: 256, distance: 229.8
click at [514, 247] on html "MyHealthTeam New Home Browse Your Data Usage Settings Recent Grids New Grid Gue…" at bounding box center [265, 123] width 530 height 247
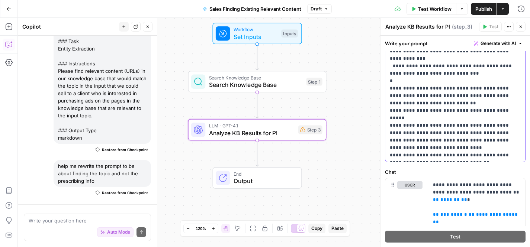
scroll to position [0, 0]
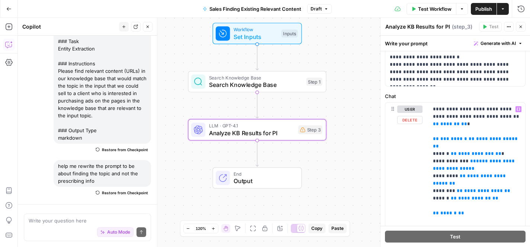
click at [456, 87] on div "**********" at bounding box center [454, 74] width 149 height 444
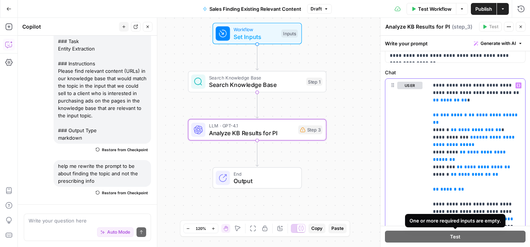
scroll to position [270, 0]
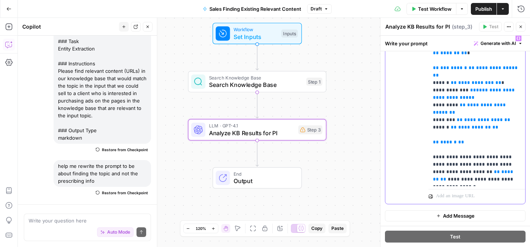
drag, startPoint x: 500, startPoint y: 93, endPoint x: 520, endPoint y: 275, distance: 183.9
click at [520, 247] on html "MyHealthTeam New Home Browse Your Data Usage Settings Recent Grids New Grid Gue…" at bounding box center [265, 123] width 530 height 247
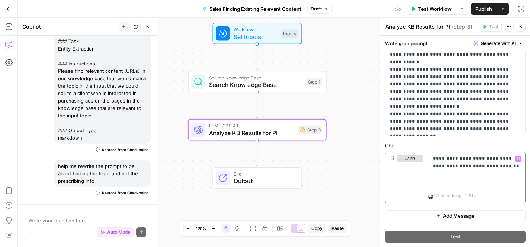
scroll to position [176, 0]
click at [473, 136] on div "**********" at bounding box center [455, 36] width 140 height 200
click at [502, 170] on div "**********" at bounding box center [476, 169] width 97 height 34
click at [437, 243] on div "Test" at bounding box center [454, 236] width 149 height 21
click at [258, 180] on span "Output" at bounding box center [263, 181] width 61 height 9
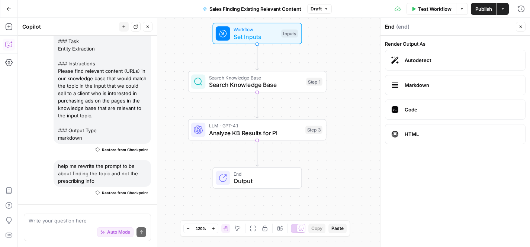
click at [429, 12] on span "Test Workflow" at bounding box center [434, 8] width 33 height 7
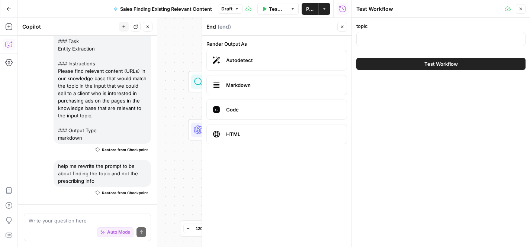
click at [382, 45] on div at bounding box center [440, 39] width 169 height 14
type input "psoriasis rashes"
click at [443, 65] on span "Test Workflow" at bounding box center [440, 63] width 33 height 7
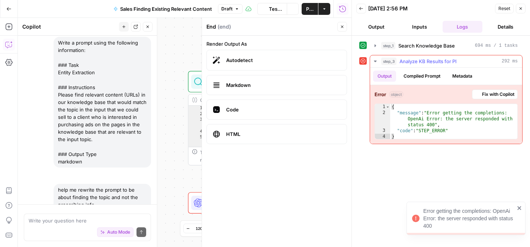
scroll to position [229, 0]
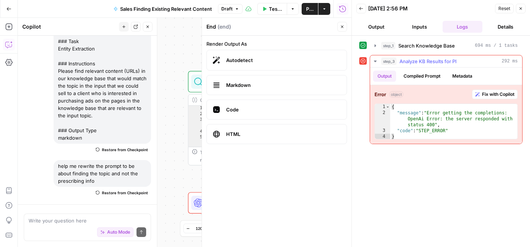
click at [421, 63] on span "Analyze KB Results for PI" at bounding box center [427, 61] width 57 height 7
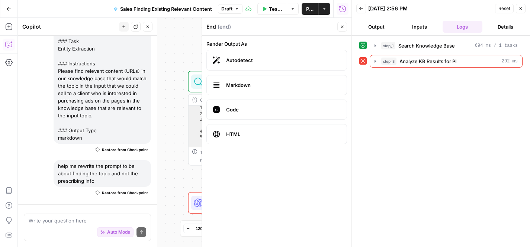
click at [180, 54] on div "Workflow Set Inputs Inputs Search Knowledge Base Search Knowledge Base Step 1 O…" at bounding box center [184, 132] width 333 height 229
click at [523, 8] on button "Close" at bounding box center [520, 9] width 10 height 10
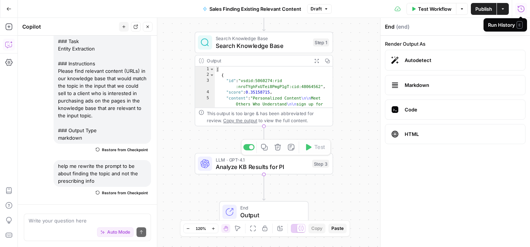
click at [256, 167] on span "Analyze KB Results for PI" at bounding box center [262, 166] width 93 height 9
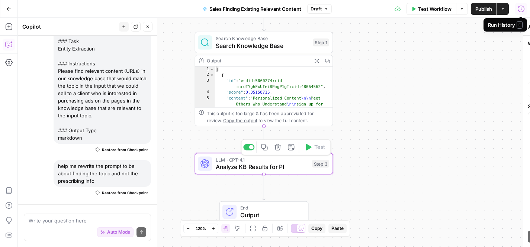
click at [256, 167] on span "Analyze KB Results for PI" at bounding box center [262, 166] width 93 height 9
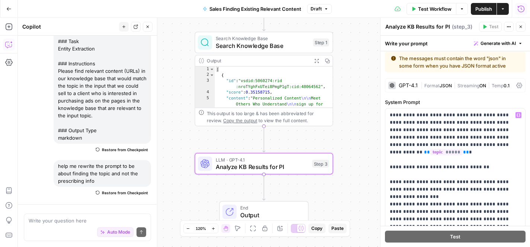
scroll to position [0, 0]
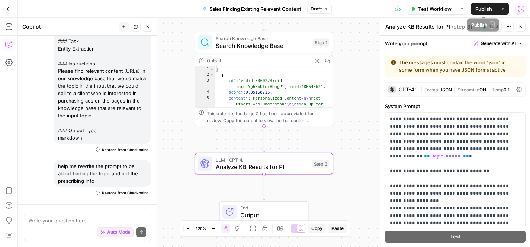
click at [425, 1] on div "Test Workflow Options Publish Actions Run History" at bounding box center [430, 8] width 198 height 17
click at [422, 10] on span "Test Workflow" at bounding box center [434, 8] width 33 height 7
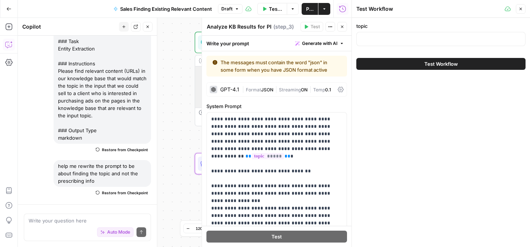
click at [404, 43] on div at bounding box center [440, 39] width 169 height 14
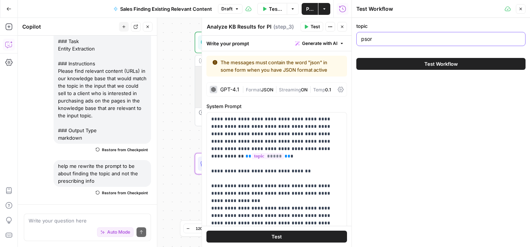
type input "psoriasis rashes"
click at [426, 65] on span "Test Workflow" at bounding box center [440, 63] width 33 height 7
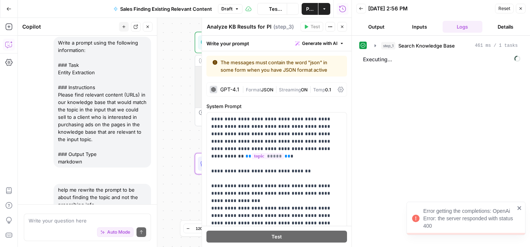
scroll to position [229, 0]
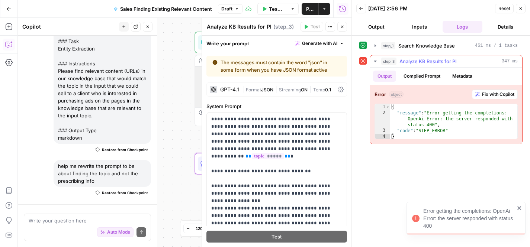
click at [419, 80] on button "Compiled Prompt" at bounding box center [422, 76] width 46 height 11
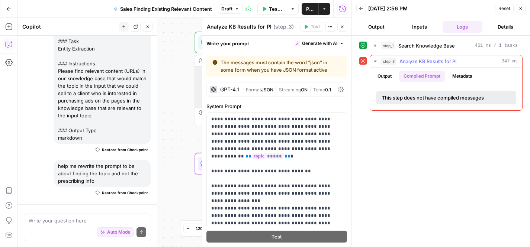
click at [463, 80] on button "Metadata" at bounding box center [461, 76] width 29 height 11
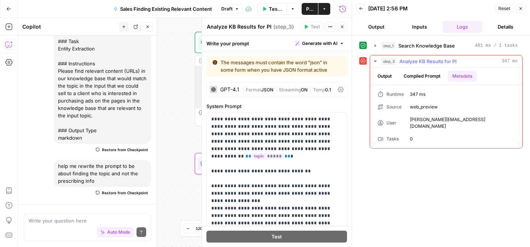
click at [390, 74] on button "Output" at bounding box center [384, 76] width 23 height 11
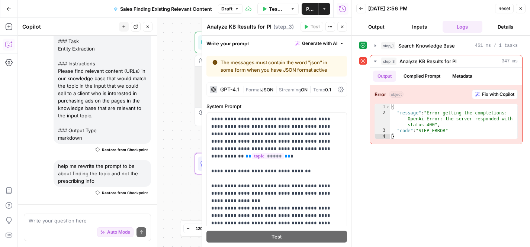
click at [342, 27] on icon "button" at bounding box center [342, 27] width 3 height 3
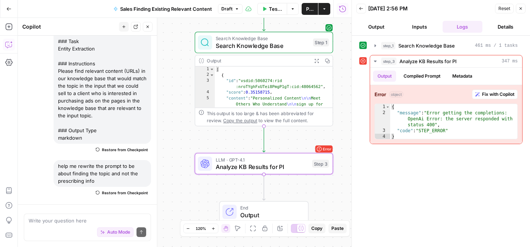
click at [519, 10] on icon "button" at bounding box center [520, 8] width 4 height 4
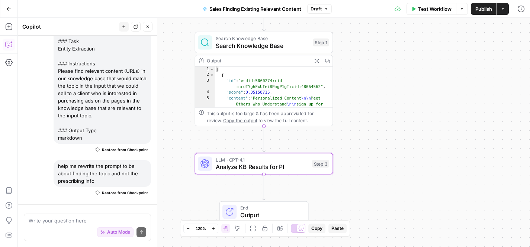
click at [249, 170] on span "Analyze KB Results for PI" at bounding box center [262, 166] width 93 height 9
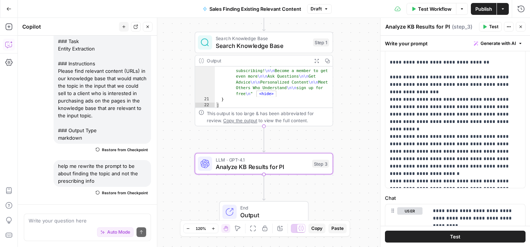
scroll to position [0, 0]
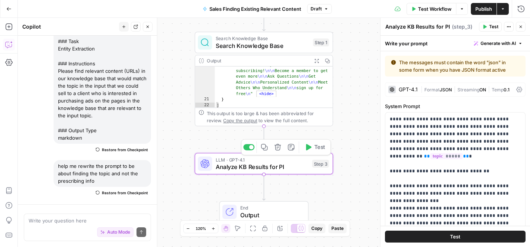
click at [289, 168] on span "Analyze KB Results for PI" at bounding box center [262, 166] width 93 height 9
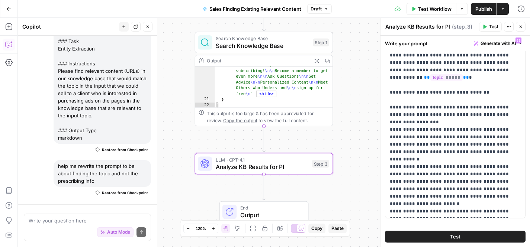
scroll to position [88, 0]
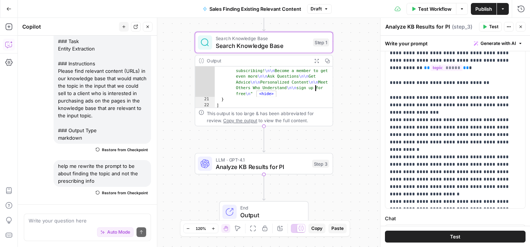
click at [271, 46] on span "Search Knowledge Base" at bounding box center [263, 45] width 94 height 9
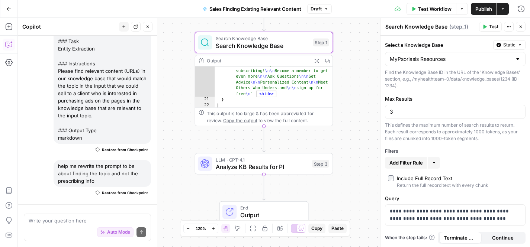
scroll to position [1, 0]
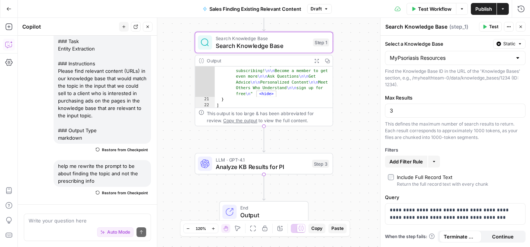
click at [522, 28] on button "Close" at bounding box center [520, 27] width 10 height 10
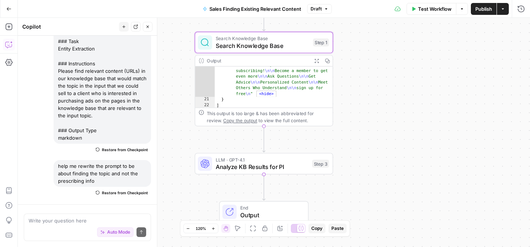
click at [423, 7] on span "Test Workflow" at bounding box center [434, 8] width 33 height 7
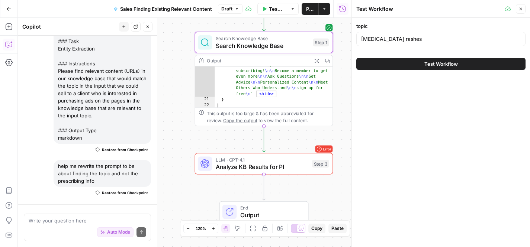
click at [418, 58] on button "Test Workflow" at bounding box center [440, 64] width 169 height 12
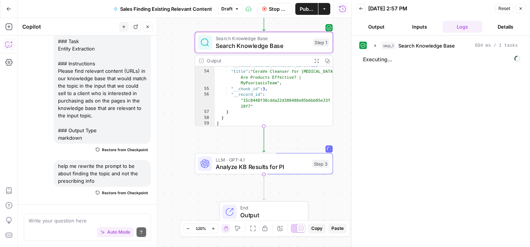
scroll to position [229, 0]
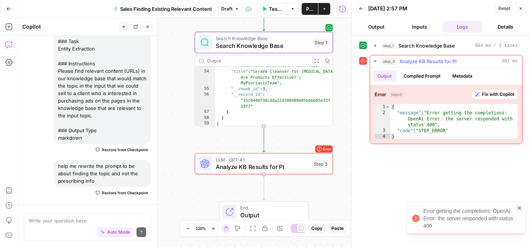
click at [376, 61] on icon "button" at bounding box center [374, 61] width 3 height 1
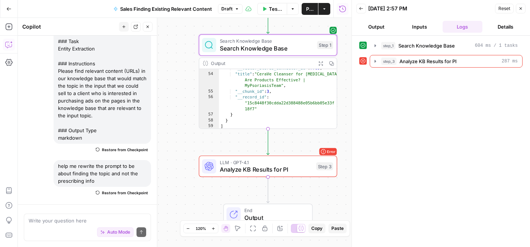
click at [237, 163] on span "LLM · GPT-4.1" at bounding box center [266, 162] width 93 height 7
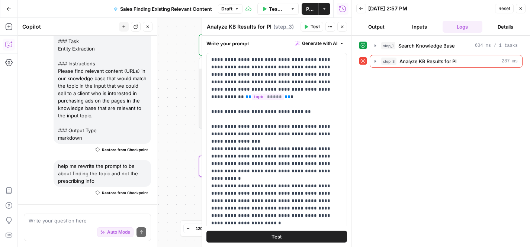
scroll to position [0, 0]
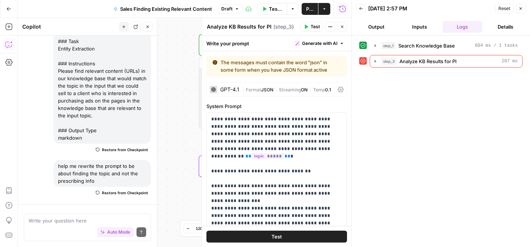
click at [340, 89] on icon at bounding box center [340, 90] width 6 height 6
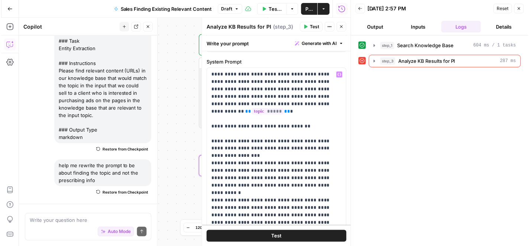
scroll to position [458, 0]
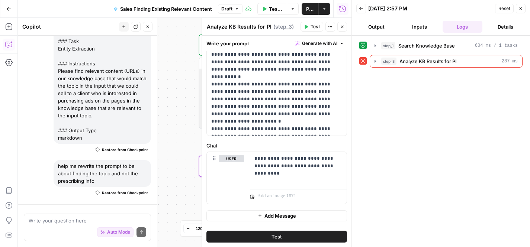
click at [519, 11] on button "Close" at bounding box center [520, 9] width 10 height 10
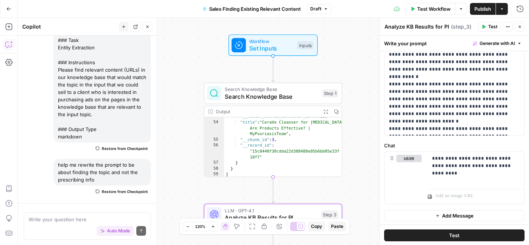
scroll to position [231, 0]
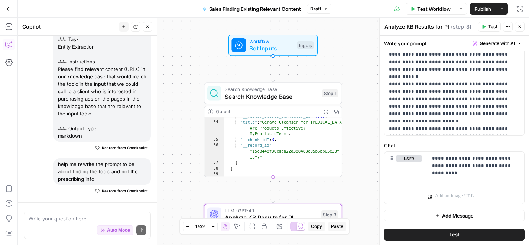
click at [7, 9] on icon "button" at bounding box center [9, 8] width 4 height 3
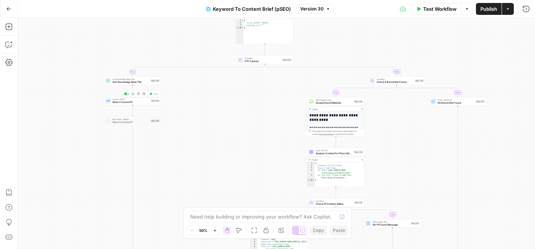
click at [134, 102] on span "Return Cached PI" at bounding box center [131, 102] width 36 height 4
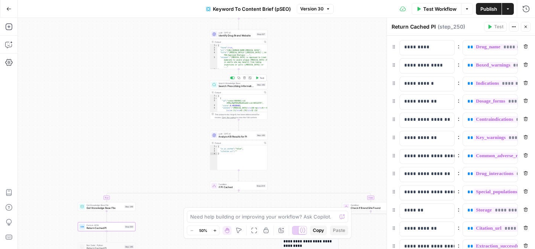
click at [225, 85] on span "Search Prescribing Information KB" at bounding box center [236, 86] width 36 height 4
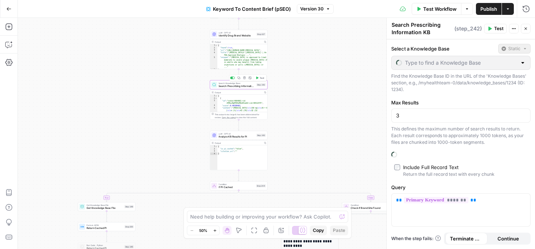
type input "Prescribing Information"
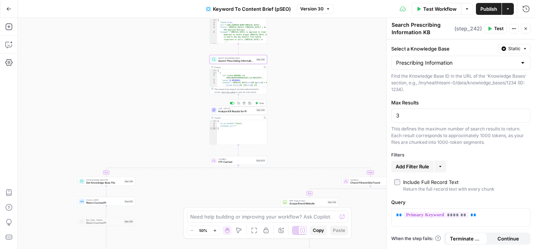
click at [229, 110] on span "Analyze KB Results for PI" at bounding box center [236, 112] width 36 height 4
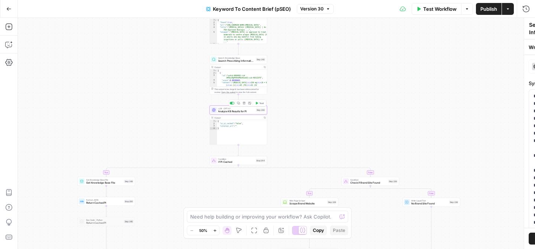
type textarea "Analyze KB Results for PI"
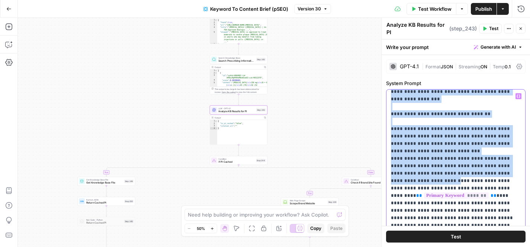
scroll to position [42, 0]
drag, startPoint x: 391, startPoint y: 97, endPoint x: 510, endPoint y: 168, distance: 138.3
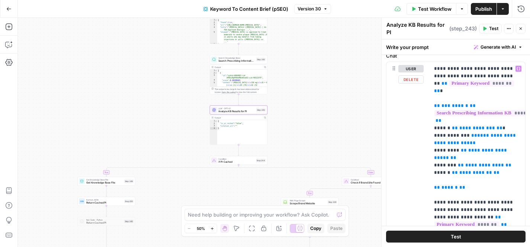
scroll to position [399, 0]
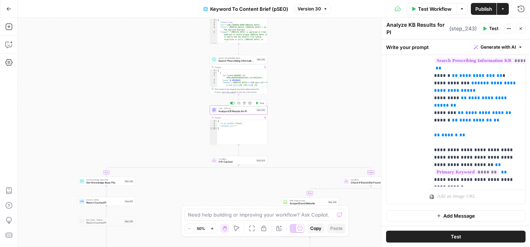
click at [238, 104] on icon "button" at bounding box center [238, 103] width 3 height 3
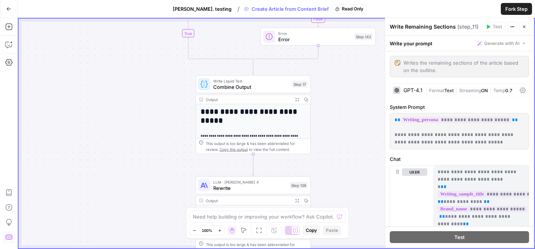
scroll to position [914, 0]
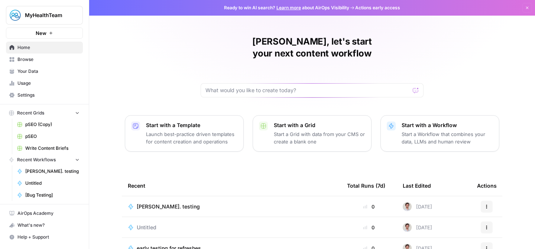
scroll to position [35, 0]
